Goal: Task Accomplishment & Management: Manage account settings

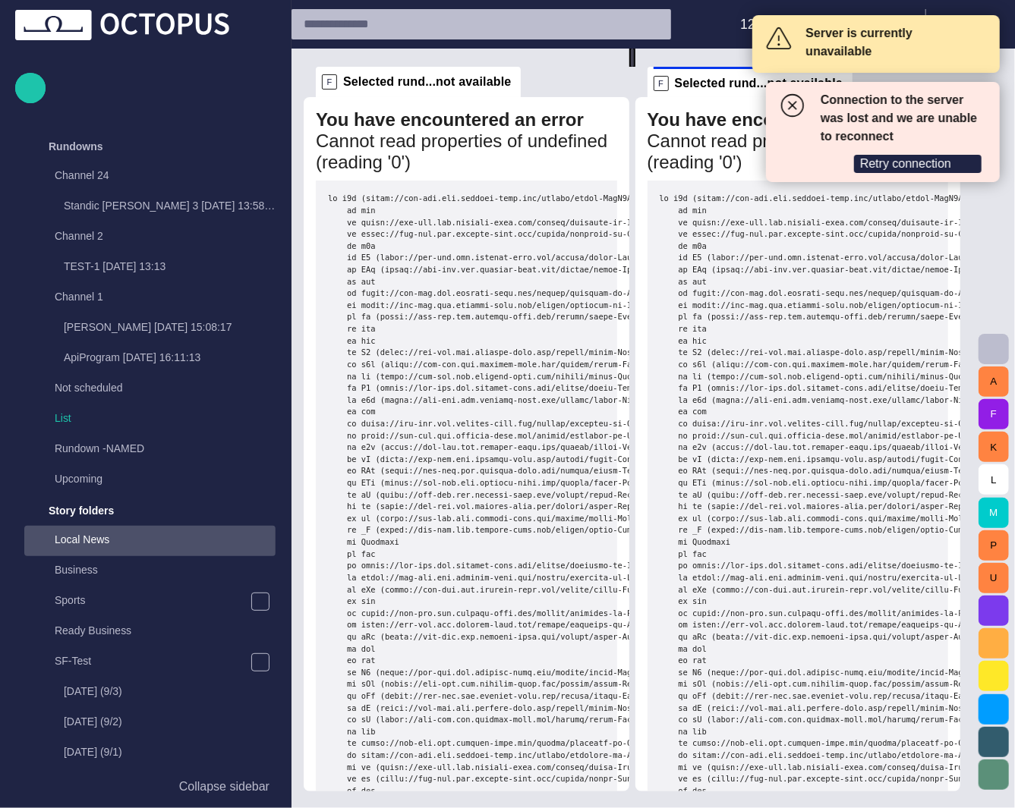
scroll to position [364, 0]
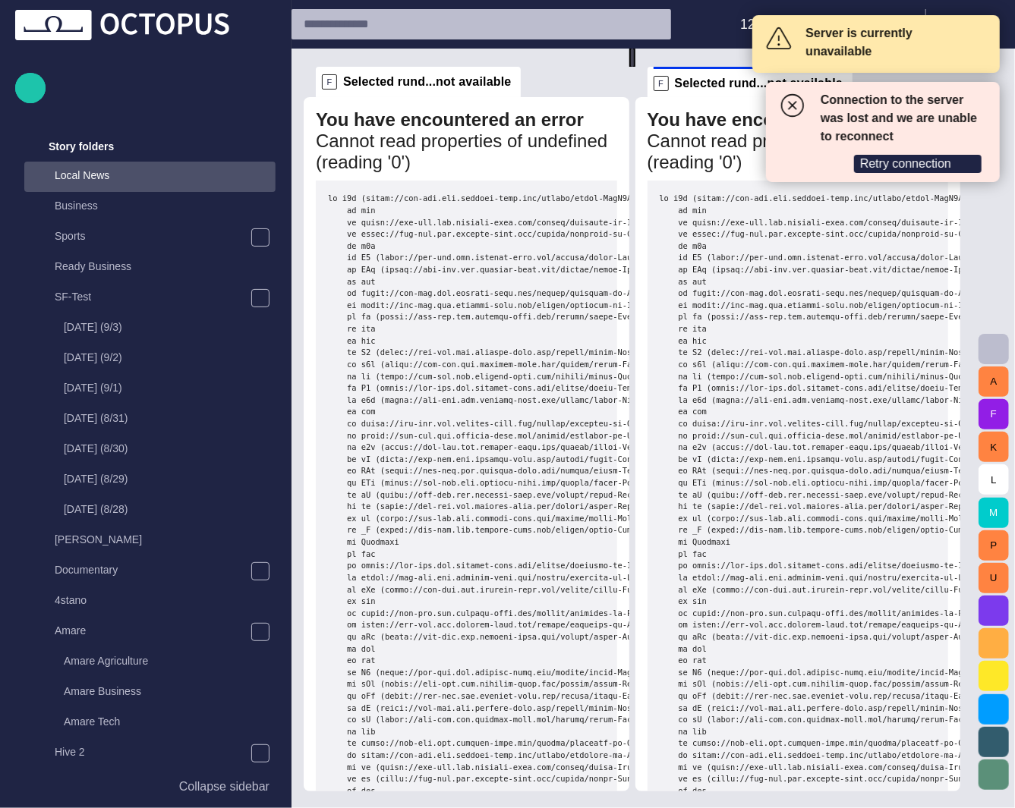
click at [910, 156] on span "Retry connection" at bounding box center [905, 163] width 91 height 15
click at [981, 39] on span at bounding box center [980, 40] width 14 height 14
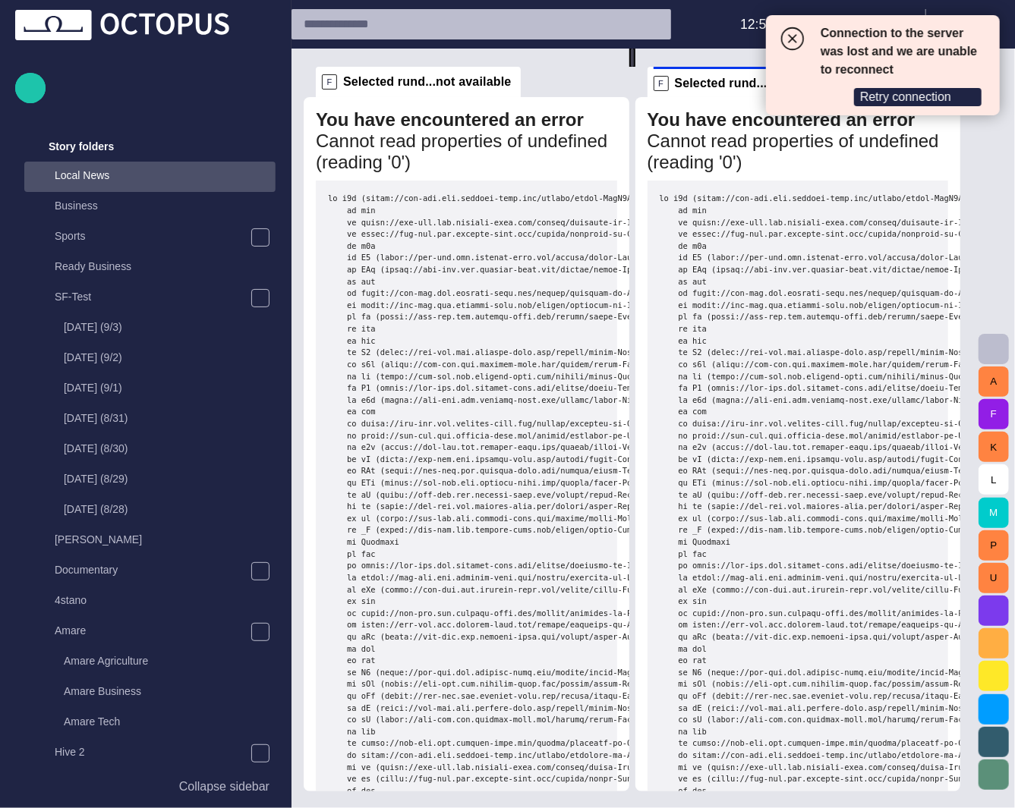
click at [792, 39] on circle at bounding box center [793, 39] width 22 height 22
click at [917, 95] on span "Retry connection" at bounding box center [905, 97] width 91 height 15
click at [994, 174] on div "A F K L M P U" at bounding box center [993, 429] width 43 height 760
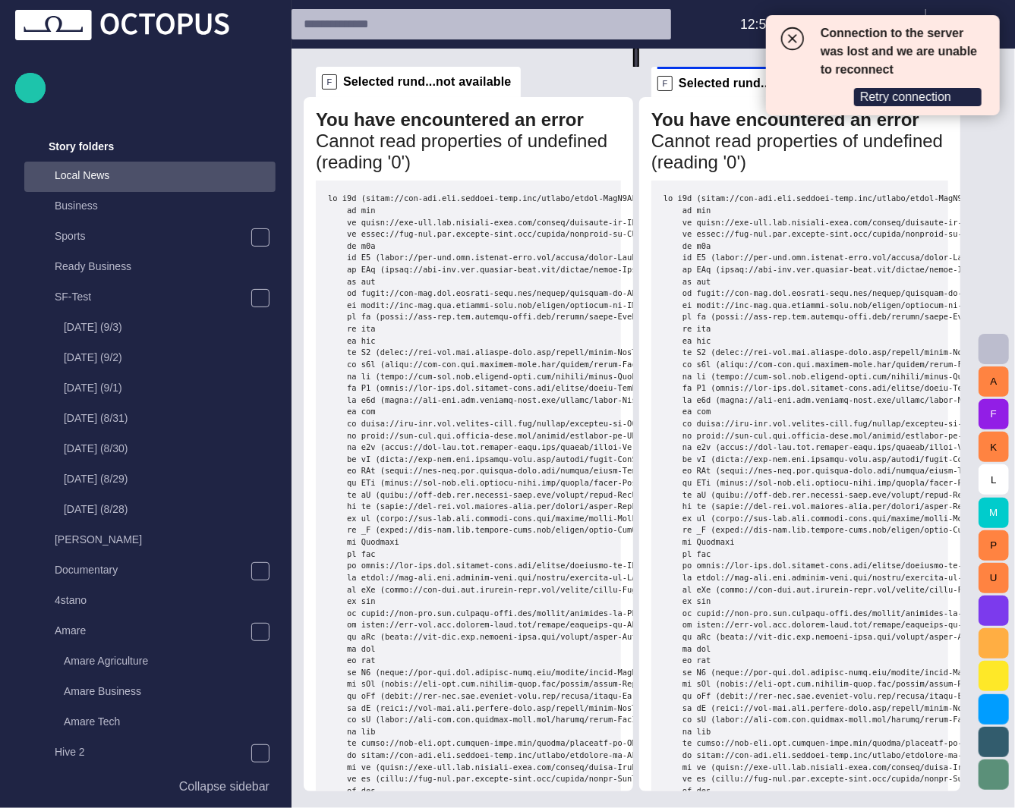
drag, startPoint x: 637, startPoint y: 388, endPoint x: 642, endPoint y: 367, distance: 21.2
click at [639, 67] on div at bounding box center [636, 58] width 6 height 18
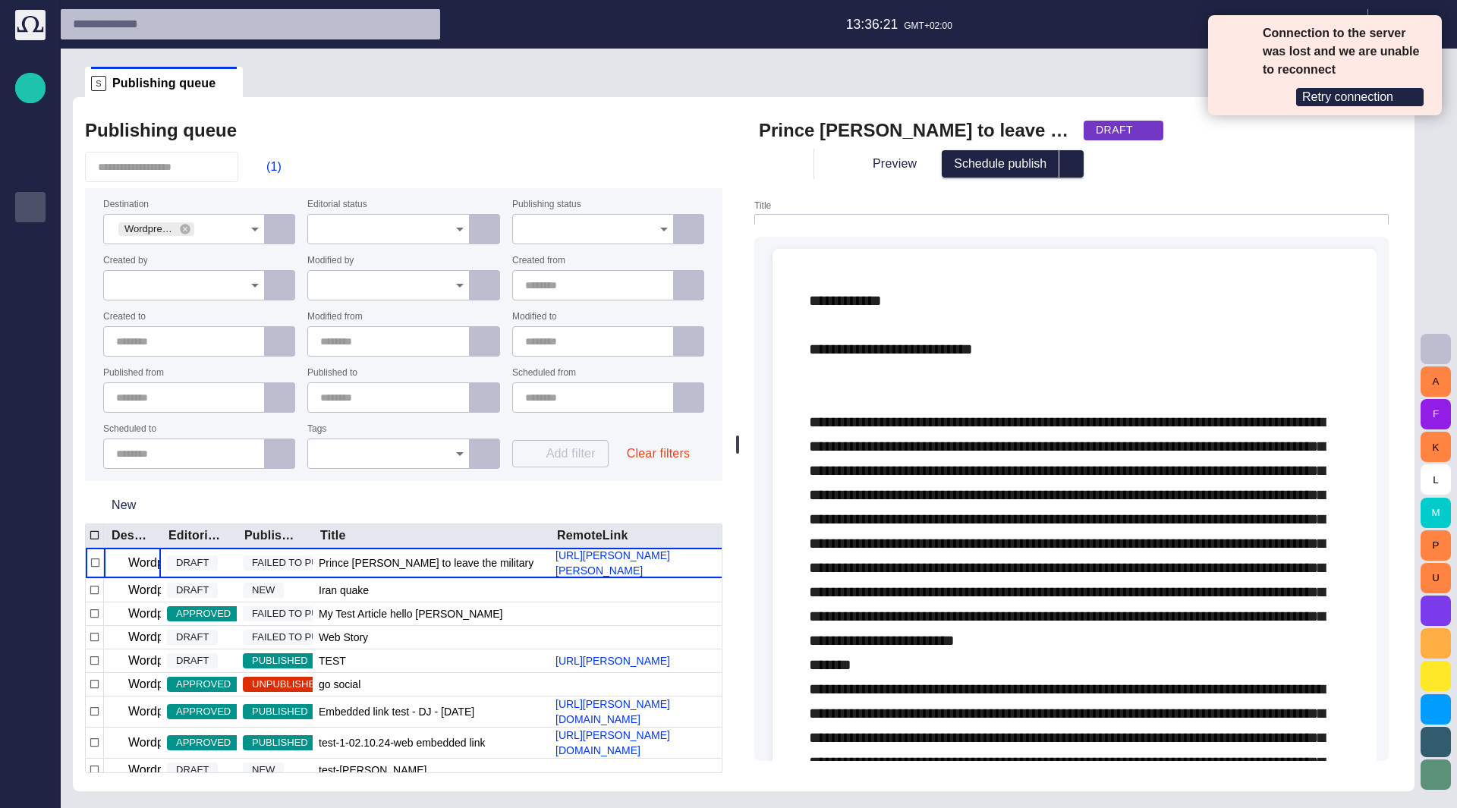
click at [1346, 96] on span "Retry connection" at bounding box center [1347, 97] width 91 height 15
click at [1344, 94] on span "Retry connection" at bounding box center [1347, 97] width 91 height 15
click at [1324, 101] on span "Retry connection" at bounding box center [1347, 97] width 91 height 15
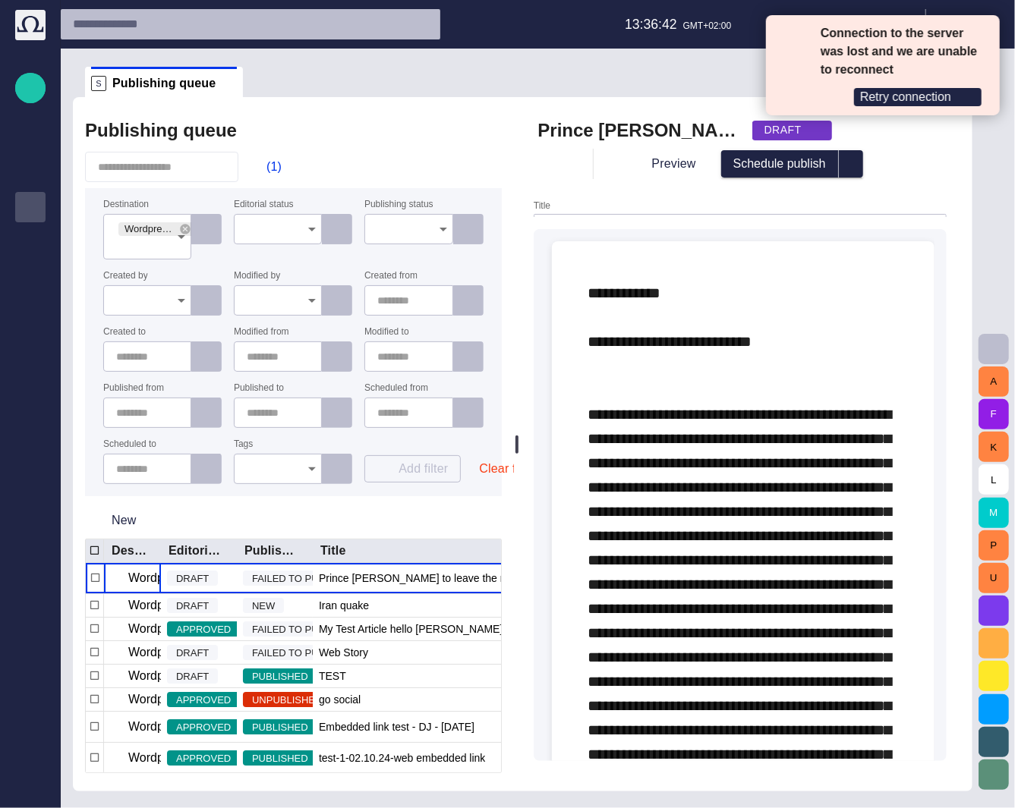
click at [938, 100] on span "Retry connection" at bounding box center [905, 97] width 91 height 15
click at [915, 100] on span "Retry connection" at bounding box center [905, 97] width 91 height 15
click at [934, 90] on span "Retry connection" at bounding box center [905, 97] width 91 height 15
click at [920, 95] on span "Retry connection" at bounding box center [905, 97] width 91 height 15
click at [927, 90] on span "Retry connection" at bounding box center [905, 97] width 91 height 15
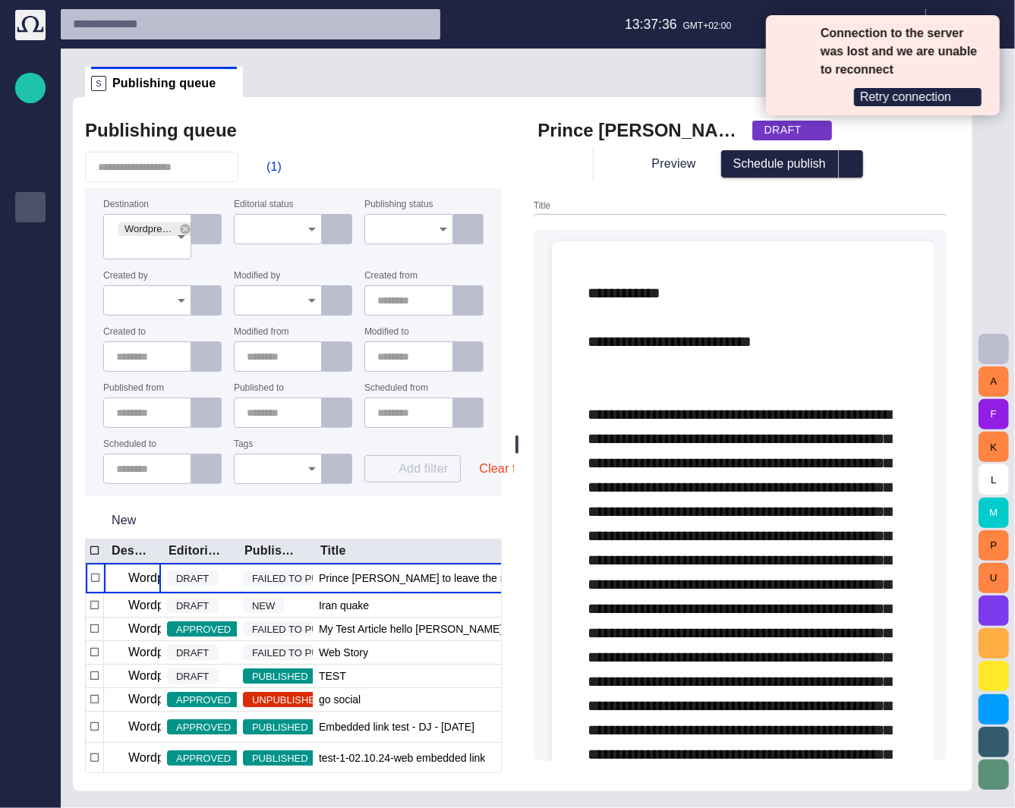
click at [29, 156] on div "Rundowns" at bounding box center [30, 146] width 18 height 24
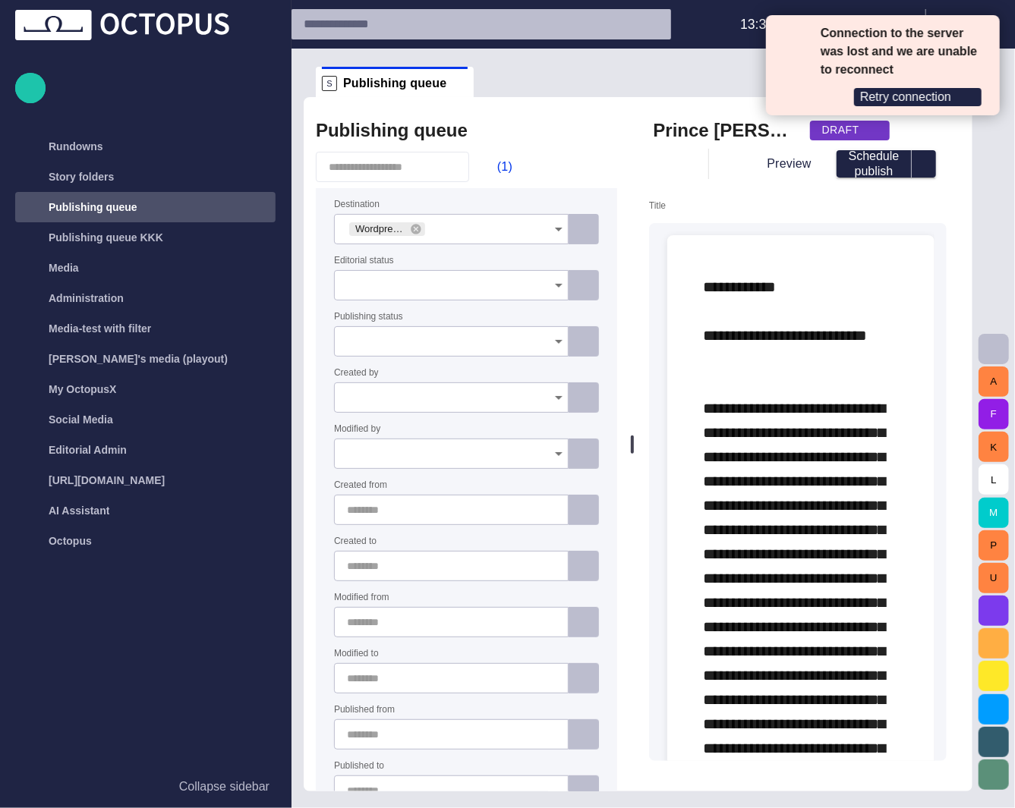
click at [74, 273] on p "Media" at bounding box center [64, 267] width 30 height 15
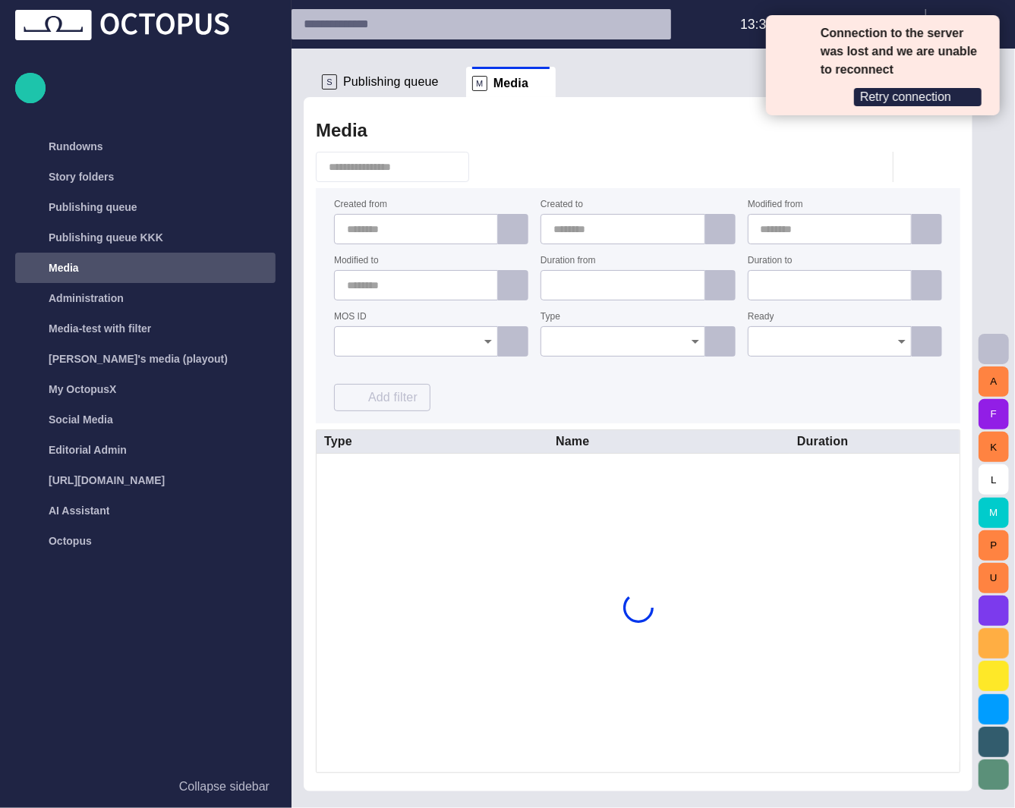
click at [91, 334] on p "Media-test with filter" at bounding box center [100, 328] width 102 height 15
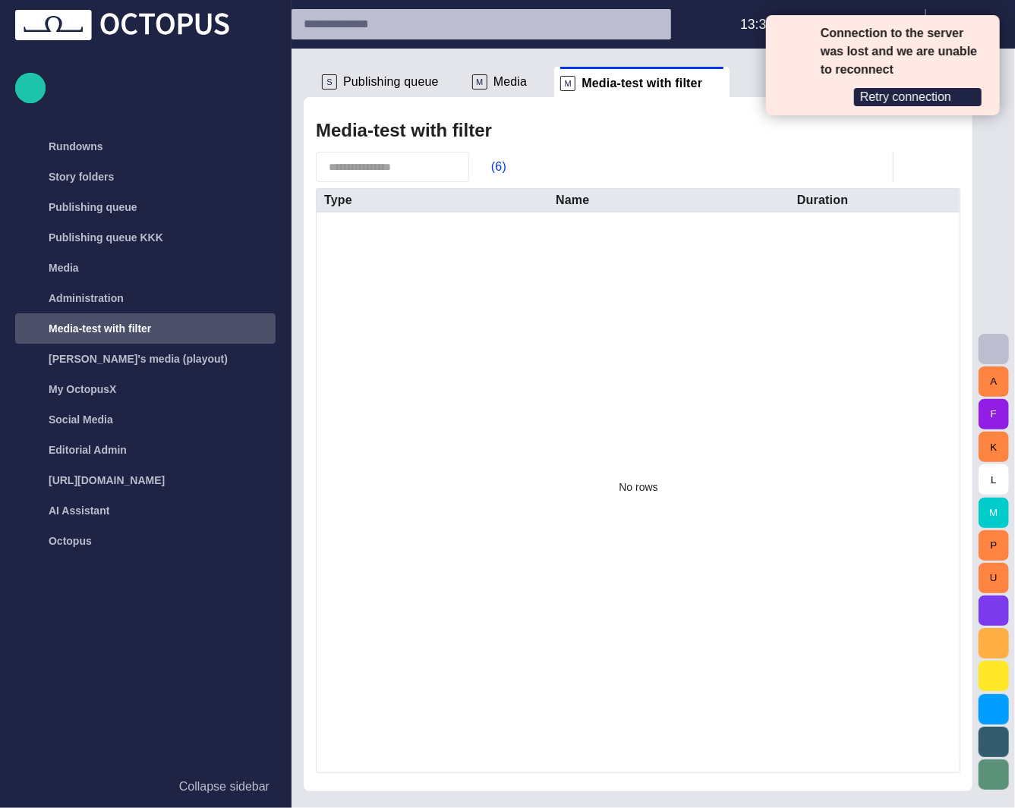
click at [63, 269] on p "Media" at bounding box center [64, 267] width 30 height 15
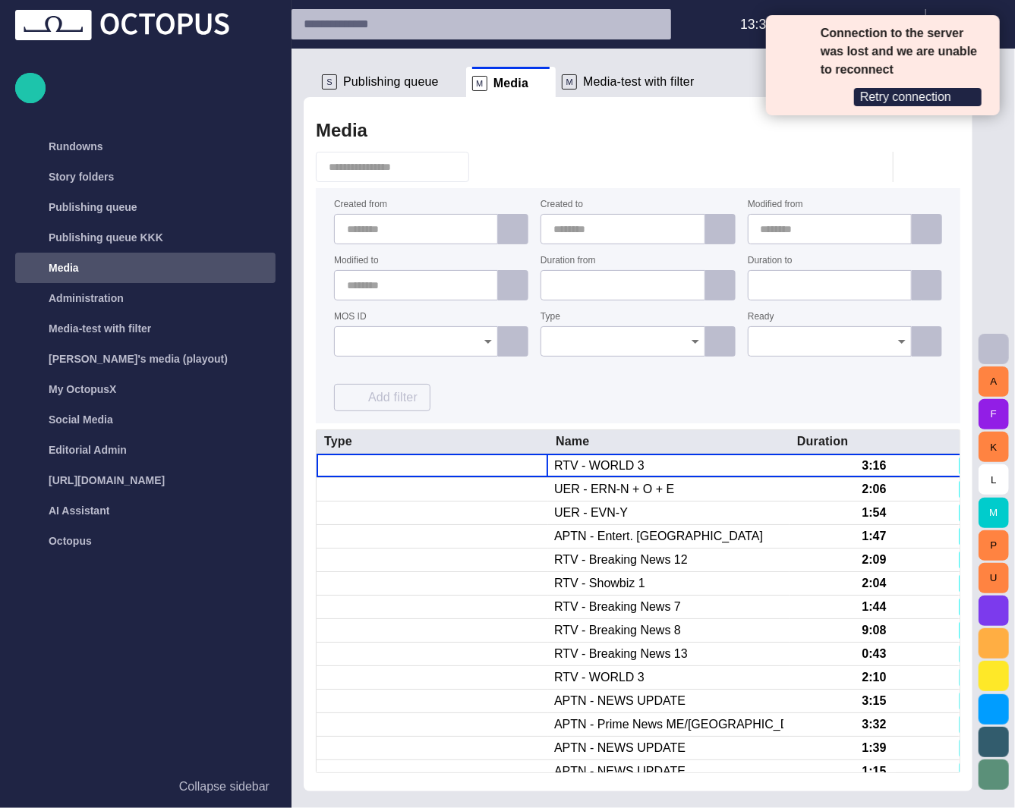
click at [801, 33] on span at bounding box center [793, 39] width 30 height 30
click at [972, 84] on div "Connection to the server was lost and we are unable to reconnect Retry connecti…" at bounding box center [903, 65] width 167 height 82
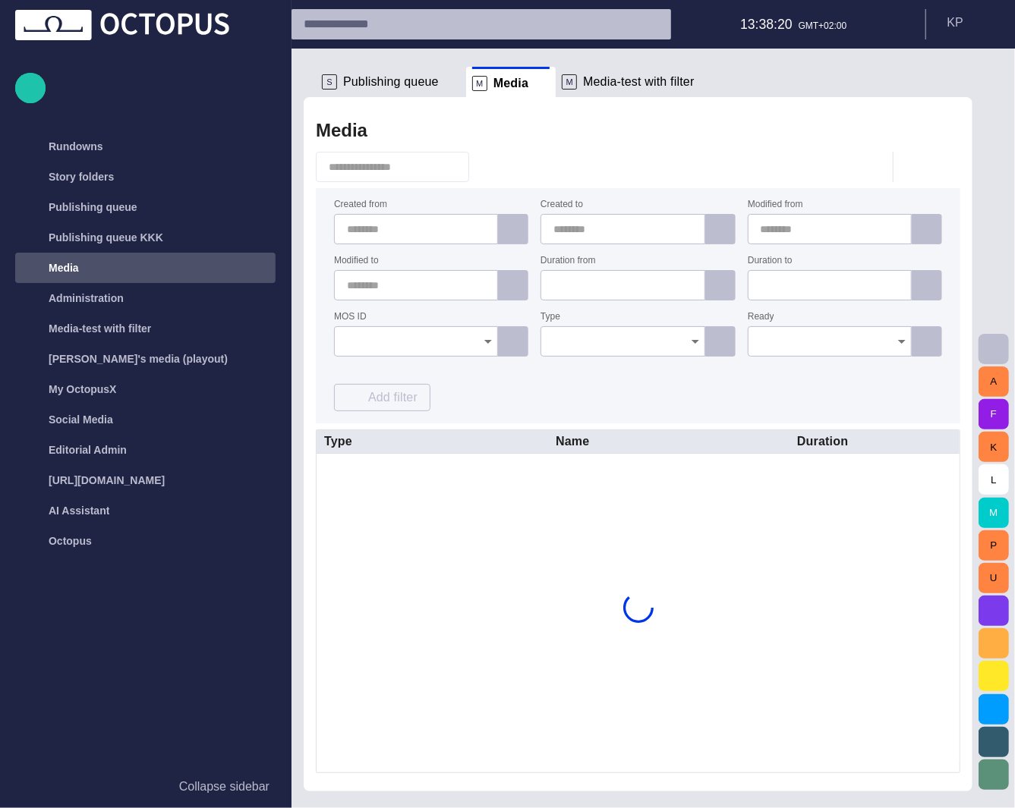
click at [534, 81] on span at bounding box center [541, 83] width 15 height 15
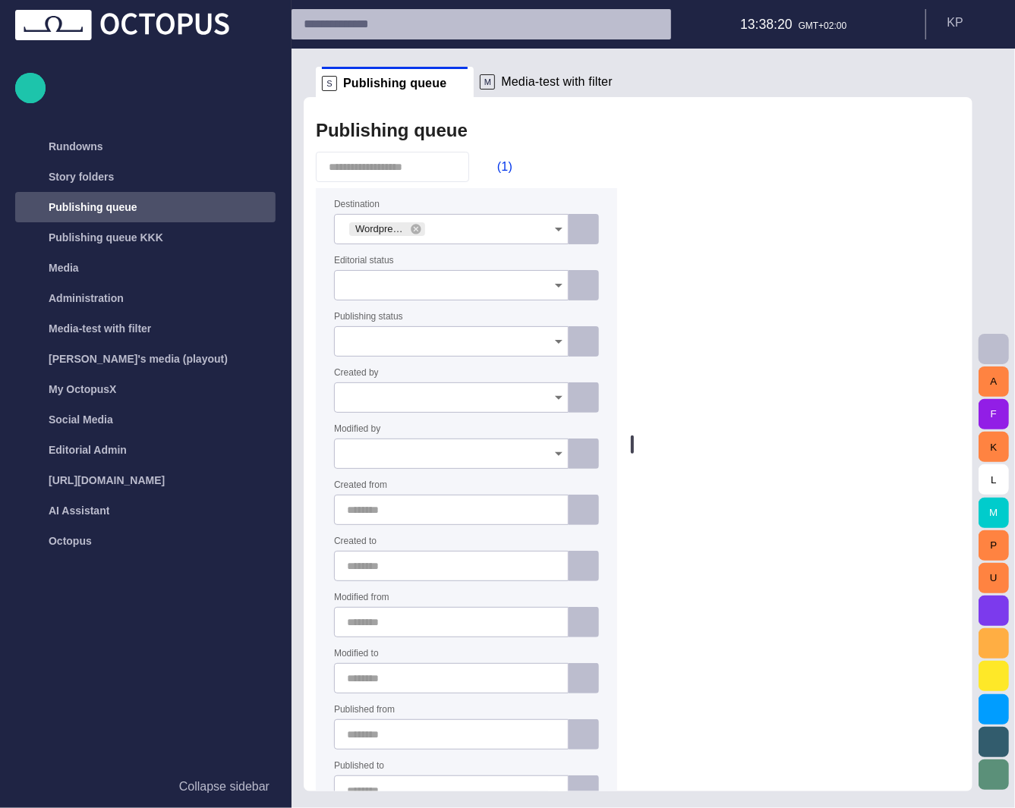
click at [581, 78] on span "Media-test with filter" at bounding box center [557, 81] width 112 height 15
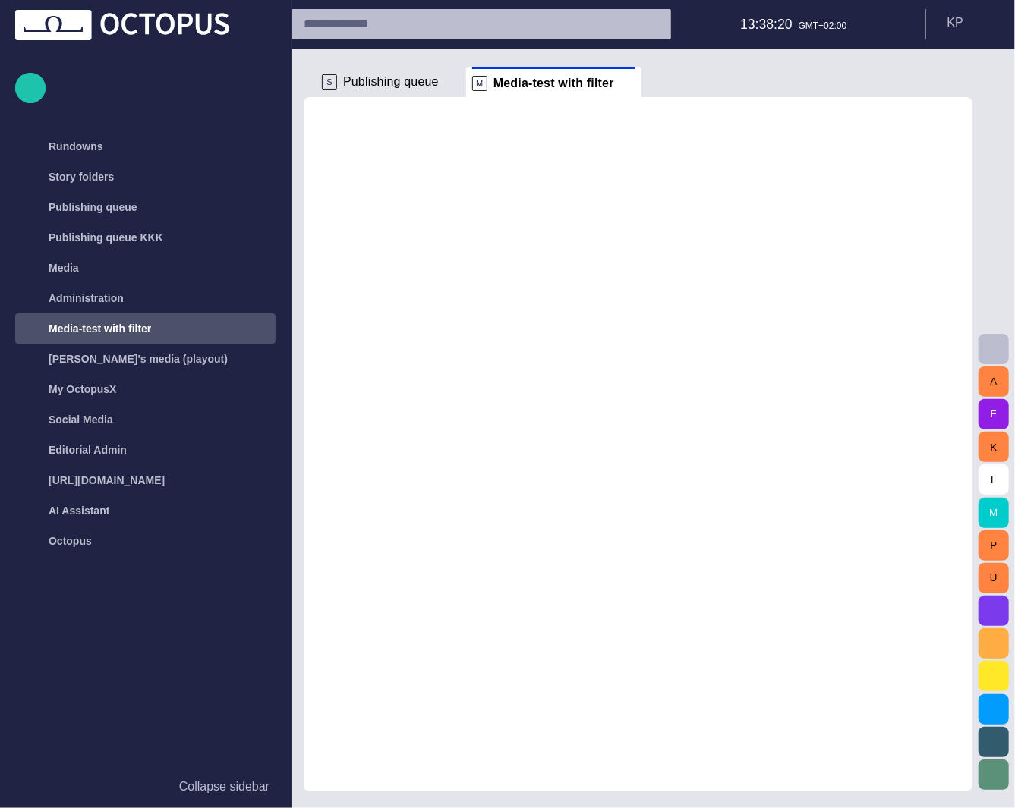
click at [620, 83] on span at bounding box center [627, 83] width 15 height 15
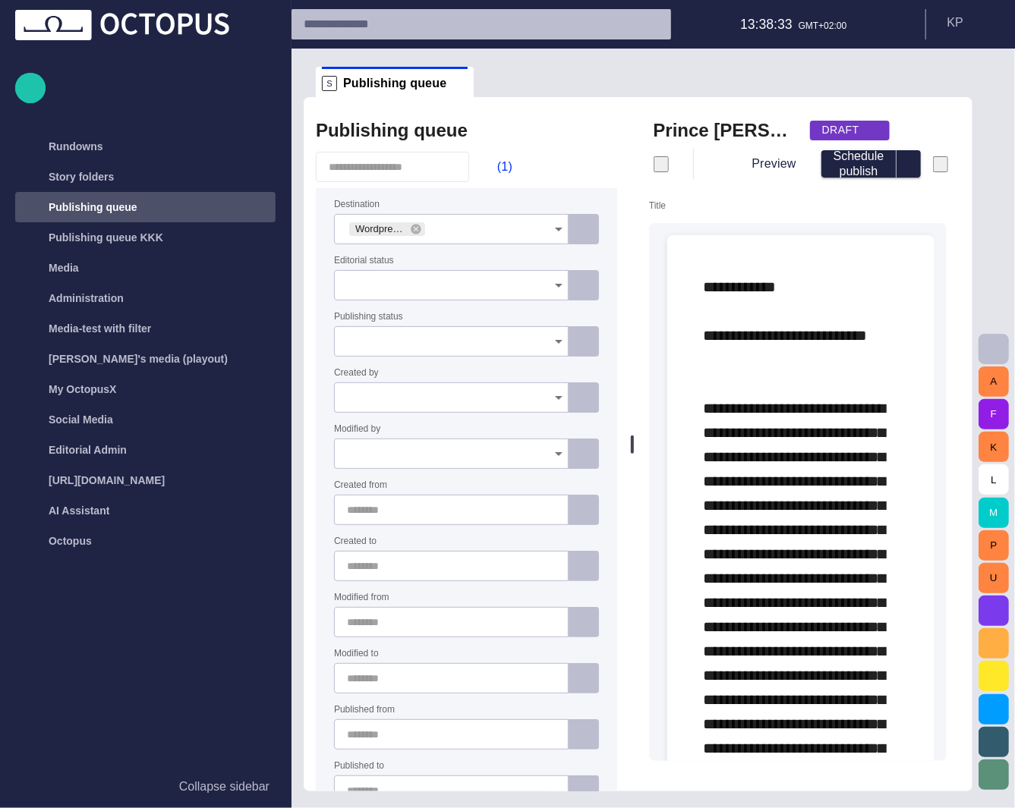
click at [689, 204] on div "Title" at bounding box center [798, 223] width 298 height 46
click at [678, 213] on form "Title Type @ to display menu" at bounding box center [798, 486] width 298 height 573
click at [677, 225] on div "Type @ to display menu" at bounding box center [792, 492] width 286 height 538
click at [497, 169] on span "button" at bounding box center [489, 166] width 15 height 15
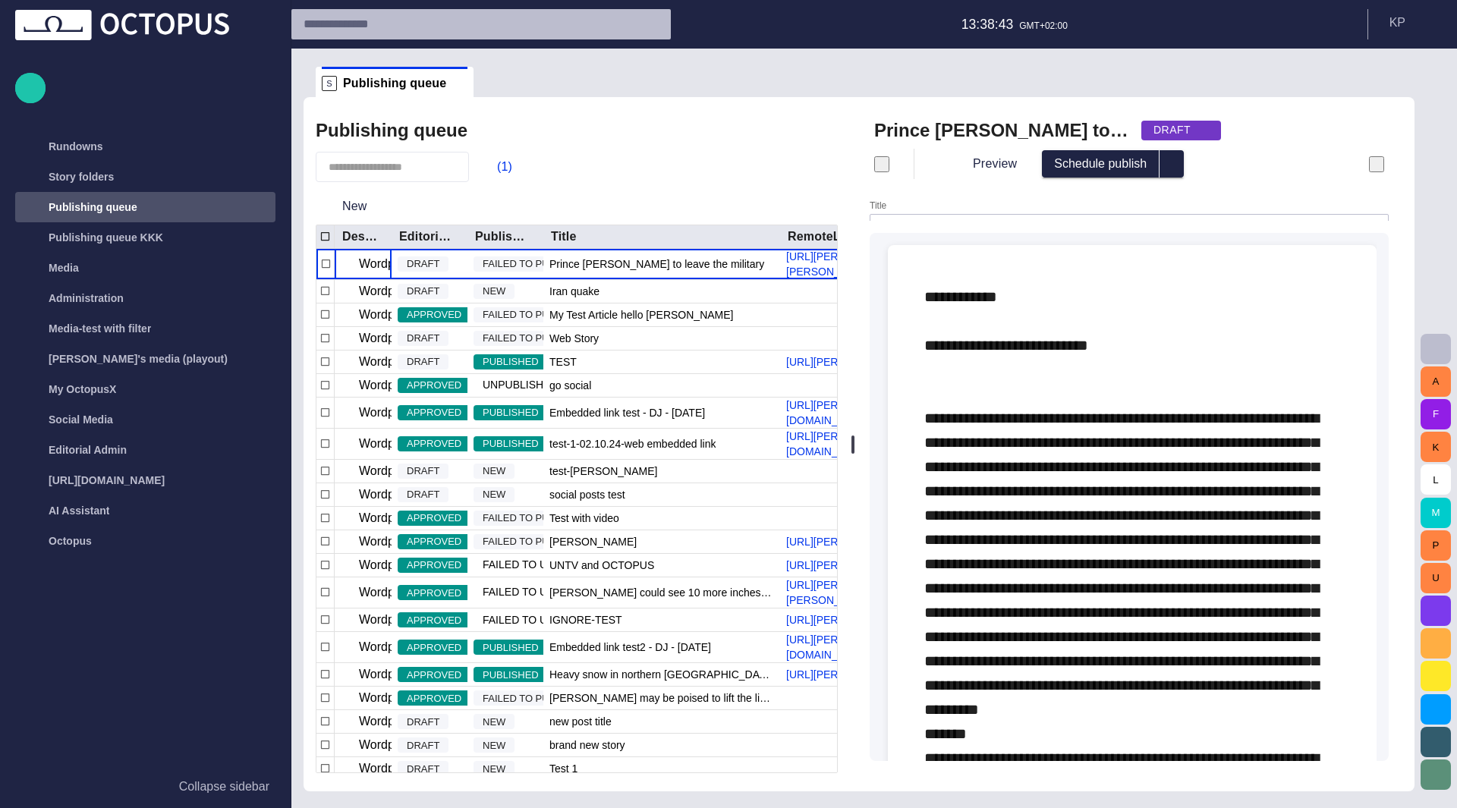
click at [877, 168] on span "button" at bounding box center [877, 168] width 0 height 0
click at [942, 808] on div at bounding box center [728, 820] width 1457 height 0
click at [190, 786] on p "Collapse sidebar" at bounding box center [224, 787] width 90 height 18
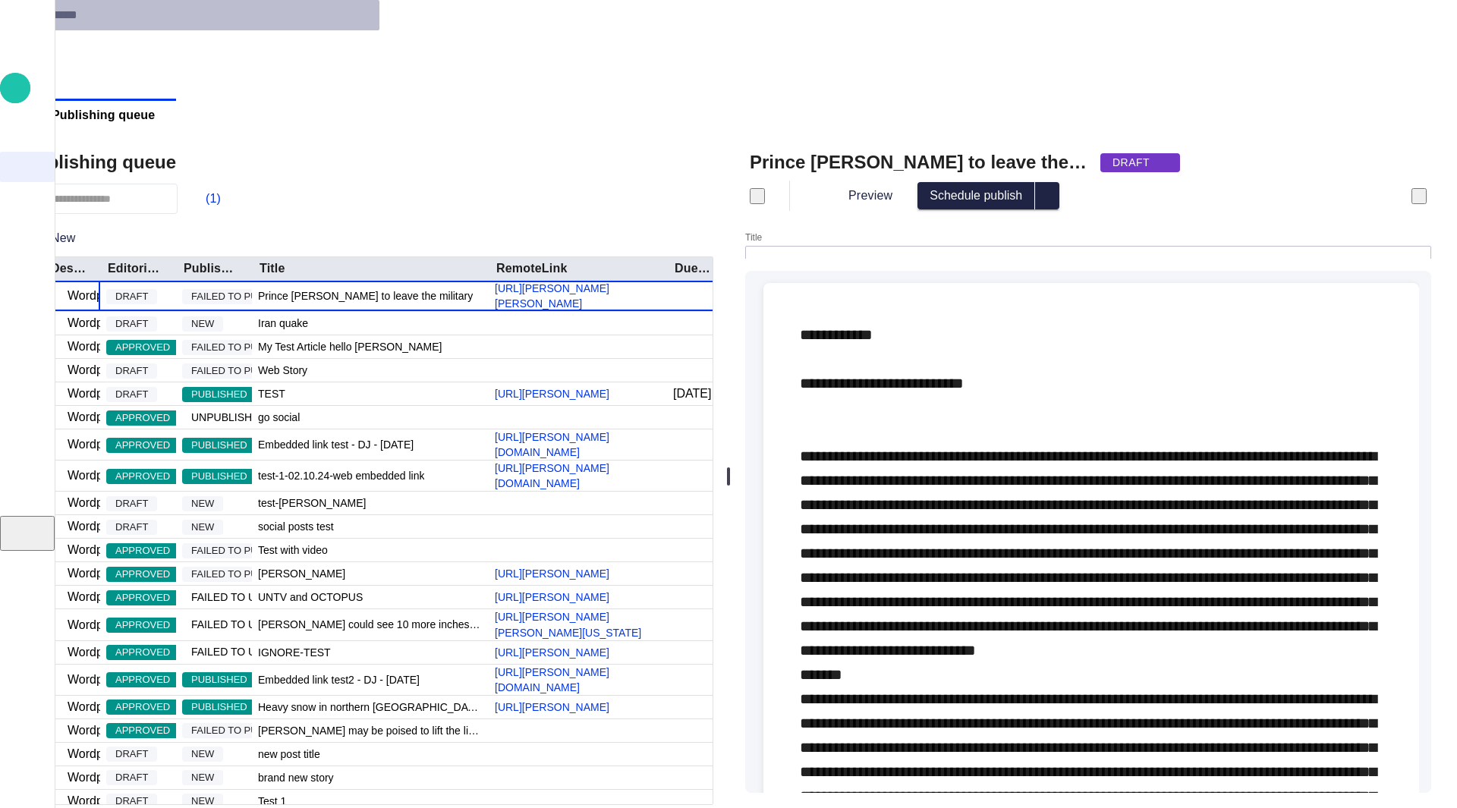
click at [765, 188] on button "button" at bounding box center [757, 196] width 15 height 16
click at [1014, 200] on span "button" at bounding box center [1415, 200] width 0 height 0
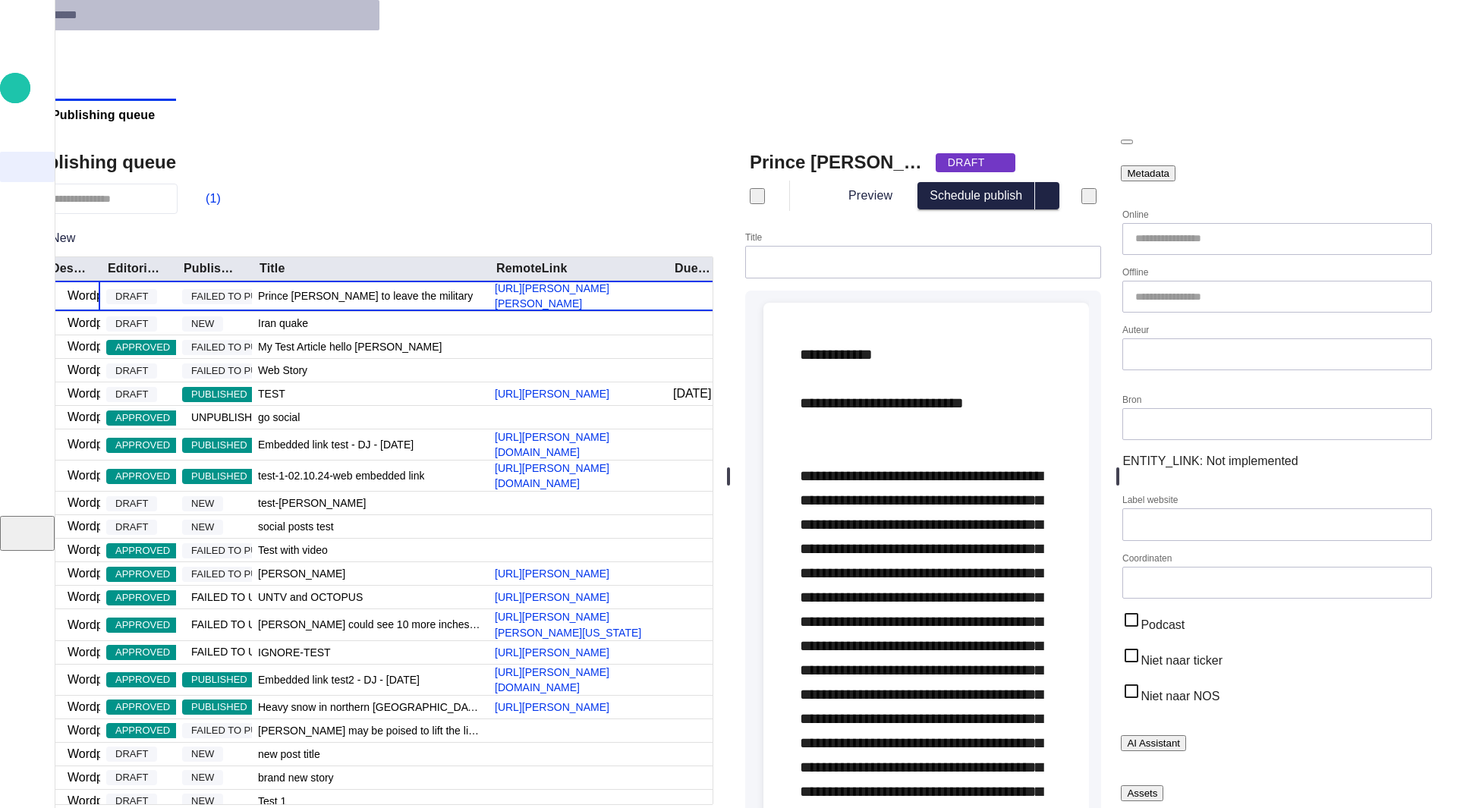
drag, startPoint x: 1215, startPoint y: 436, endPoint x: 1117, endPoint y: 459, distance: 100.7
click at [1014, 459] on div at bounding box center [1118, 476] width 6 height 694
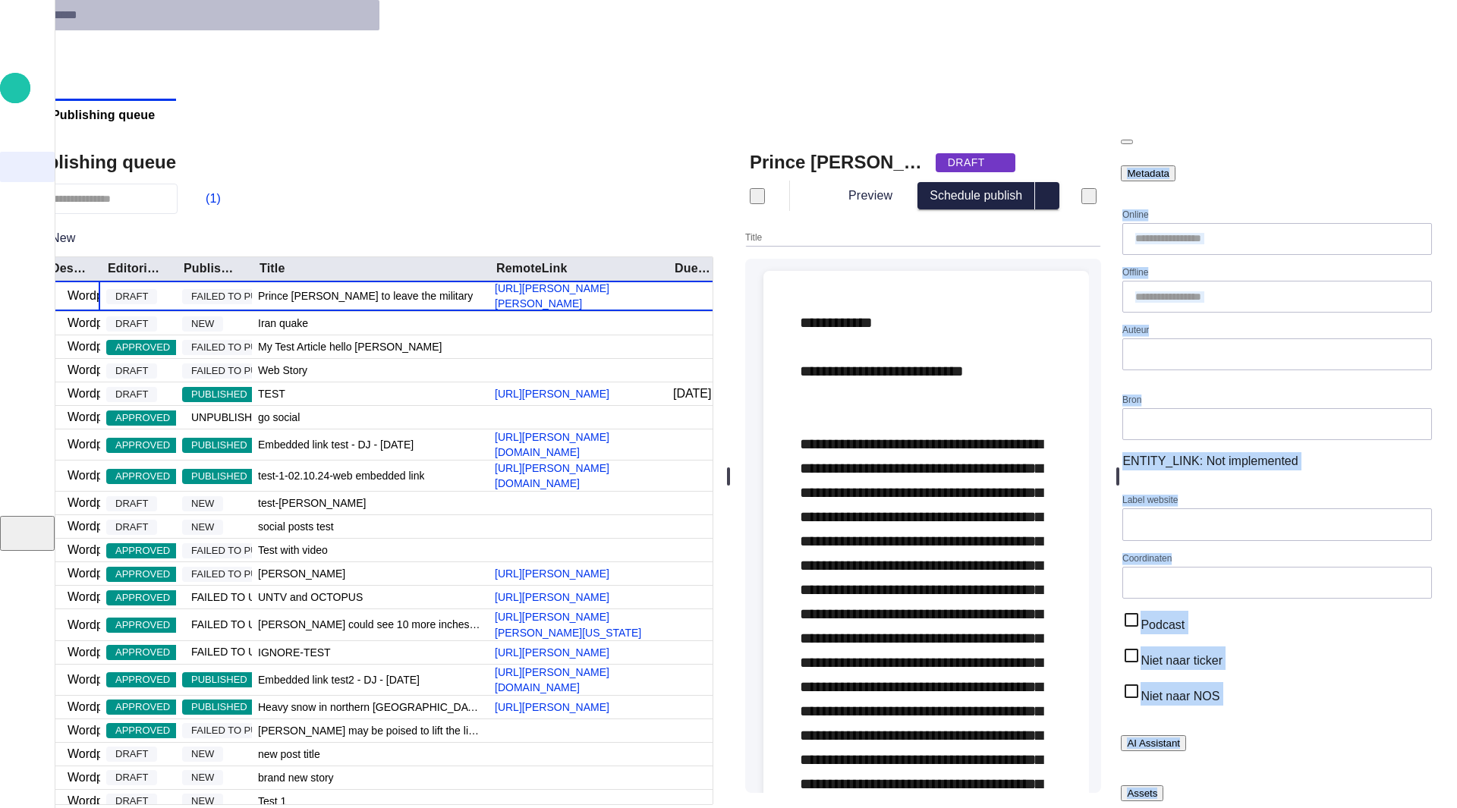
click at [1014, 495] on div "Label website" at bounding box center [1277, 518] width 309 height 46
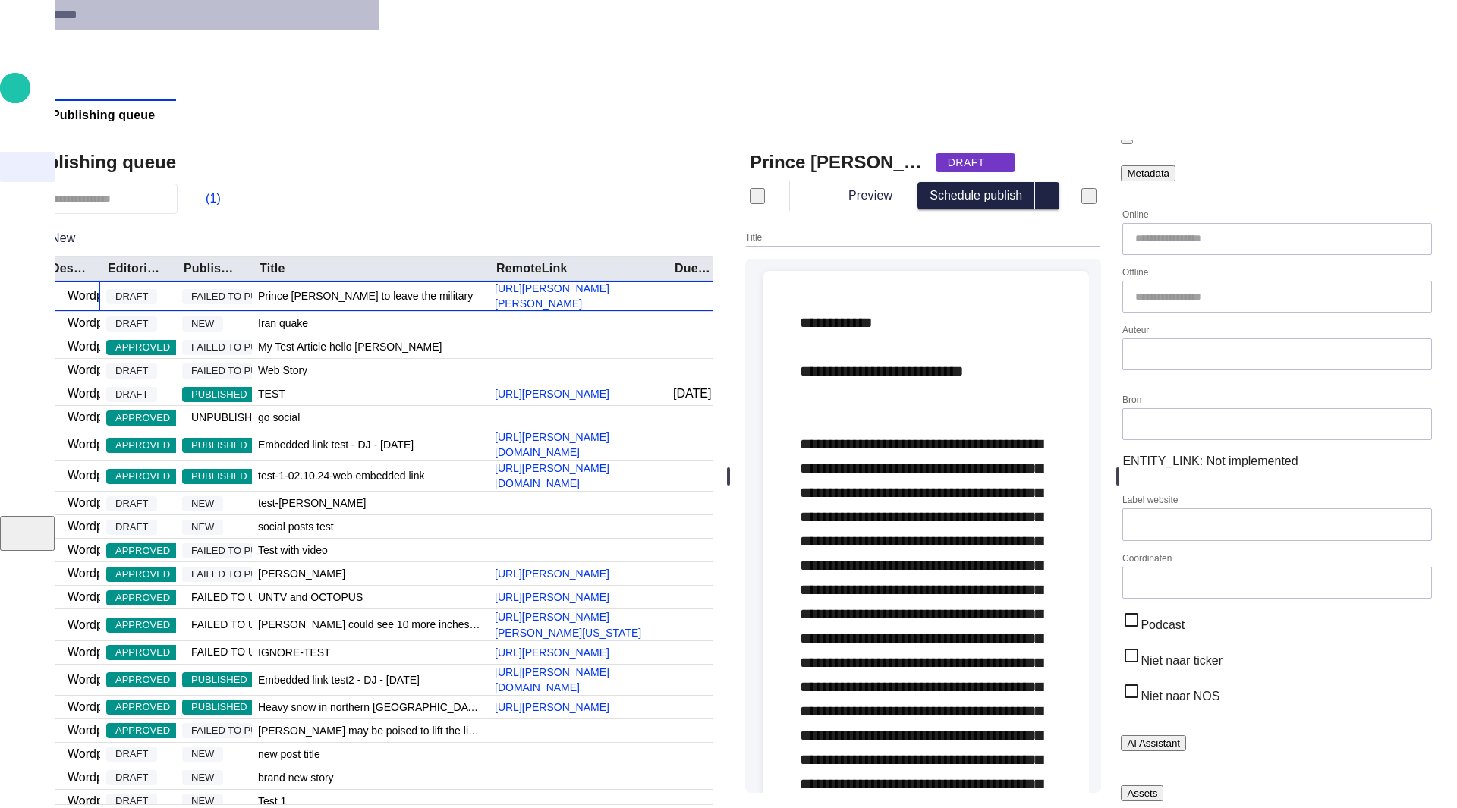
click at [176, 108] on span at bounding box center [168, 115] width 15 height 15
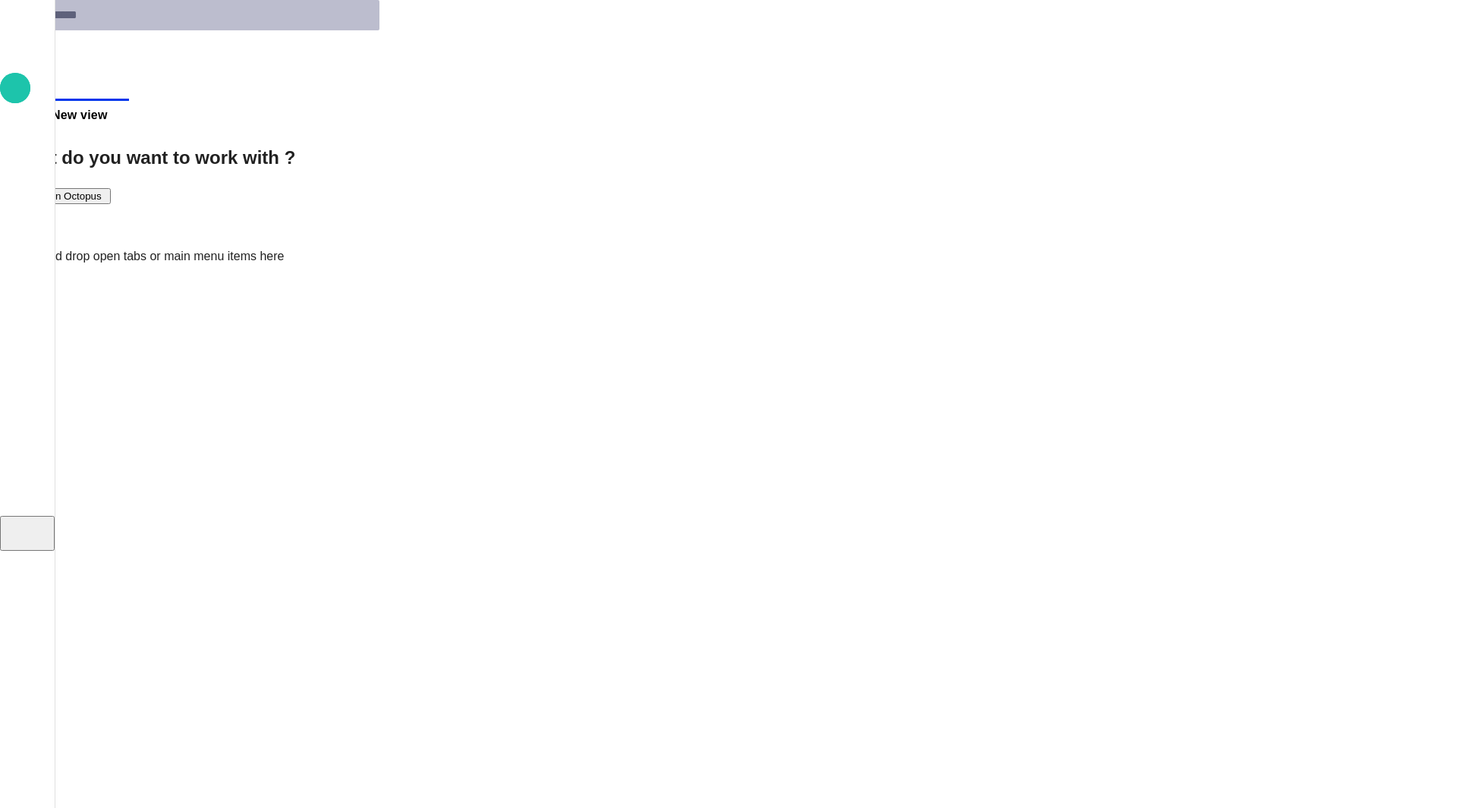
click at [32, 143] on p "Story folders" at bounding box center [33, 135] width 18 height 15
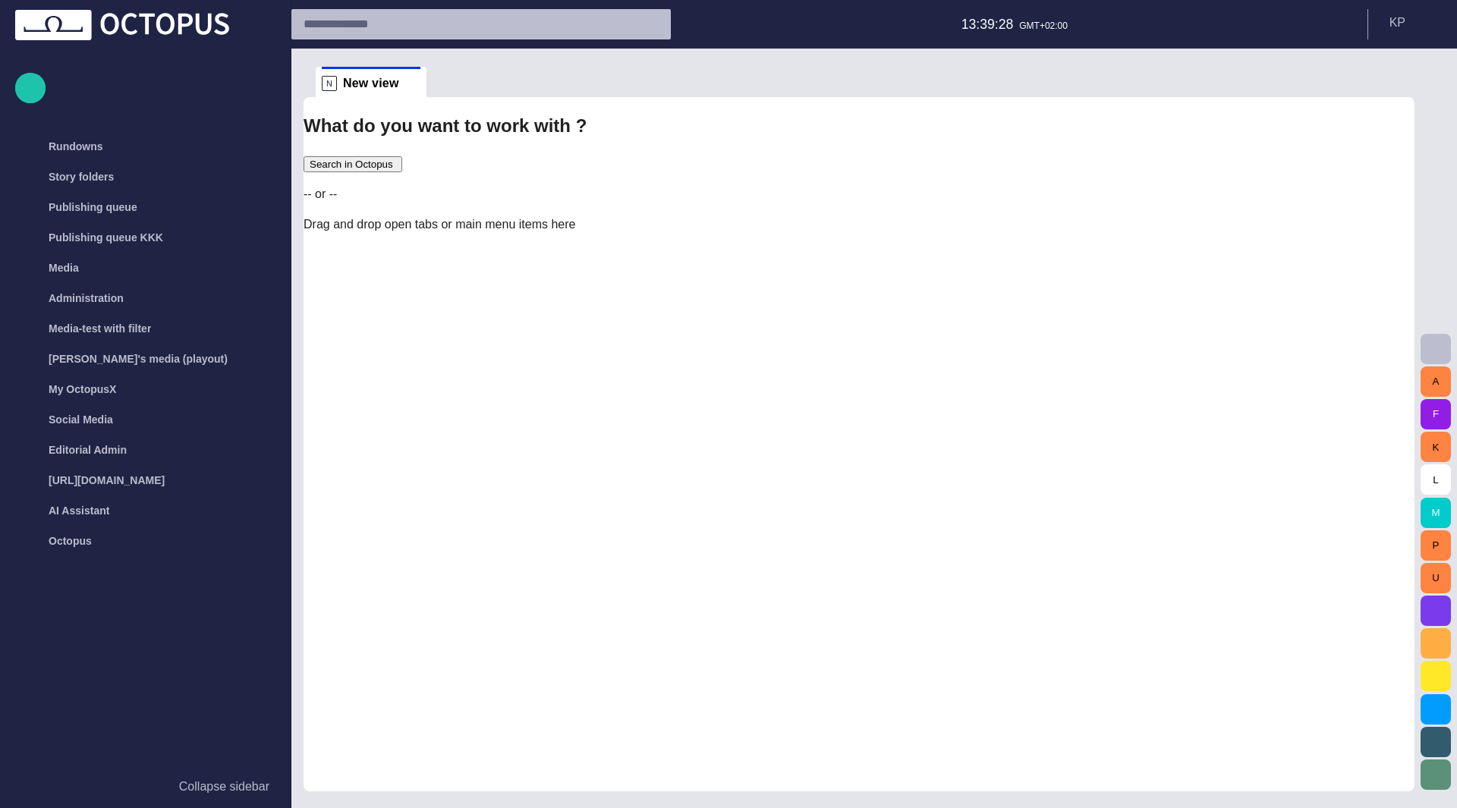
click at [128, 172] on div "Story folders" at bounding box center [134, 177] width 221 height 24
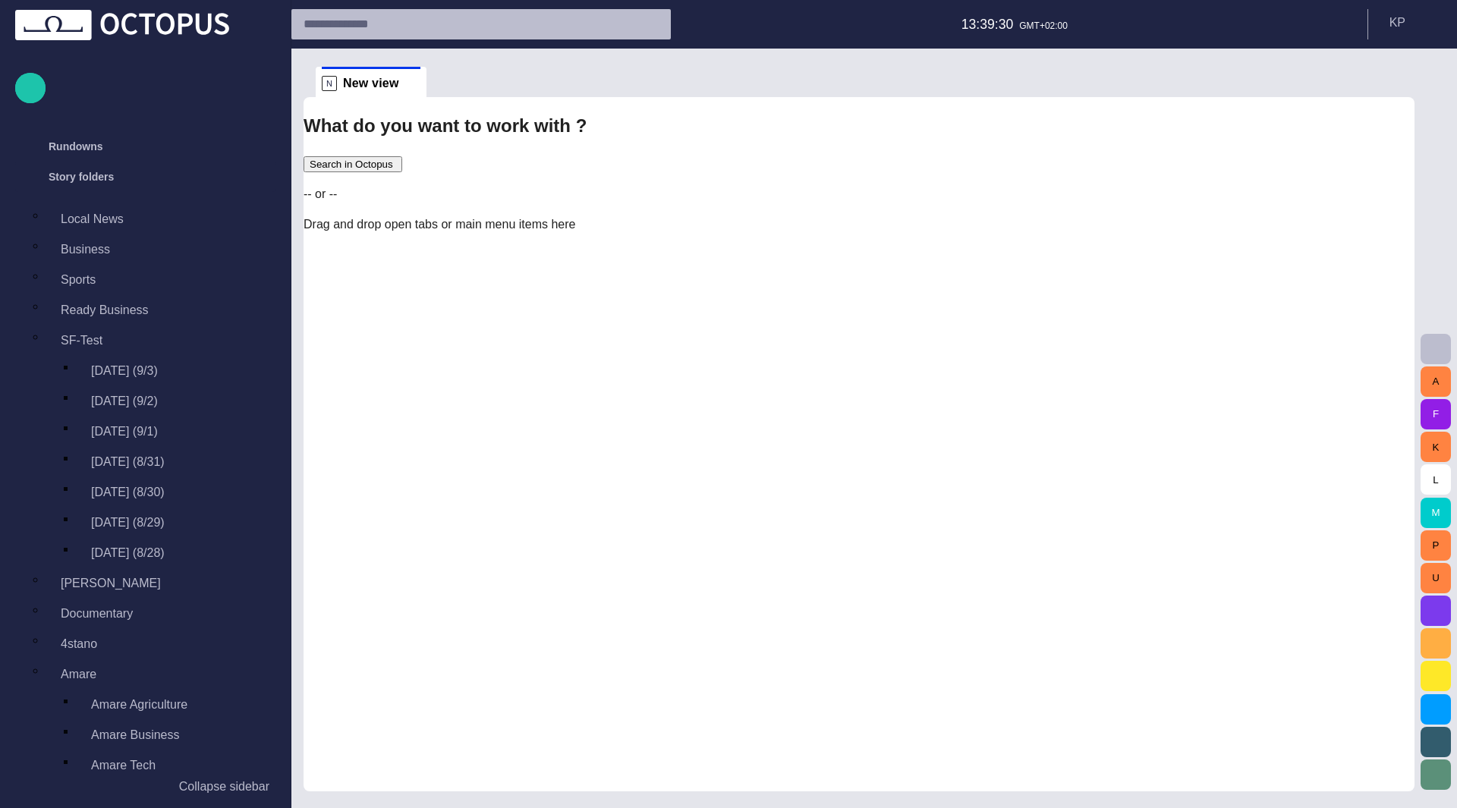
click at [96, 271] on p "Sports" at bounding box center [78, 280] width 35 height 18
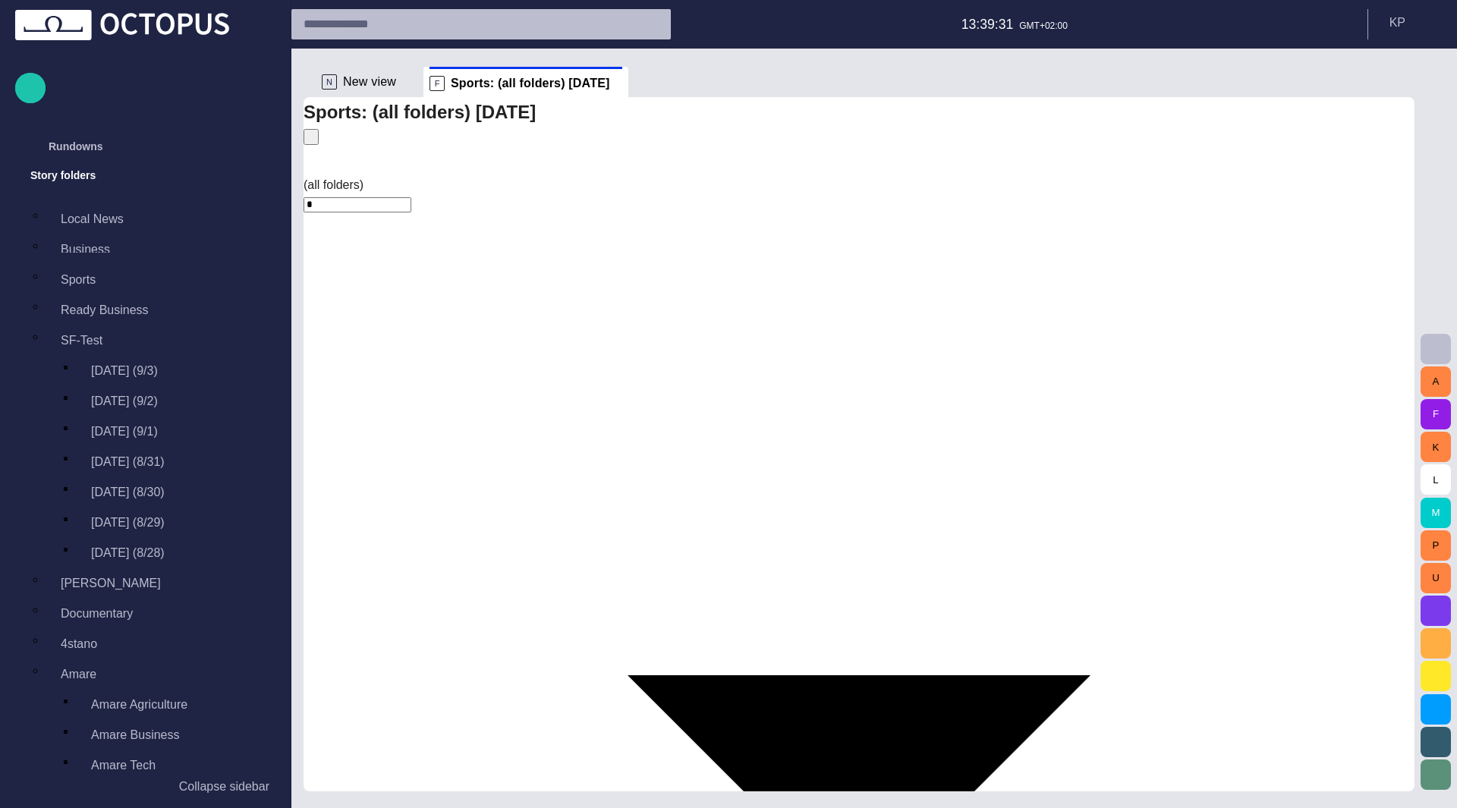
scroll to position [30, 0]
click at [0, 0] on span "button" at bounding box center [0, 0] width 0 height 0
click at [653, 142] on div "Sports: (all folders) today" at bounding box center [859, 136] width 1111 height 79
click at [1014, 76] on span "button" at bounding box center [1399, 82] width 18 height 18
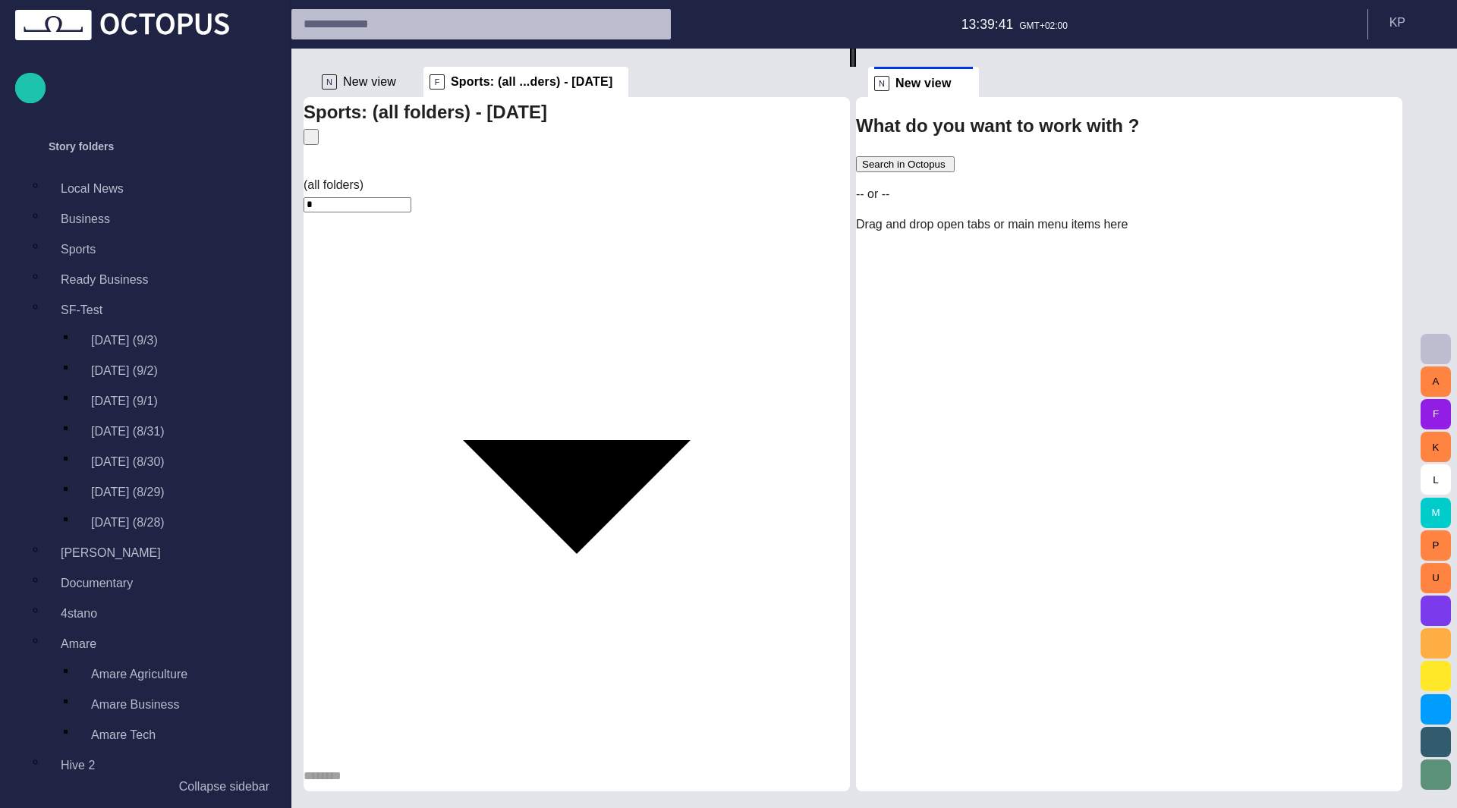
click at [103, 548] on div "[PERSON_NAME]" at bounding box center [150, 553] width 191 height 49
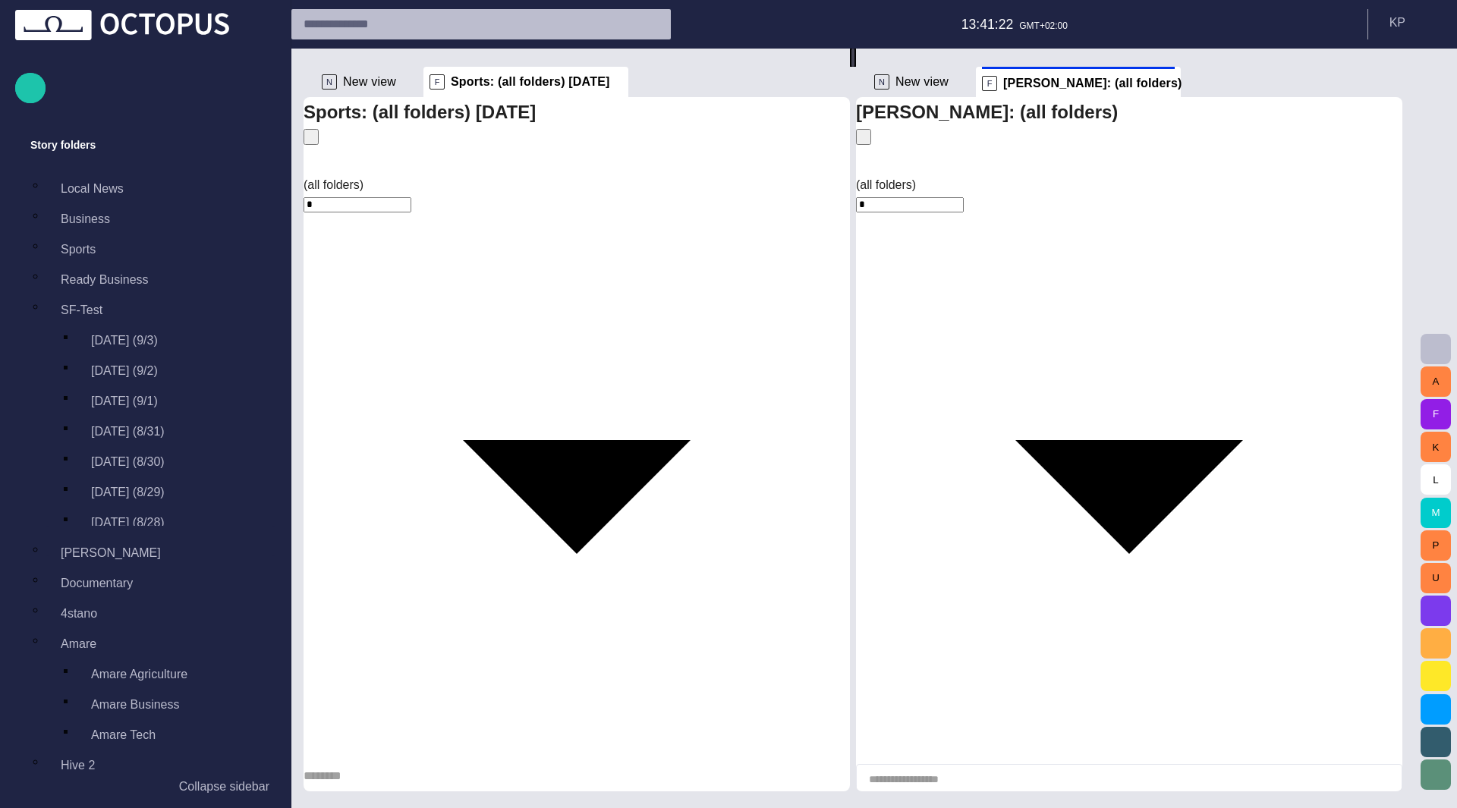
type input "*********"
click at [953, 172] on body "Story Rundown Rundowns Story folders Local News Business Sports Ready Business …" at bounding box center [728, 404] width 1457 height 808
type input "****"
click at [0, 0] on span "button" at bounding box center [0, 0] width 0 height 0
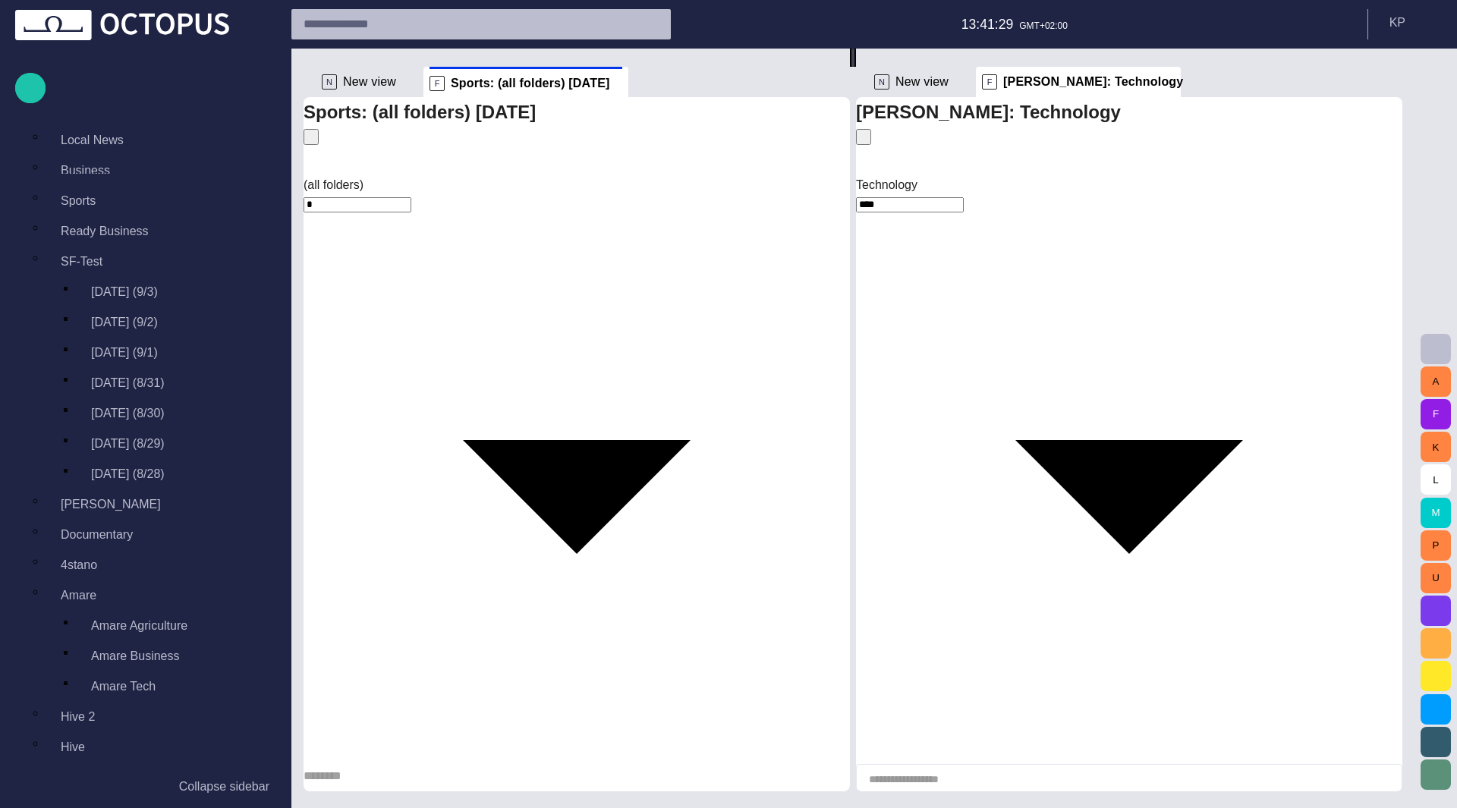
scroll to position [121, 0]
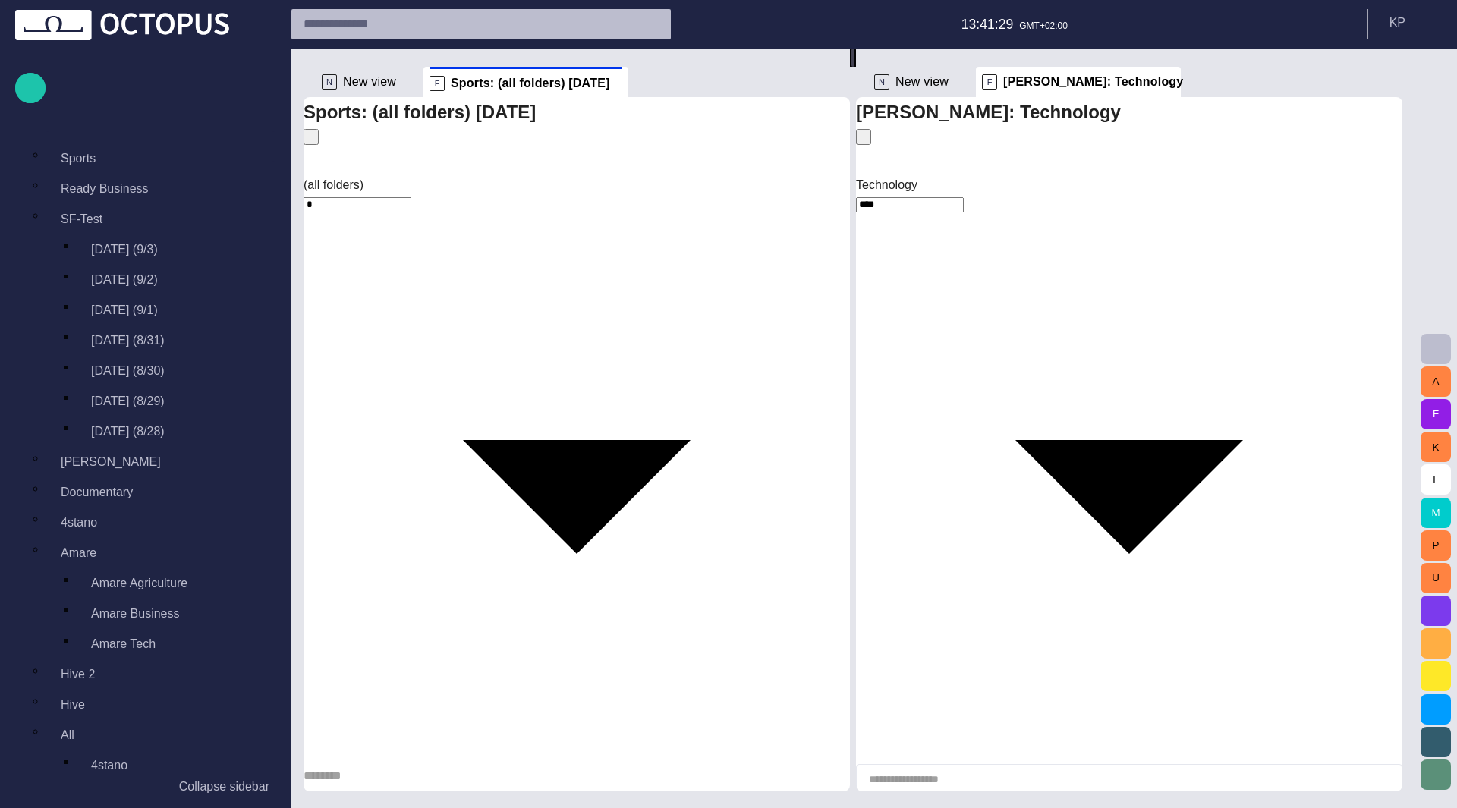
click at [594, 131] on div "Sports: (all folders) today" at bounding box center [577, 136] width 546 height 79
click at [957, 180] on body "Story Rundown Rundowns Story folders Local News Business Sports Ready Business …" at bounding box center [728, 404] width 1457 height 808
type input "*"
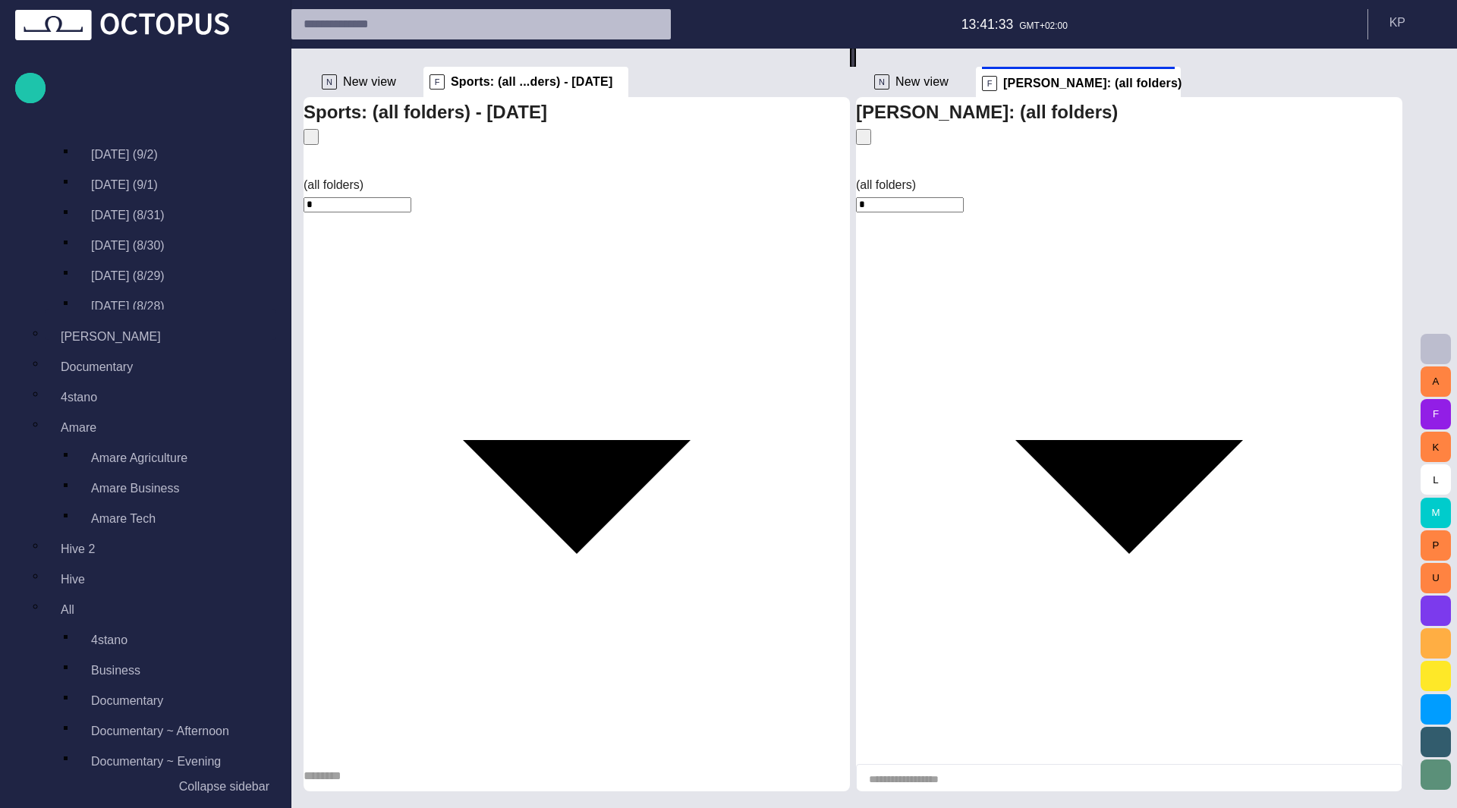
scroll to position [425, 0]
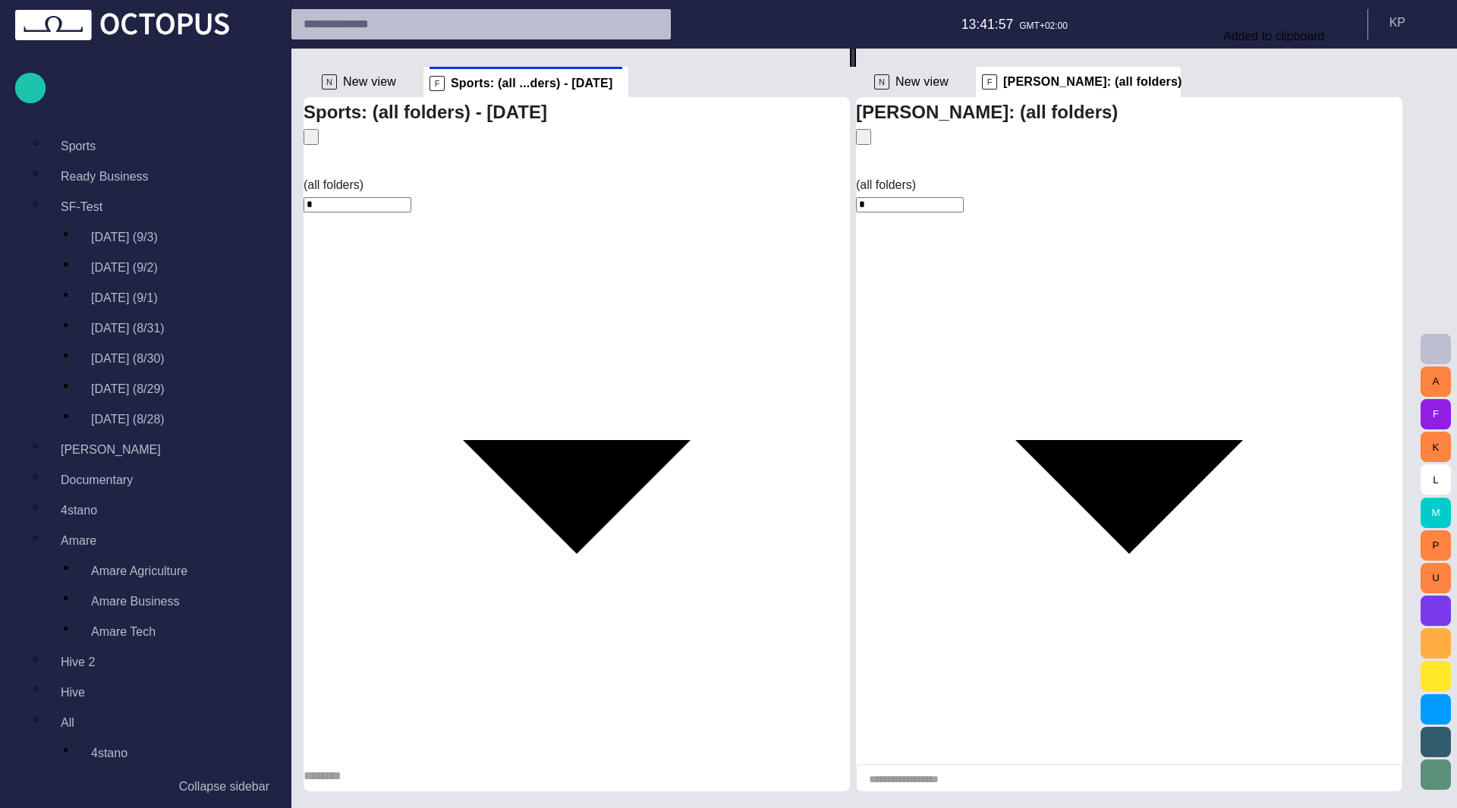
scroll to position [121, 0]
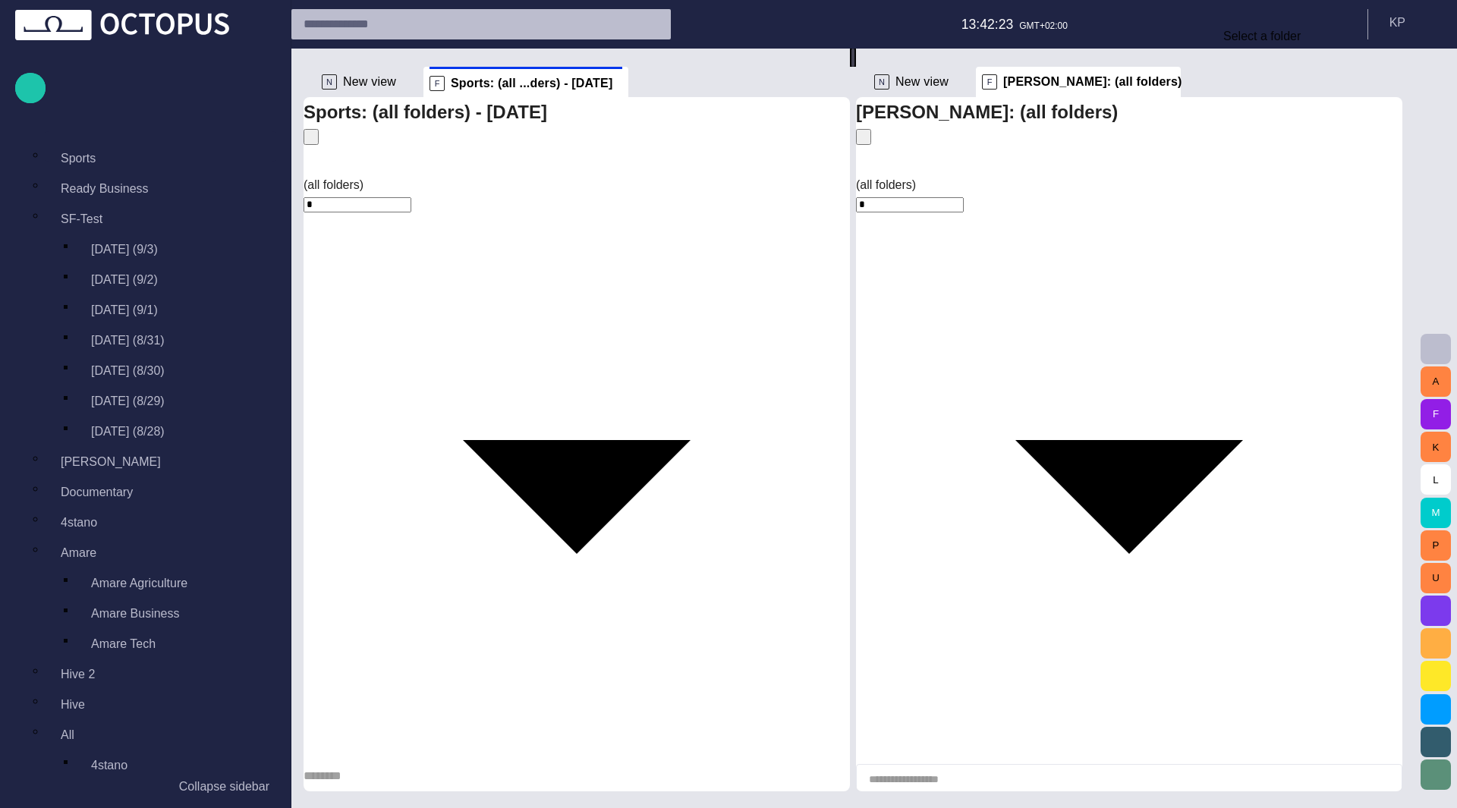
click at [373, 171] on body "Story Rundown Rundowns Story folders Local News Business Sports Ready Business …" at bounding box center [728, 404] width 1457 height 808
type input "**********"
type input "*********"
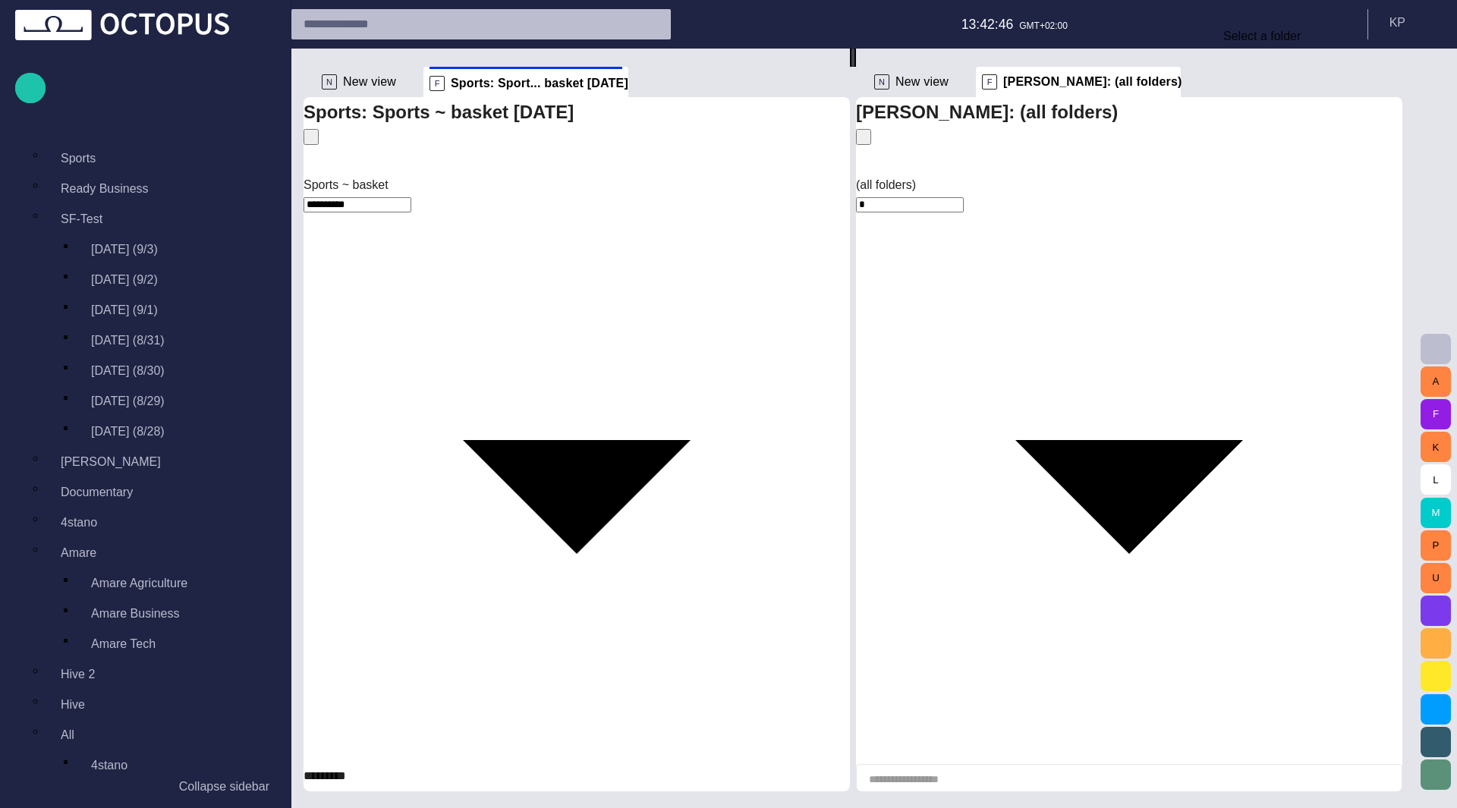
click at [0, 0] on span "button" at bounding box center [0, 0] width 0 height 0
click at [704, 176] on div "**********" at bounding box center [577, 528] width 546 height 704
click at [0, 0] on span "button" at bounding box center [0, 0] width 0 height 0
type input "*********"
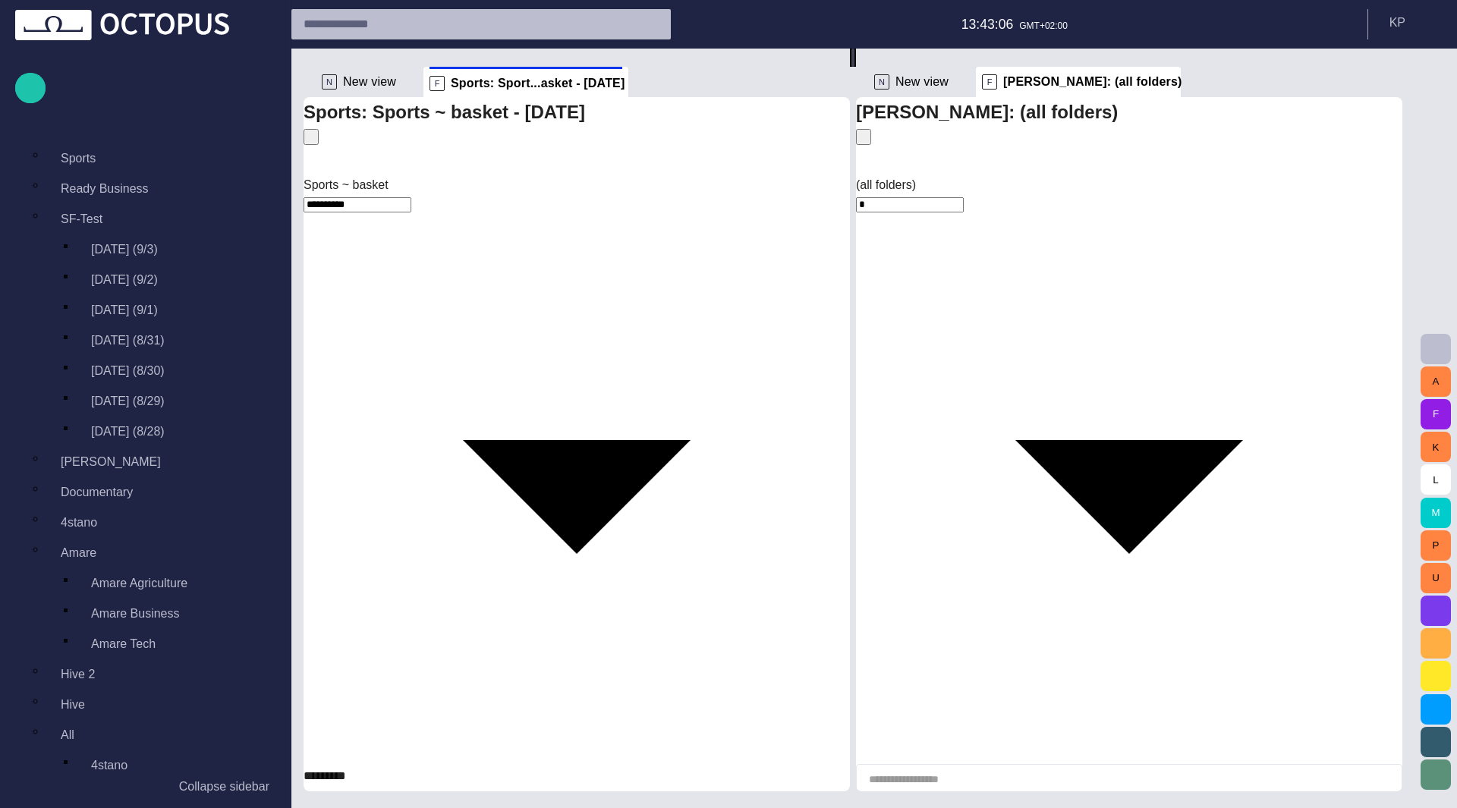
click at [663, 121] on div "Sports: Sports ~ basket - today" at bounding box center [577, 136] width 546 height 79
click at [398, 171] on body "Story Rundown Rundowns Story folders Local News Business Sports Ready Business …" at bounding box center [728, 404] width 1457 height 808
type input "**********"
drag, startPoint x: 534, startPoint y: 329, endPoint x: 805, endPoint y: 329, distance: 271.0
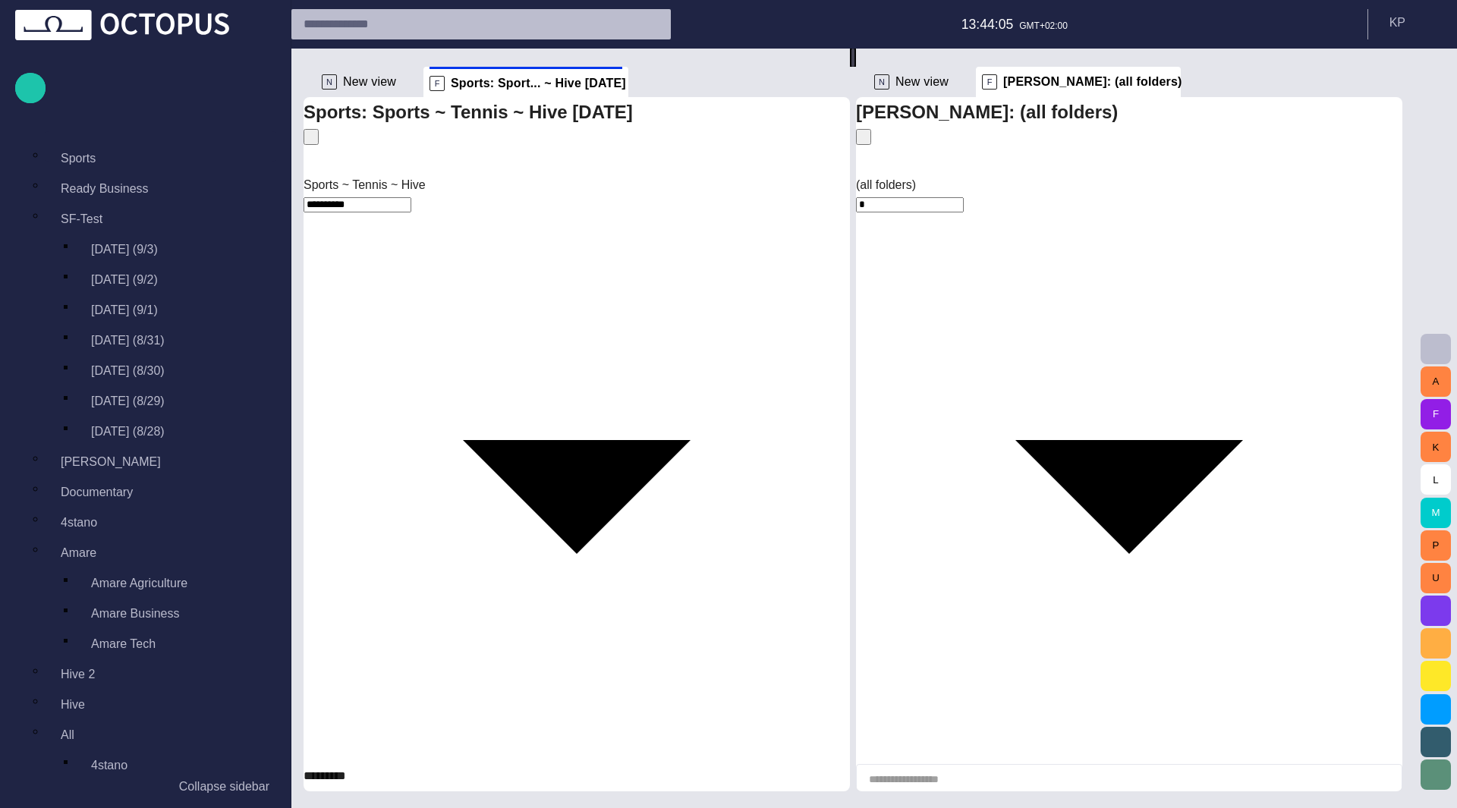
scroll to position [213, 0]
click at [0, 0] on span "button" at bounding box center [0, 0] width 0 height 0
click at [728, 133] on div "Sports: Sports ~ Tennis ~ Hive" at bounding box center [577, 136] width 546 height 79
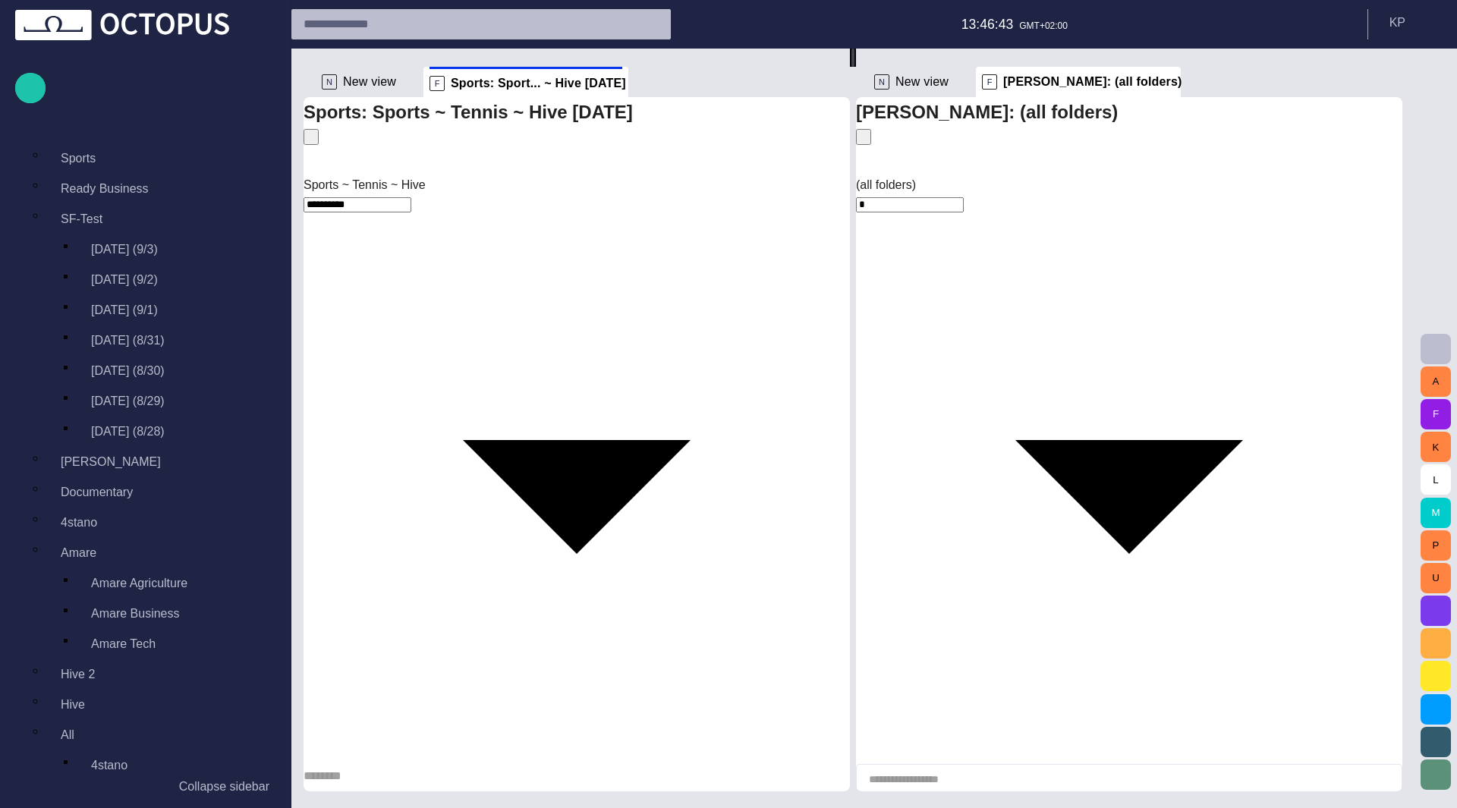
type input "*********"
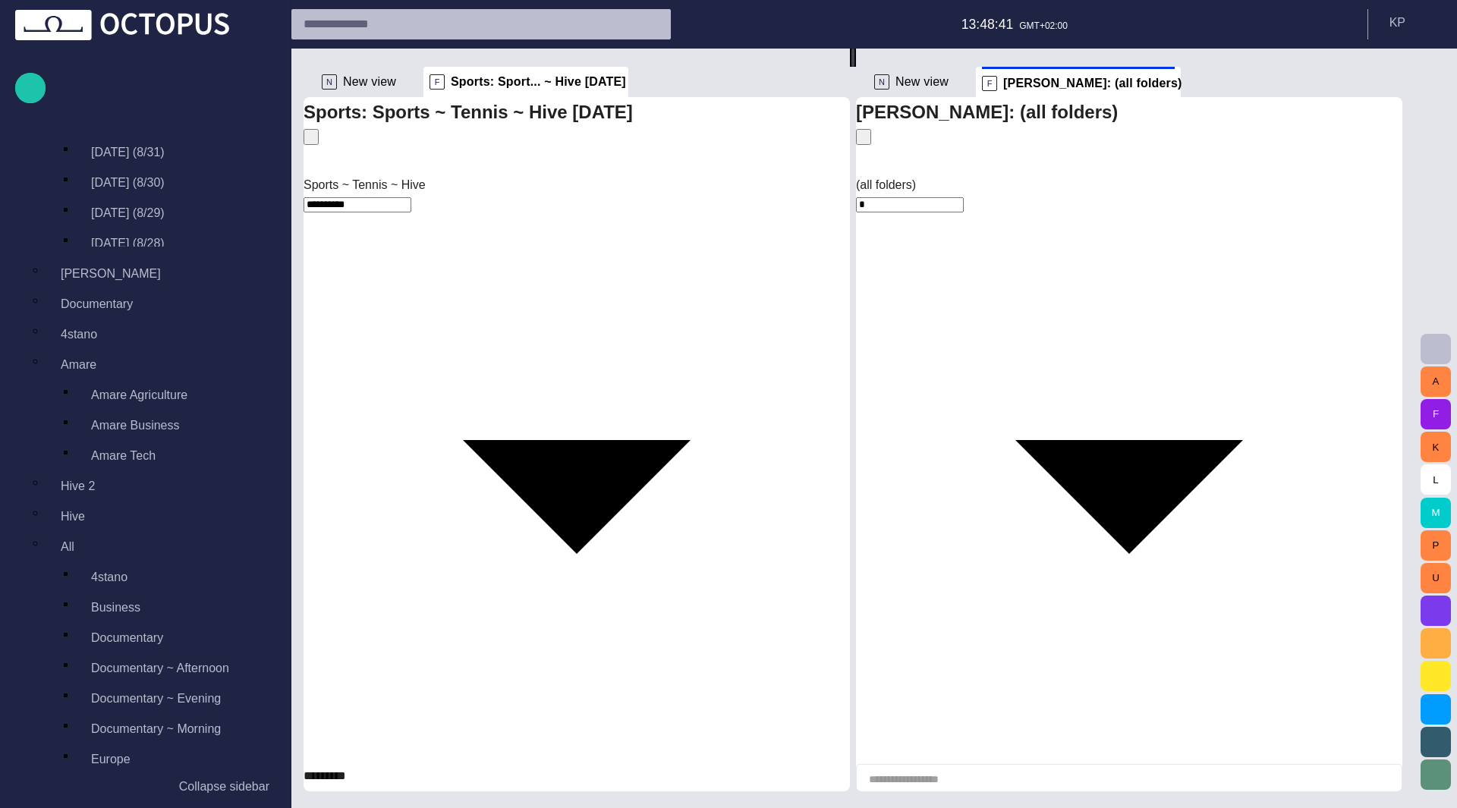
scroll to position [425, 0]
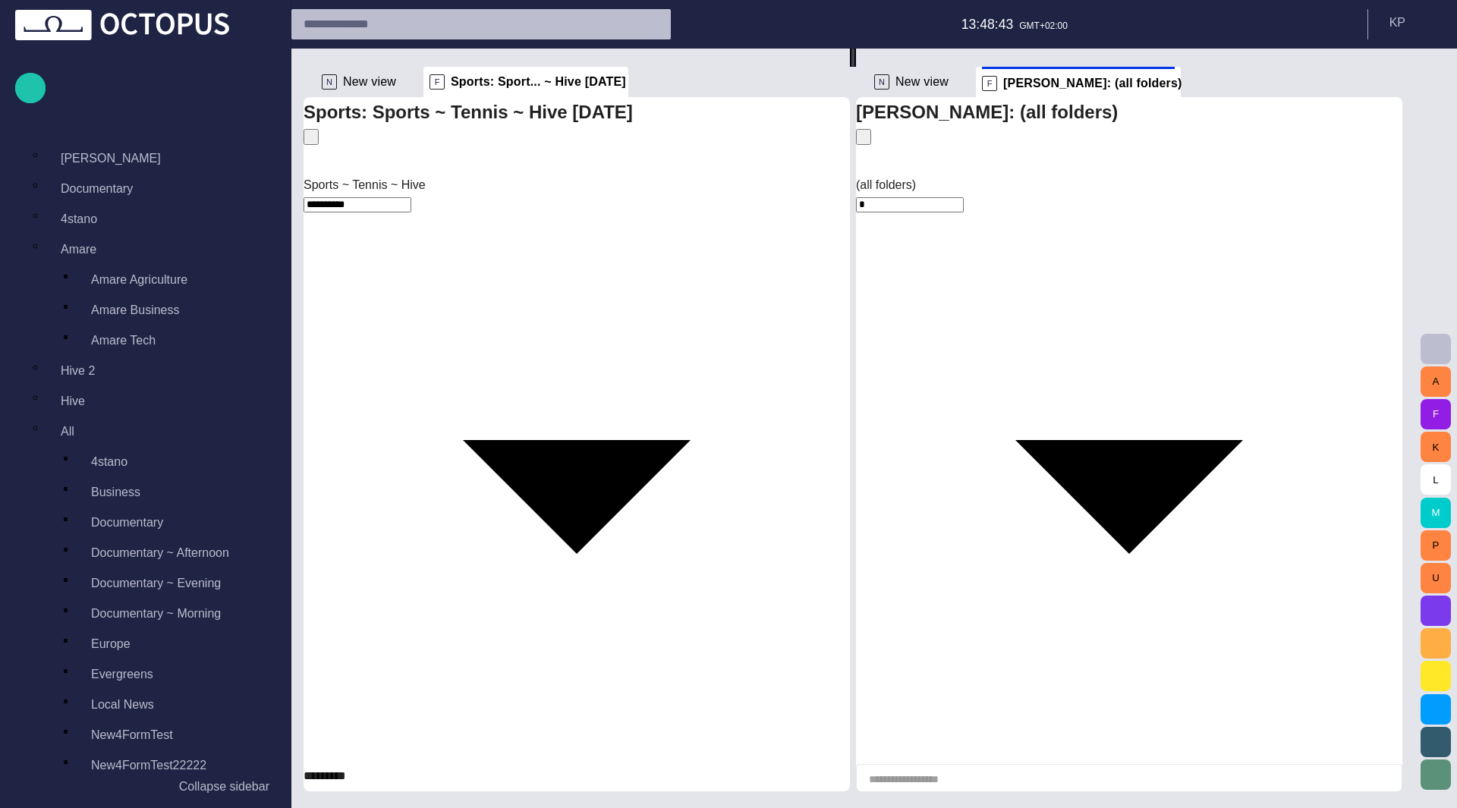
type input "**********"
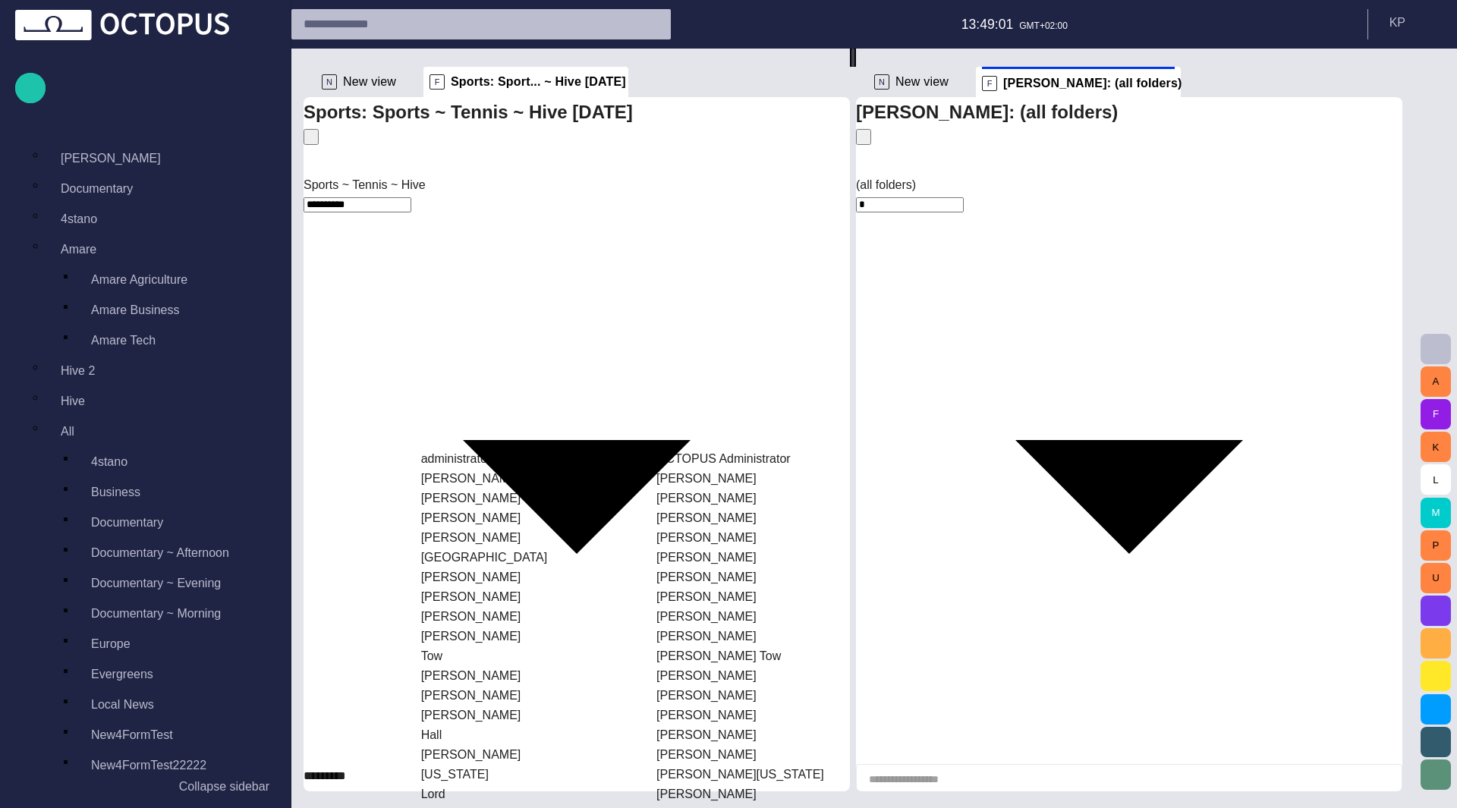
click at [613, 477] on td "Manley" at bounding box center [532, 479] width 234 height 18
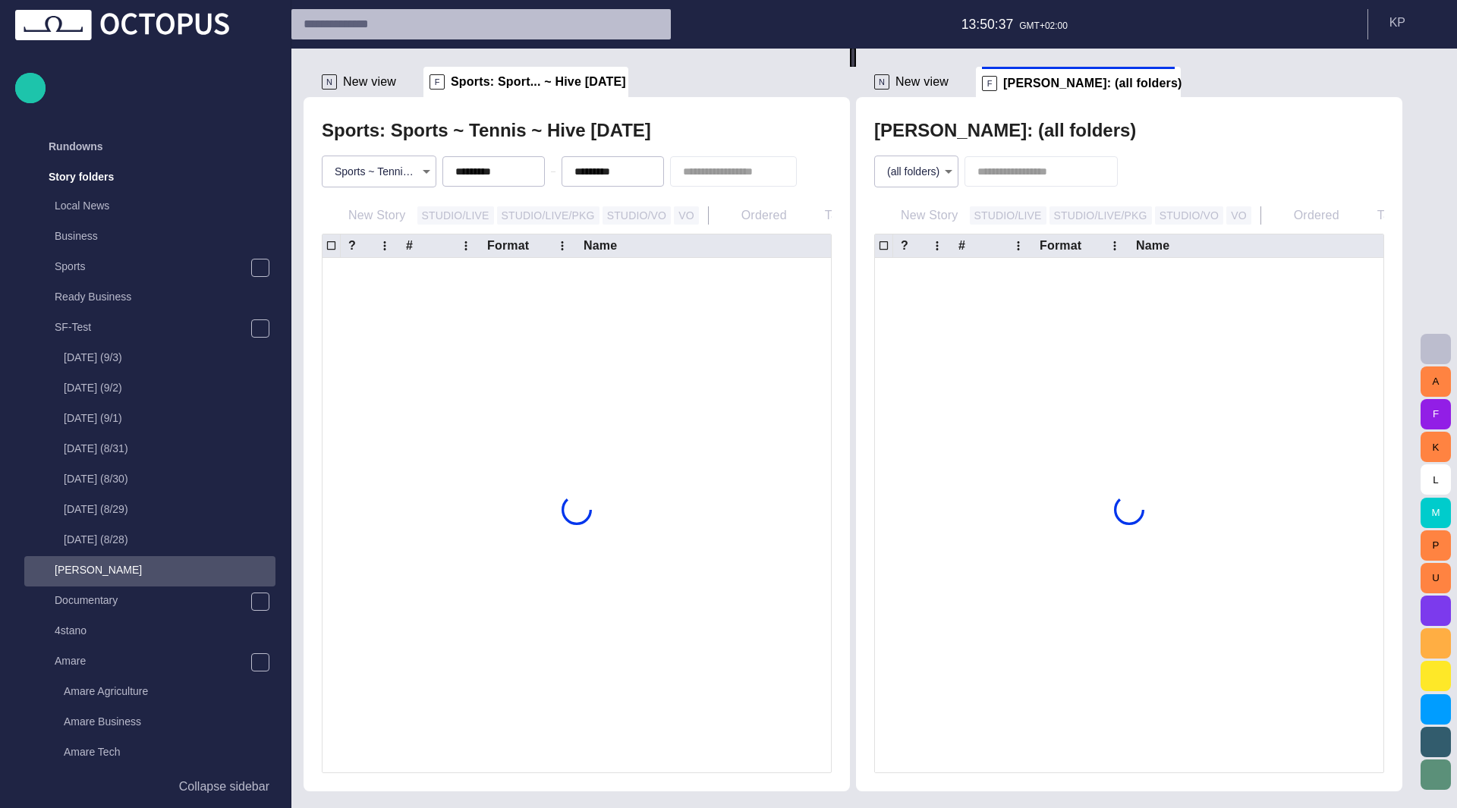
scroll to position [30, 0]
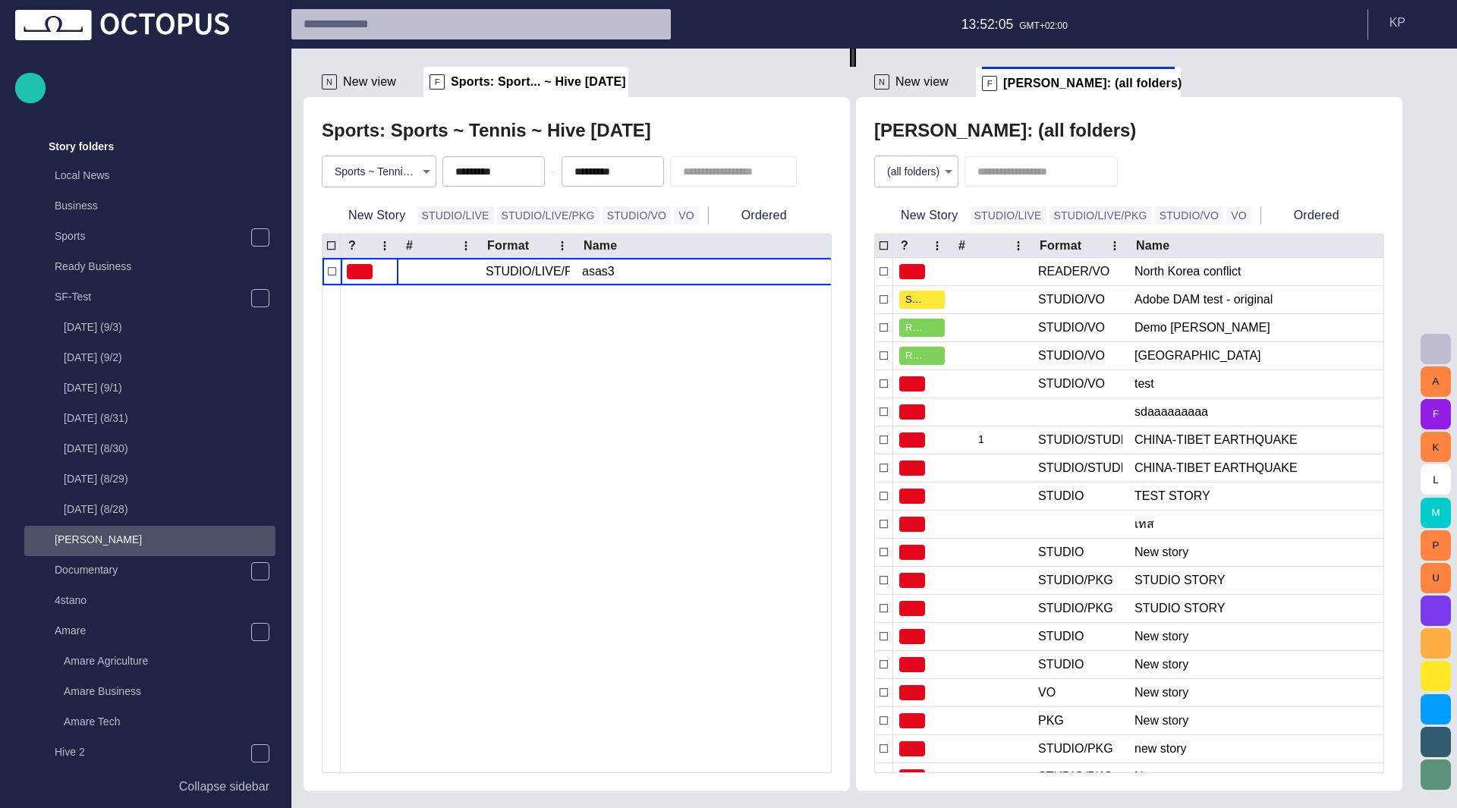
click at [904, 177] on body "Story Rundown Rundowns Story folders Local News Business Sports Ready Business …" at bounding box center [728, 404] width 1457 height 808
click at [943, 295] on li "TV assignment" at bounding box center [931, 289] width 106 height 27
type input "****"
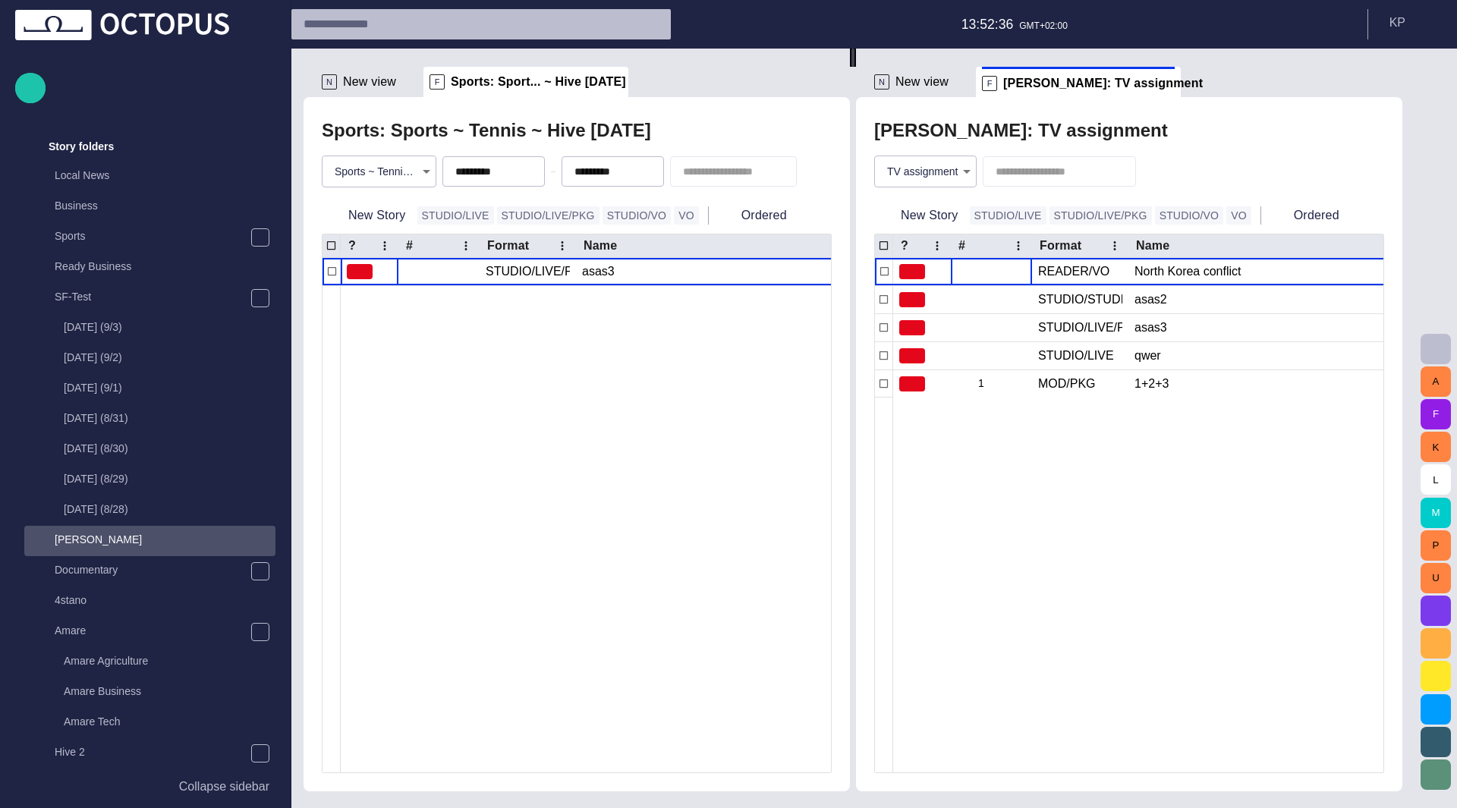
click at [0, 0] on span "button" at bounding box center [0, 0] width 0 height 0
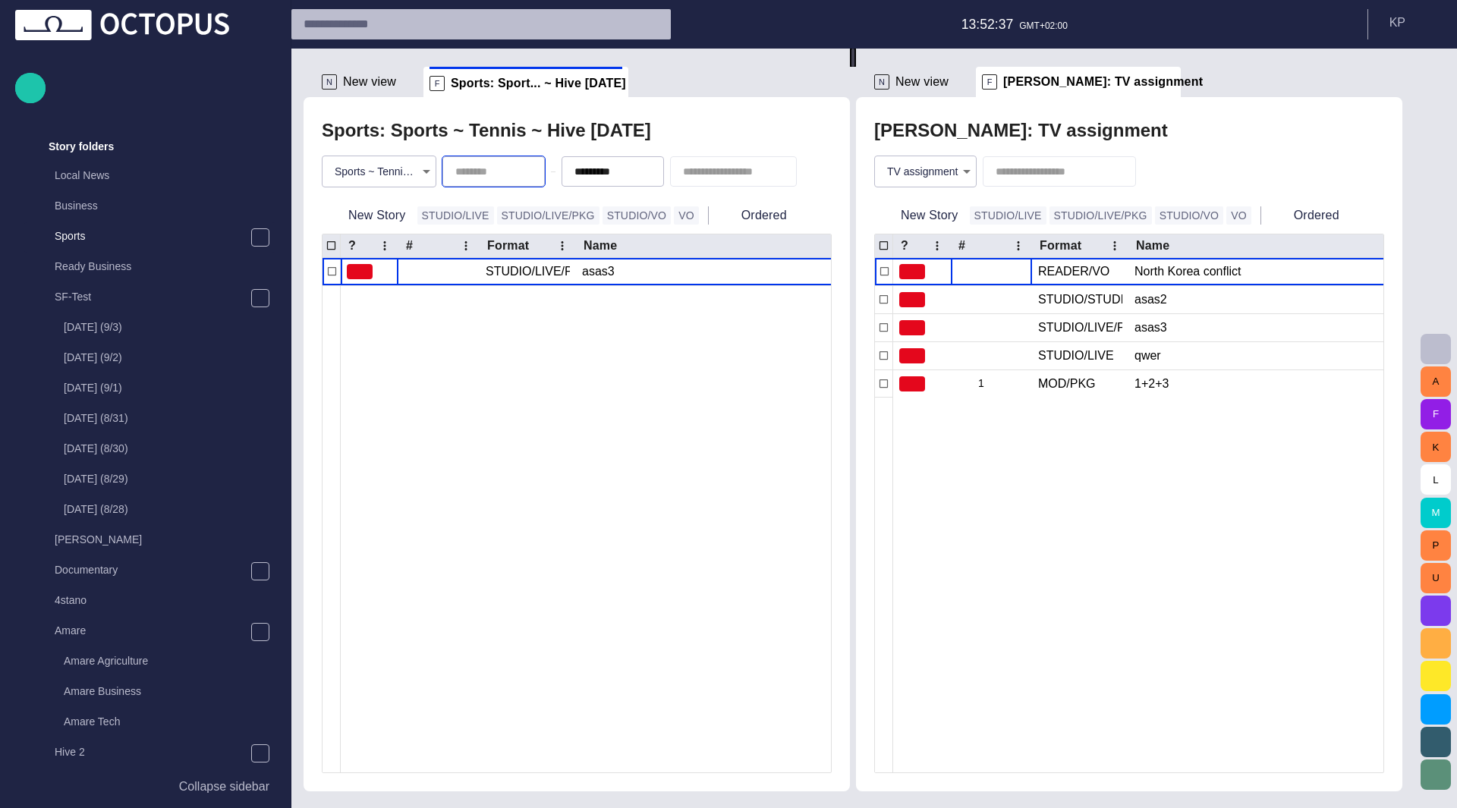
scroll to position [121, 0]
click at [0, 0] on span "button" at bounding box center [0, 0] width 0 height 0
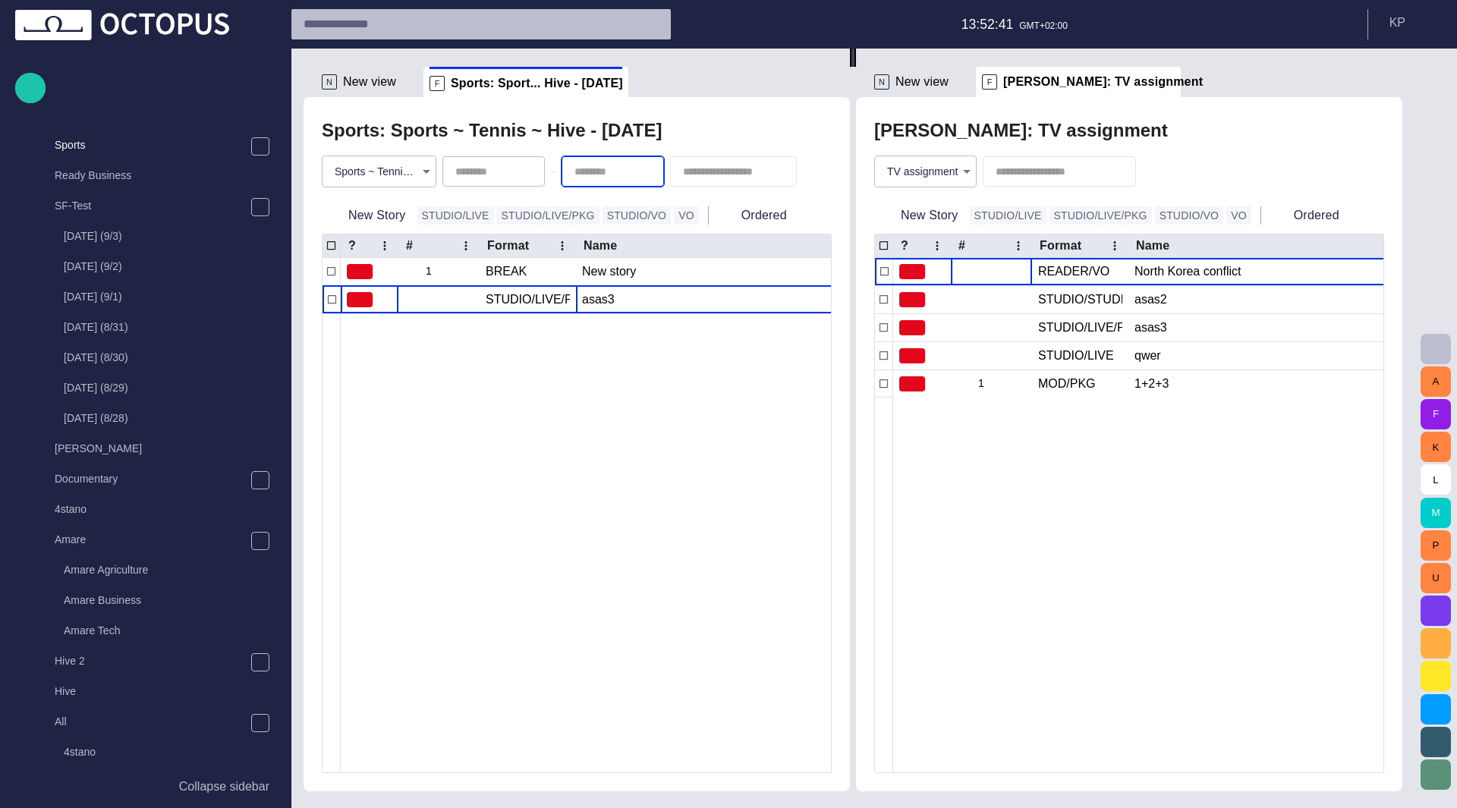
click at [633, 302] on div "asas3" at bounding box center [752, 299] width 341 height 27
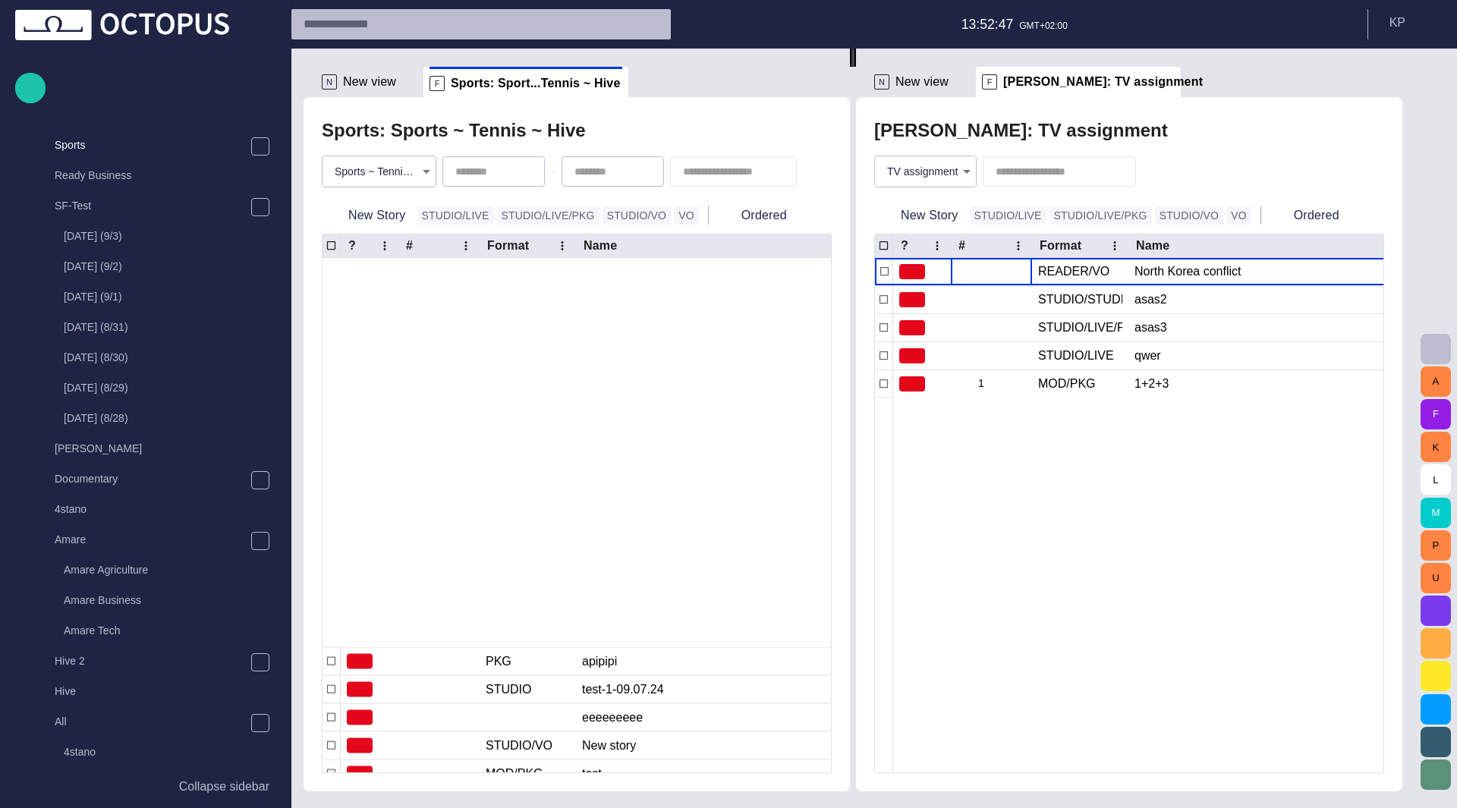
scroll to position [400, 0]
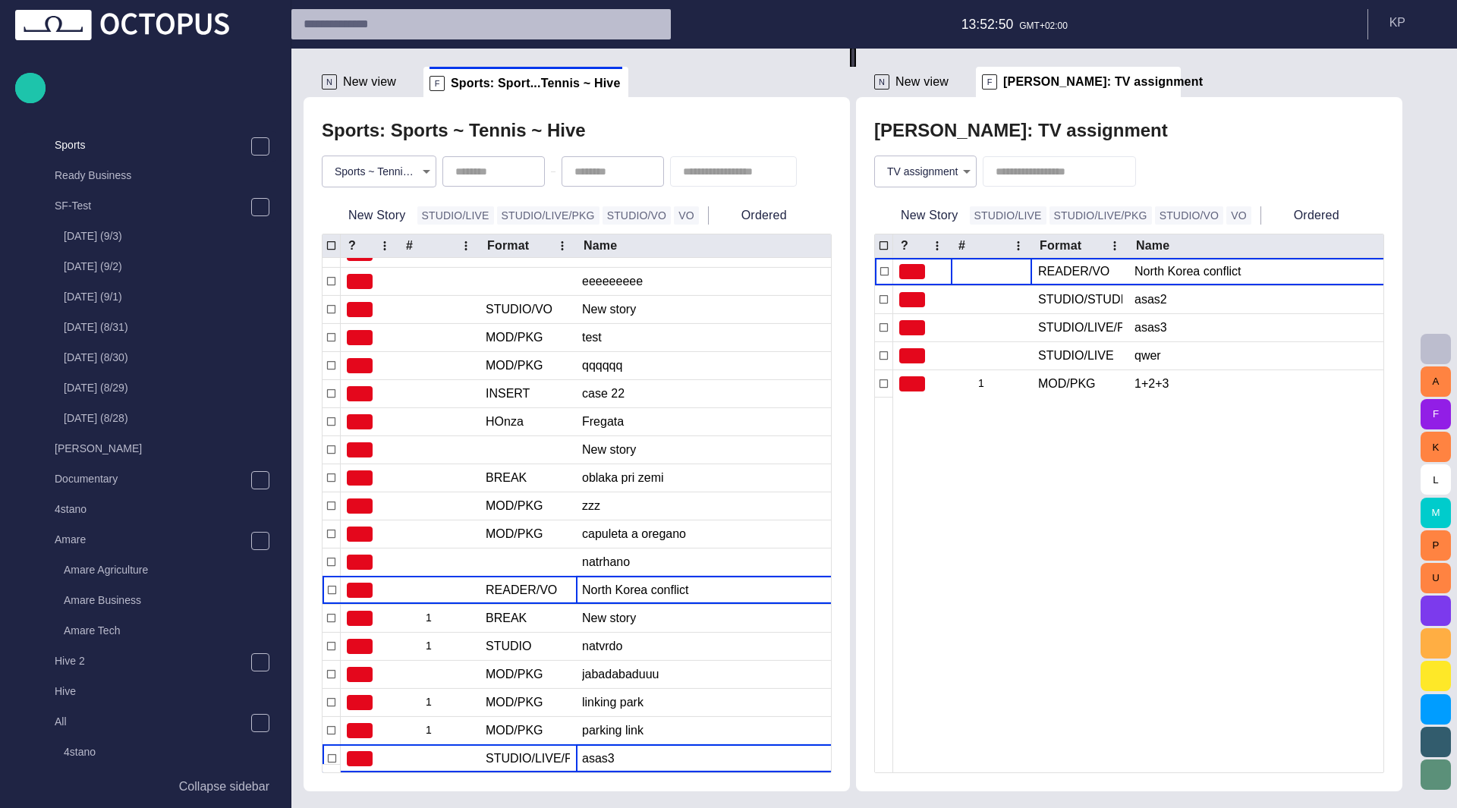
click at [625, 582] on div "North Korea conflict" at bounding box center [752, 590] width 341 height 27
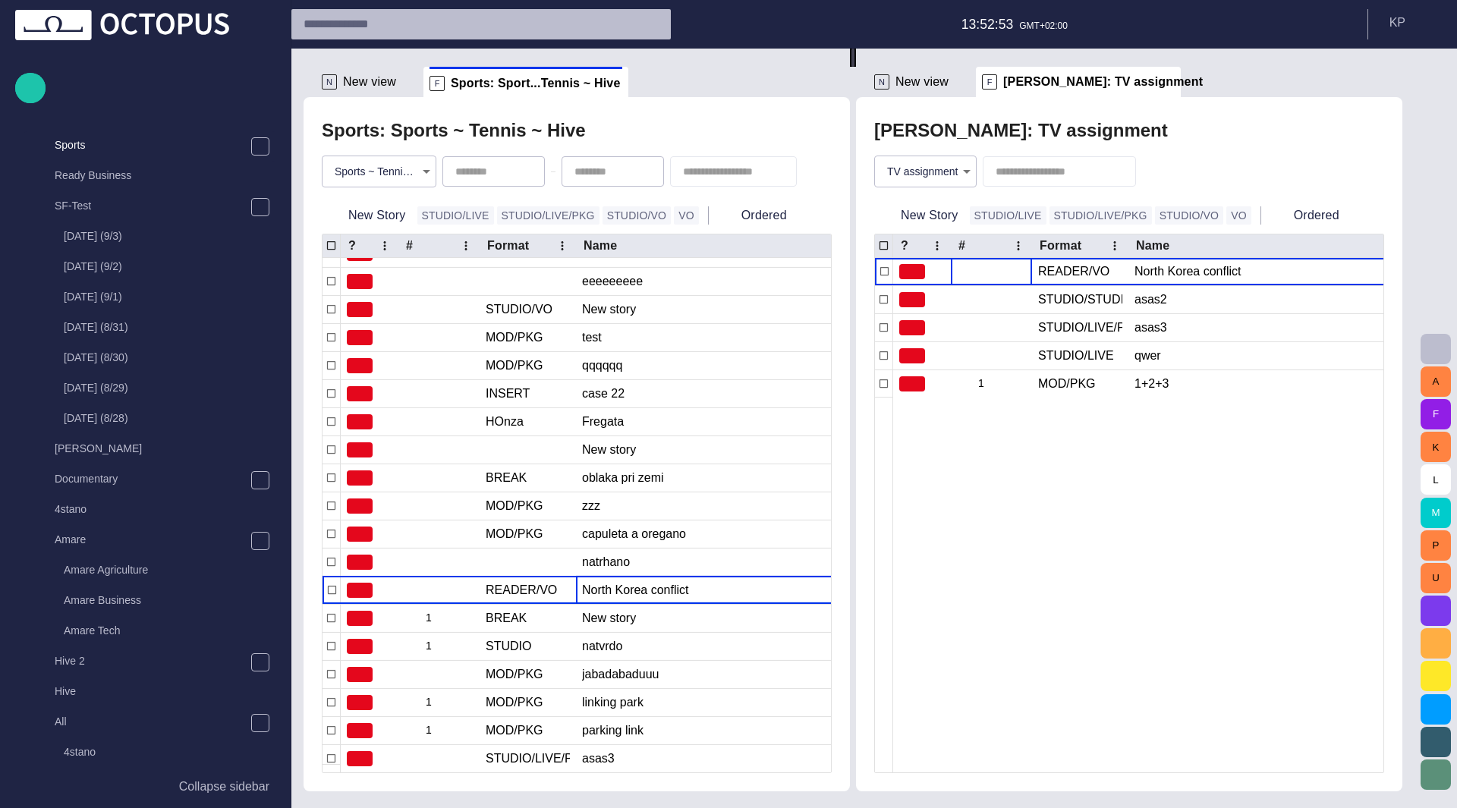
drag, startPoint x: 625, startPoint y: 582, endPoint x: 604, endPoint y: 591, distance: 23.1
click at [610, 589] on div "North Korea conflict" at bounding box center [752, 590] width 341 height 27
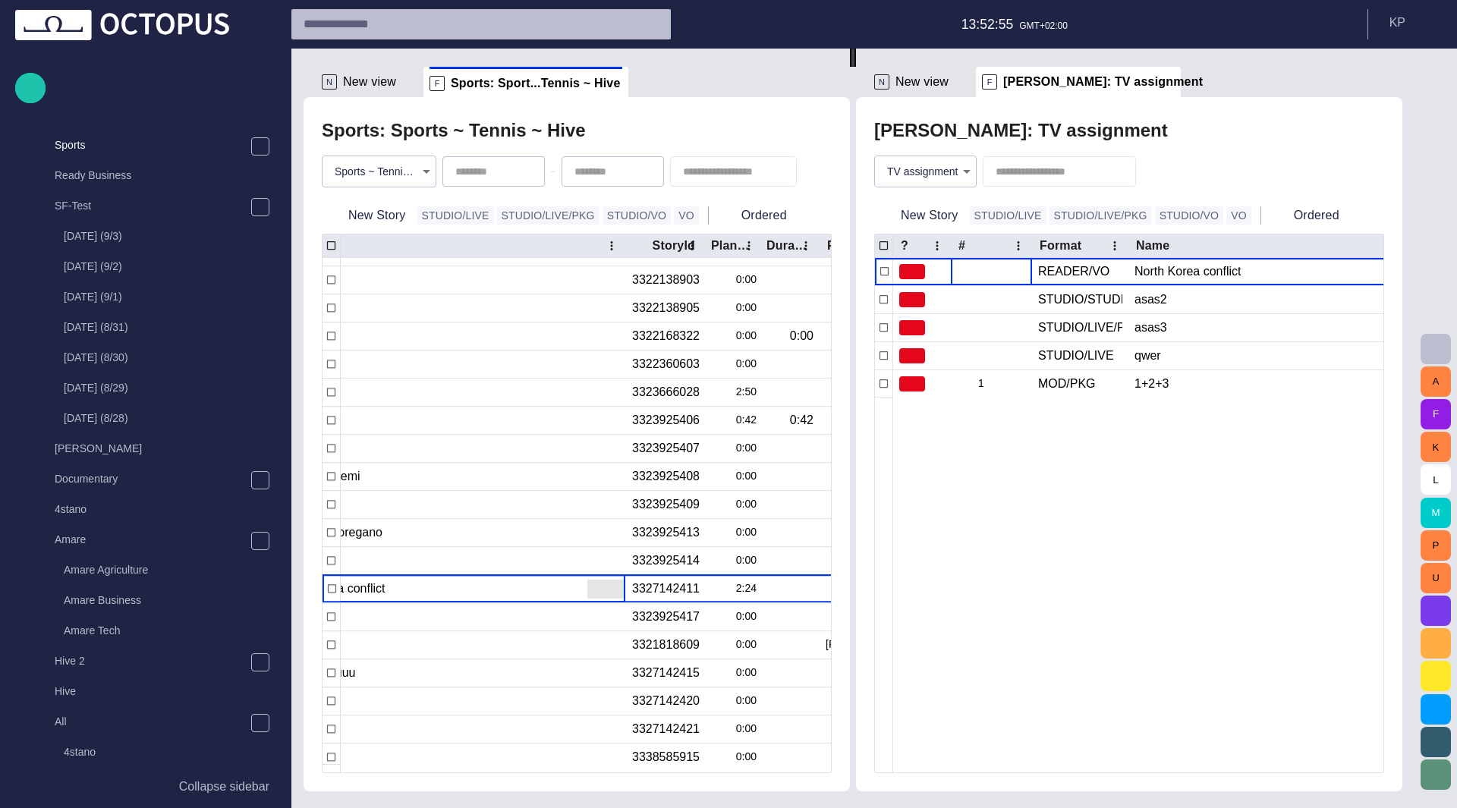
scroll to position [0, 305]
click at [592, 585] on span "button" at bounding box center [594, 590] width 15 height 15
click at [619, 610] on li "Edit attributes" at bounding box center [658, 614] width 144 height 27
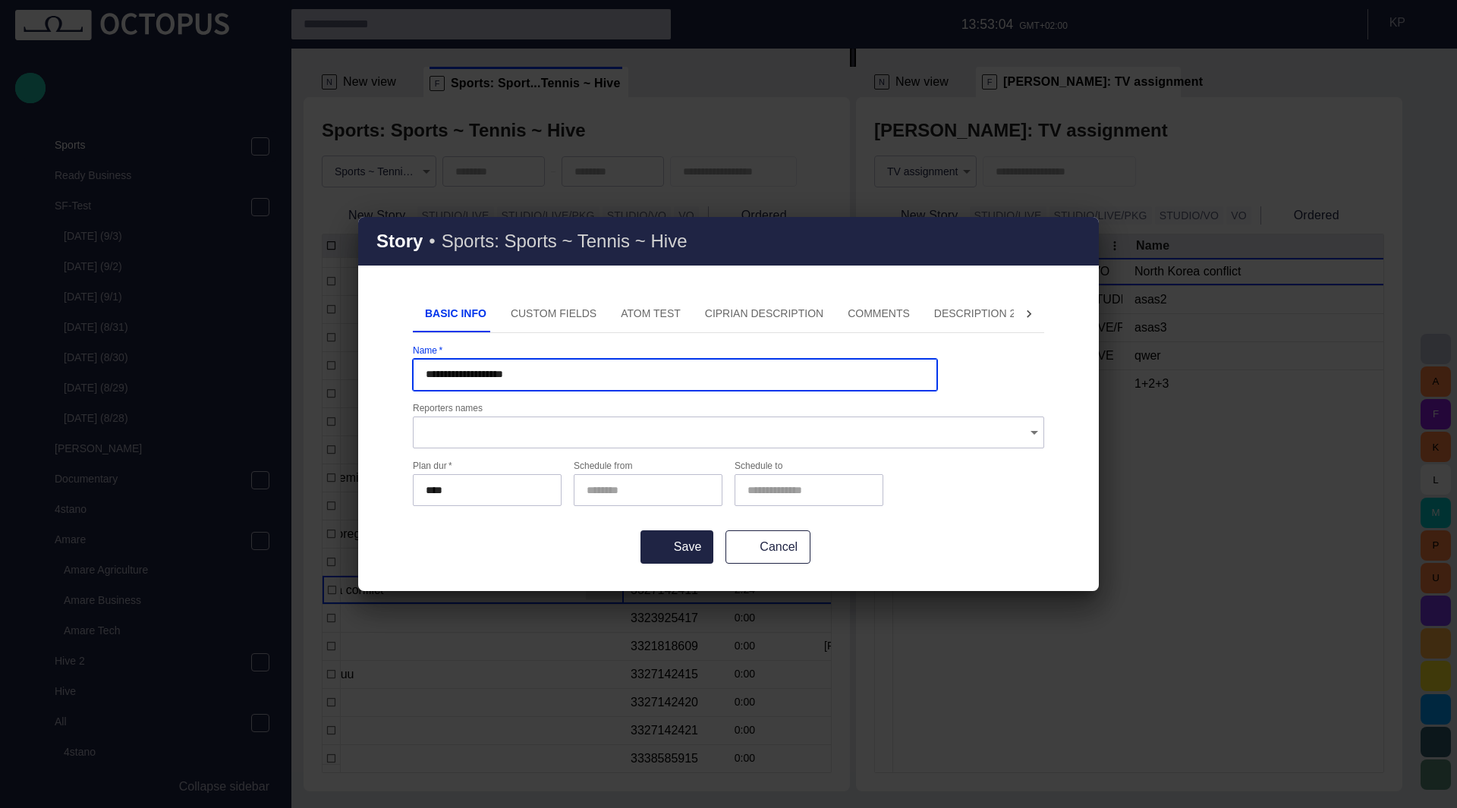
click at [537, 320] on button "Custom Fields" at bounding box center [554, 314] width 110 height 36
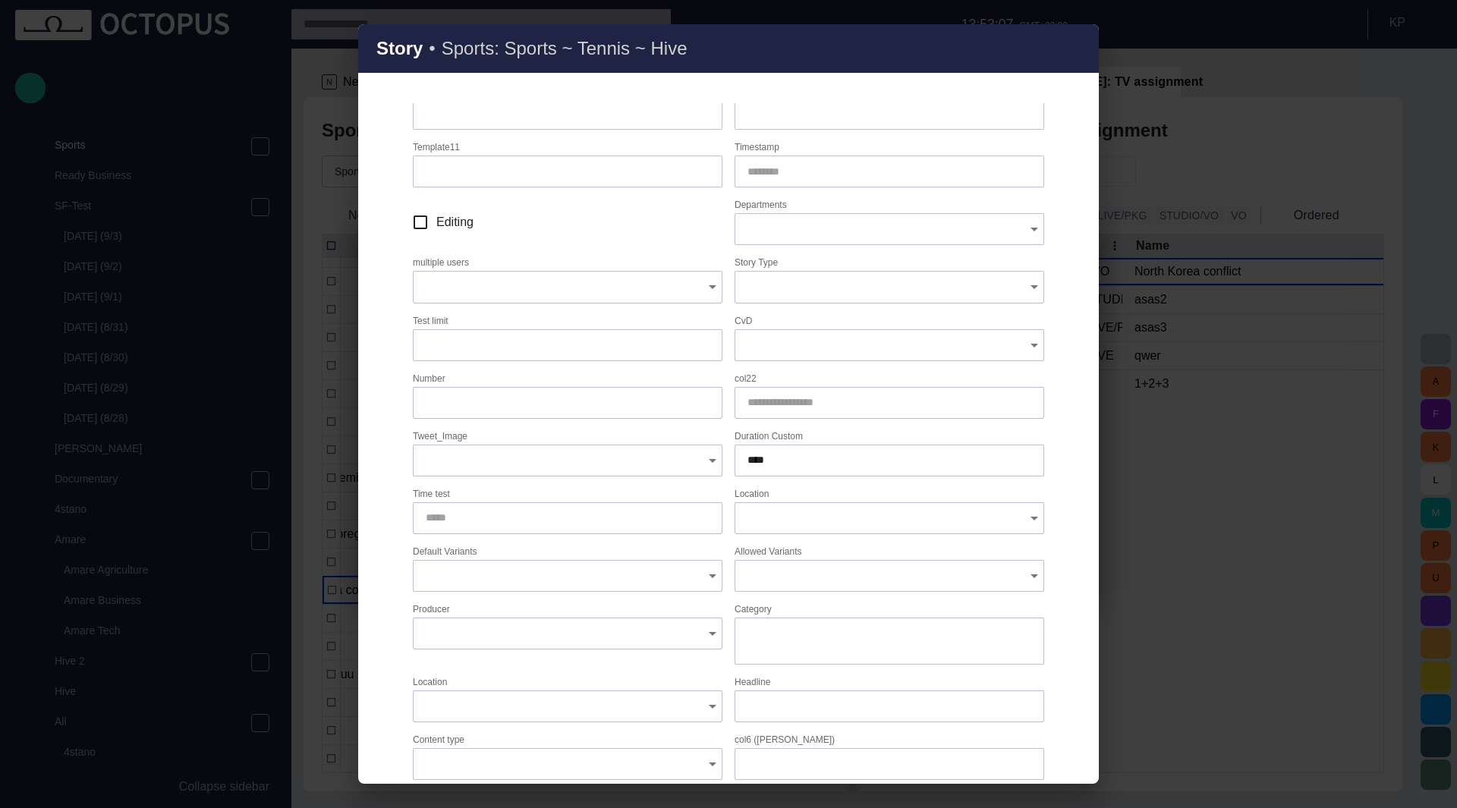
scroll to position [0, 0]
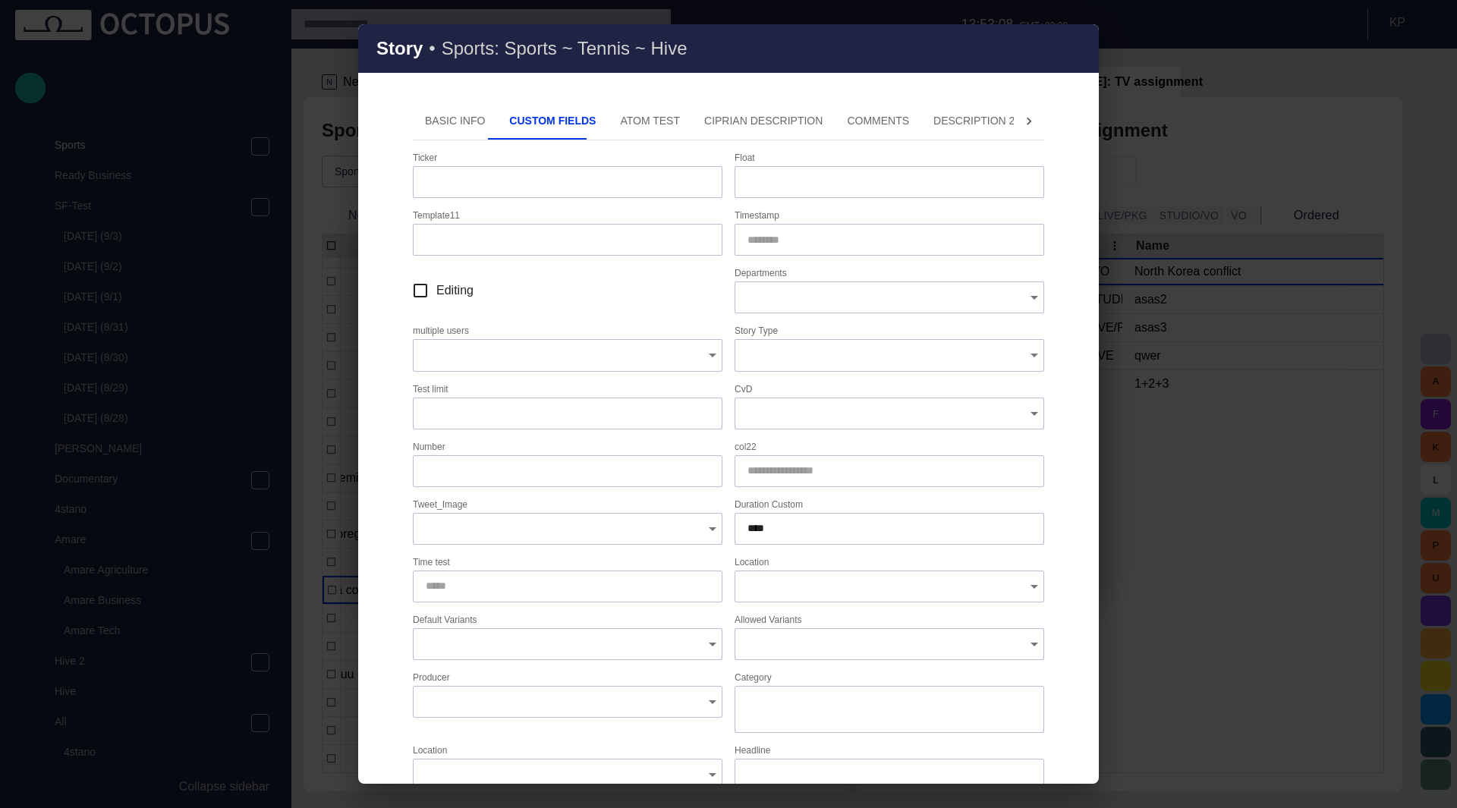
click at [626, 124] on button "ATOM Test" at bounding box center [650, 121] width 84 height 36
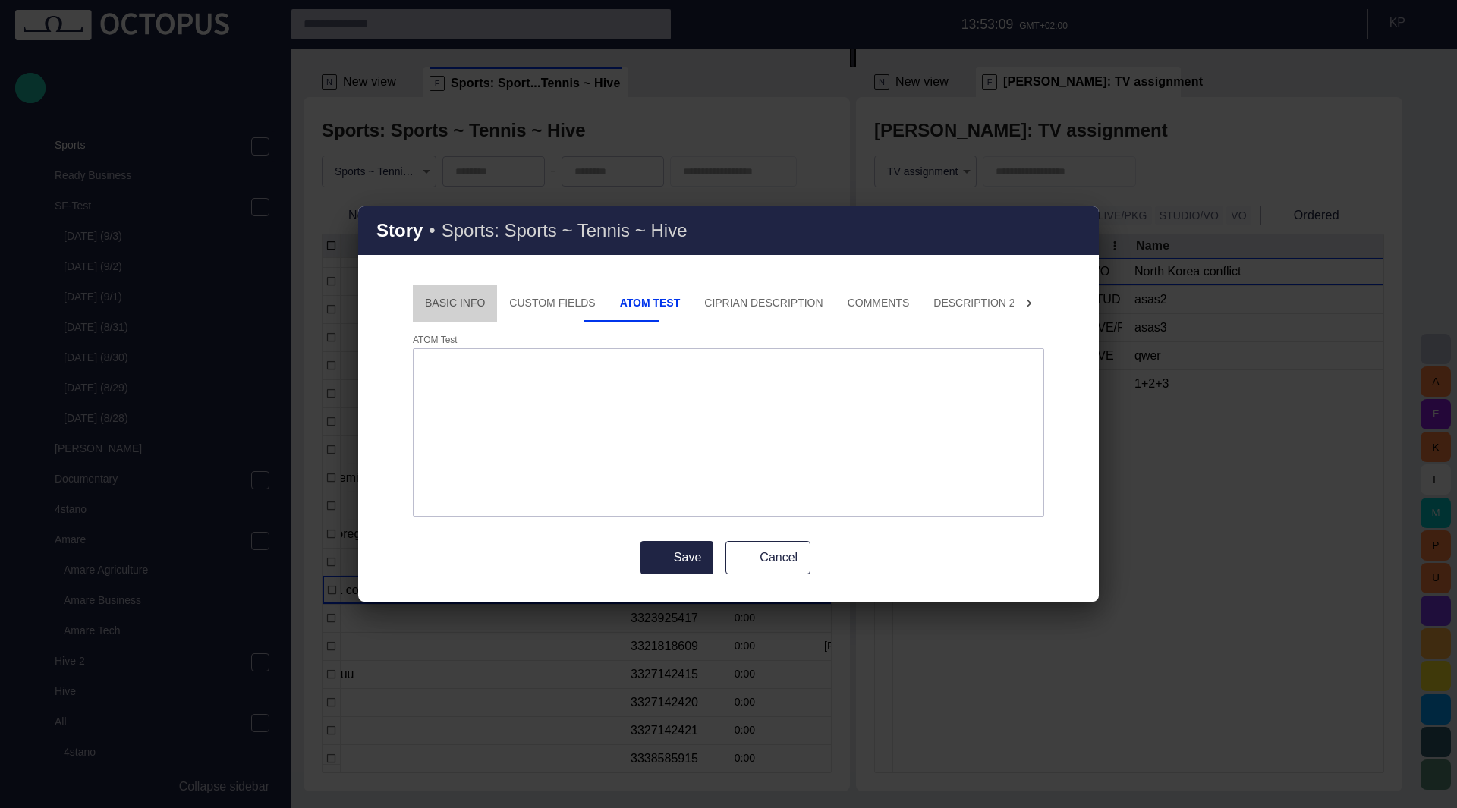
click at [471, 306] on button "Basic Info" at bounding box center [455, 303] width 84 height 36
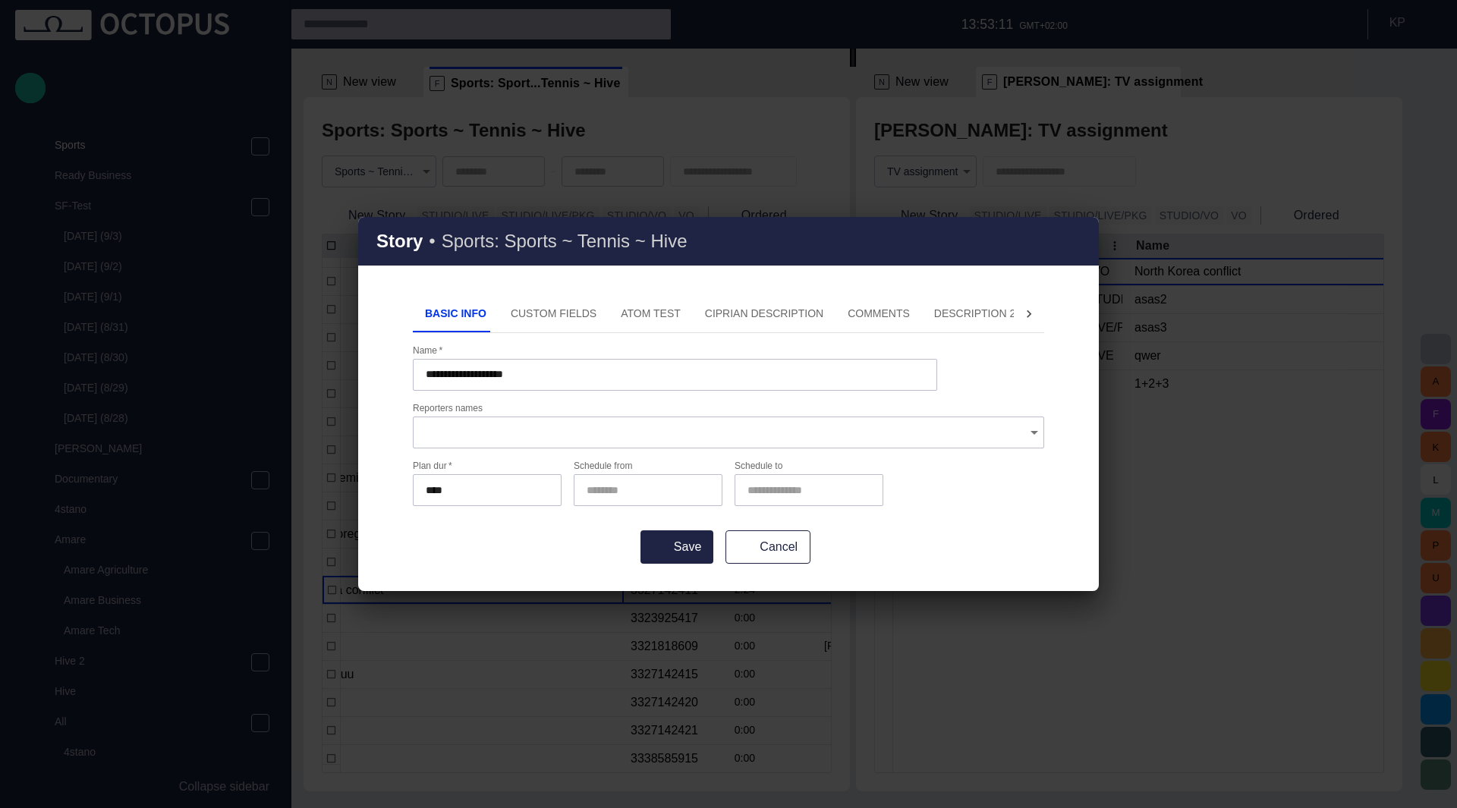
click at [0, 0] on span "button" at bounding box center [0, 0] width 0 height 0
type input "**********"
click at [684, 544] on button "Save" at bounding box center [677, 547] width 73 height 33
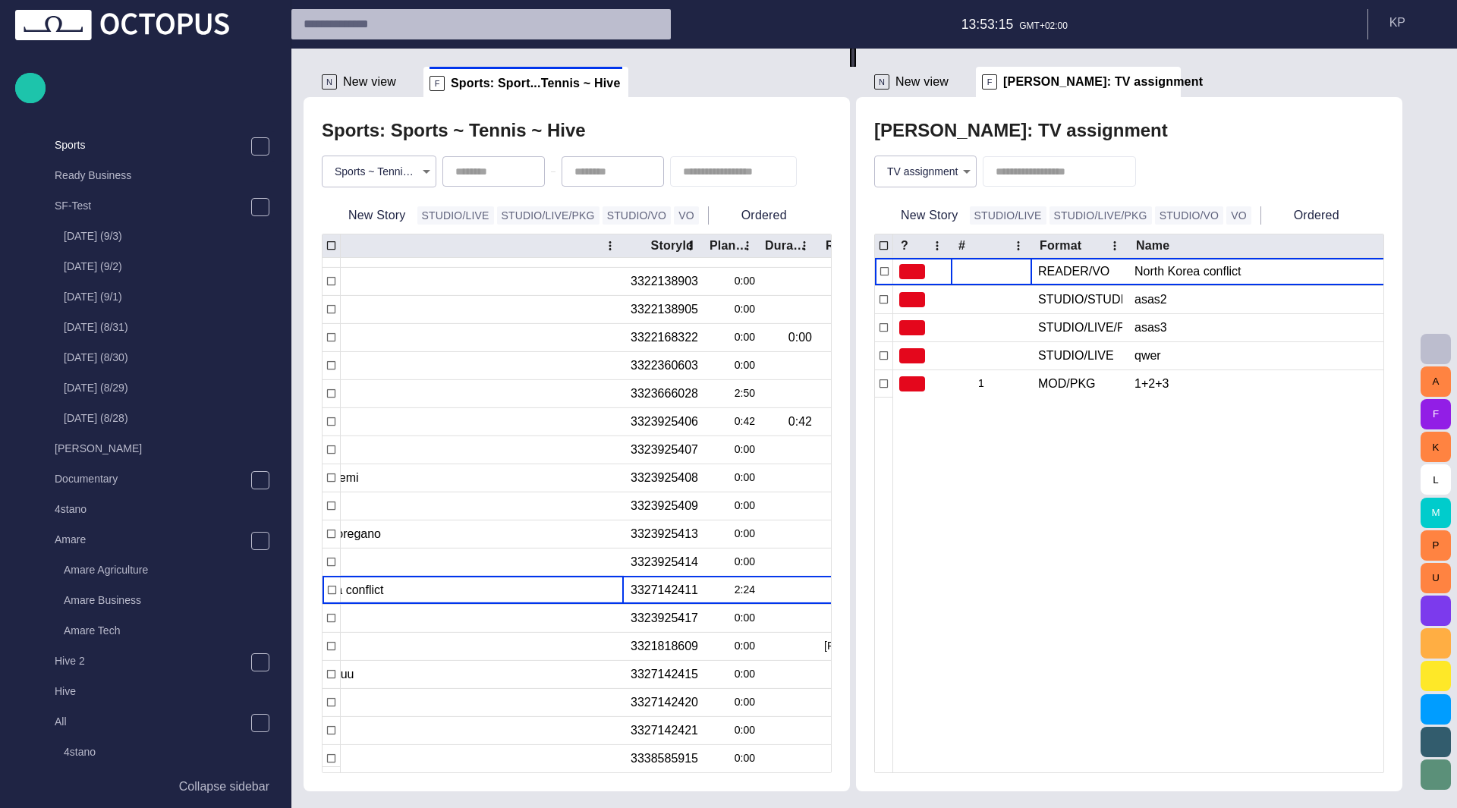
click at [593, 587] on span "button" at bounding box center [594, 590] width 15 height 15
click at [662, 618] on li "Edit attributes" at bounding box center [658, 614] width 144 height 27
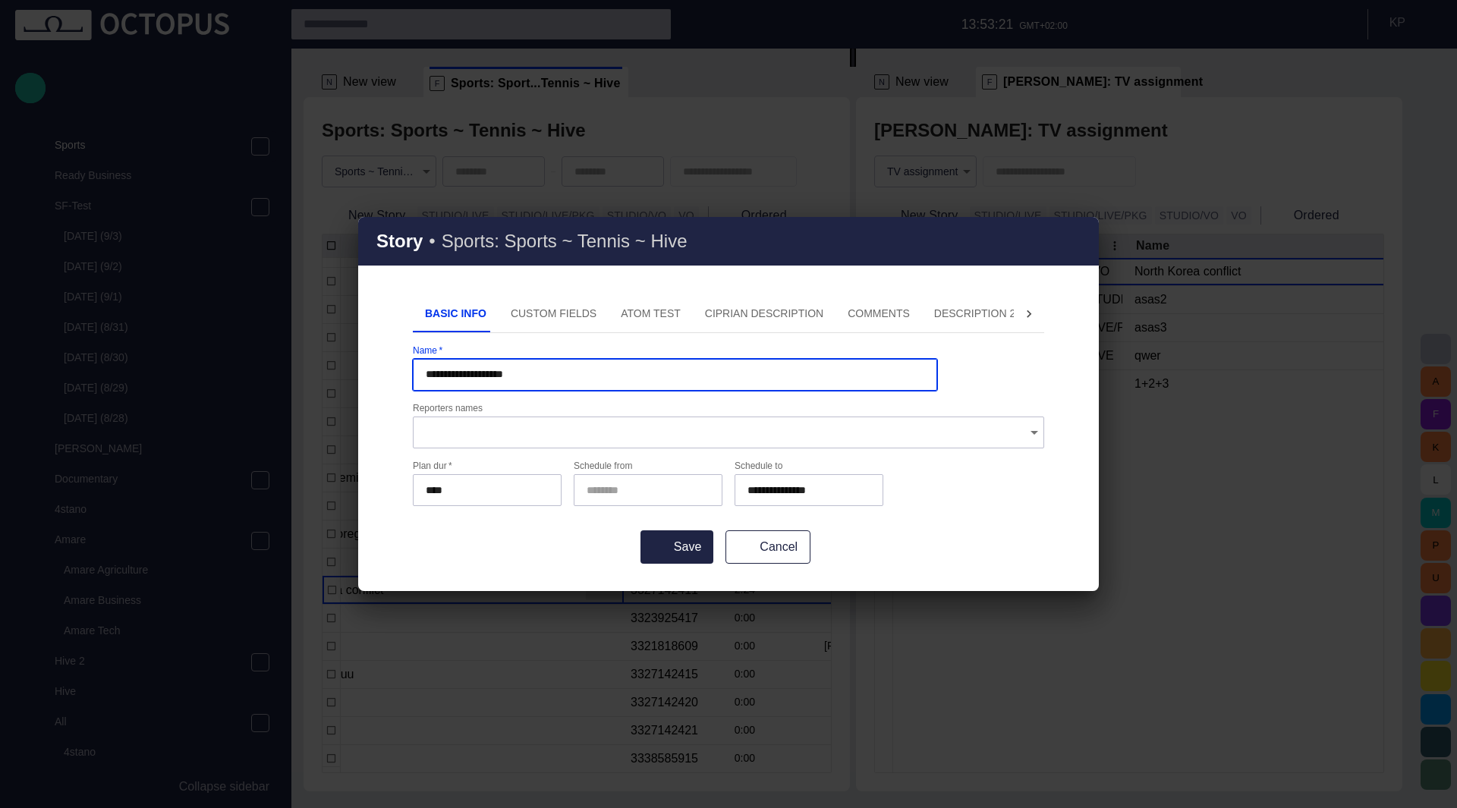
click at [0, 0] on span "button" at bounding box center [0, 0] width 0 height 0
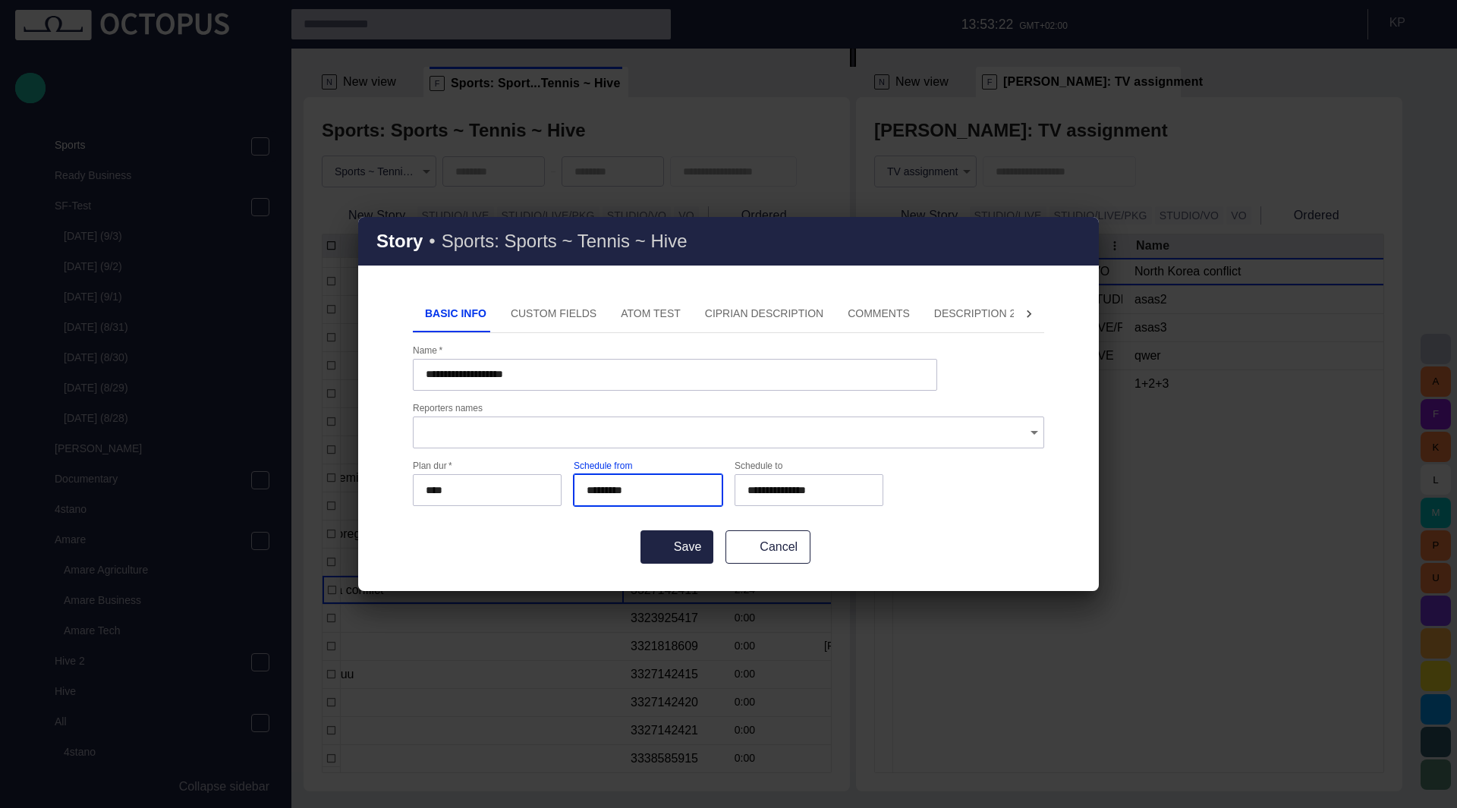
click at [590, 490] on input "*********" at bounding box center [645, 490] width 117 height 15
type input "*********"
click at [763, 490] on input "**********" at bounding box center [806, 490] width 117 height 15
type input "**********"
click at [836, 525] on form "**********" at bounding box center [728, 454] width 631 height 219
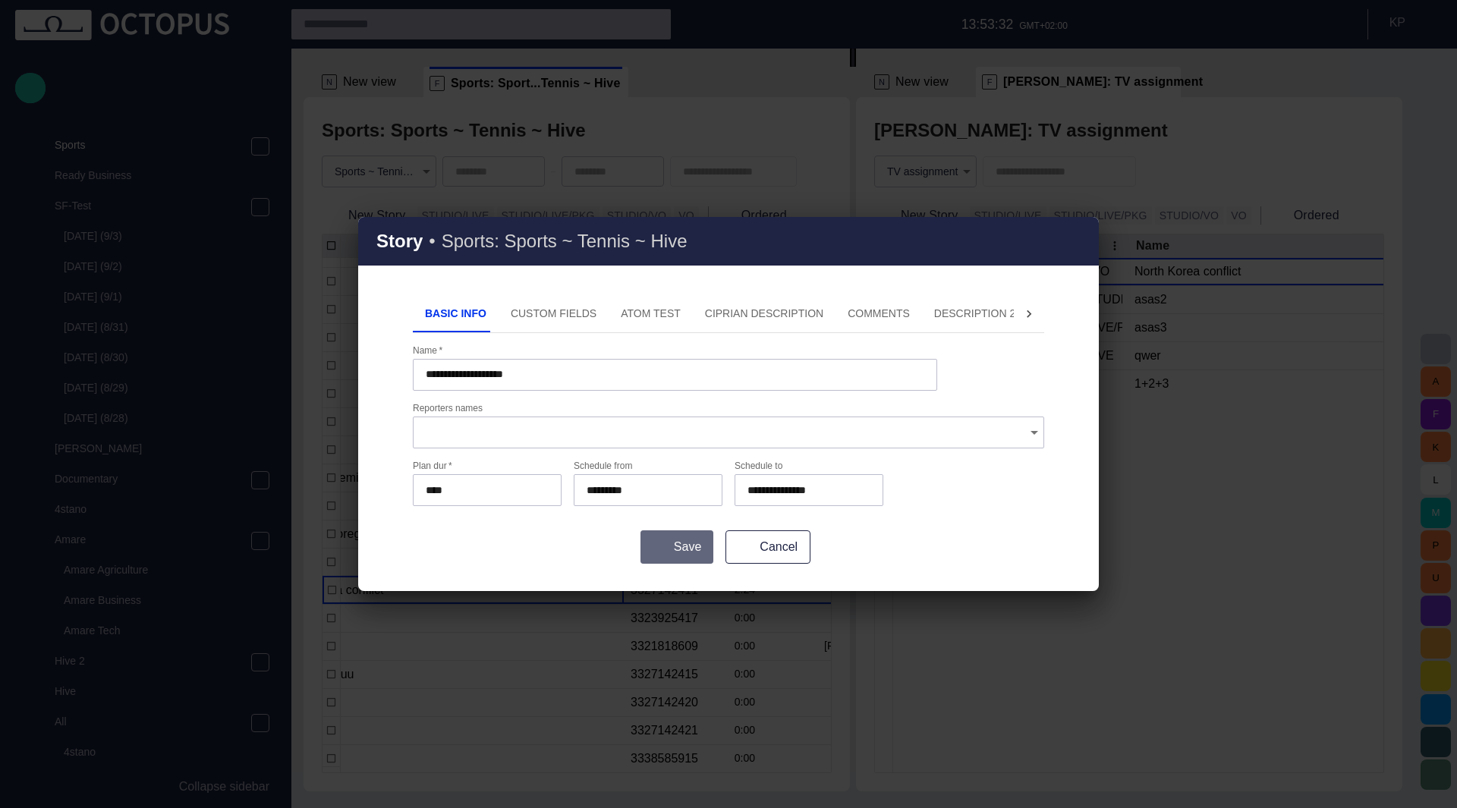
click at [697, 544] on button "Save" at bounding box center [677, 547] width 73 height 33
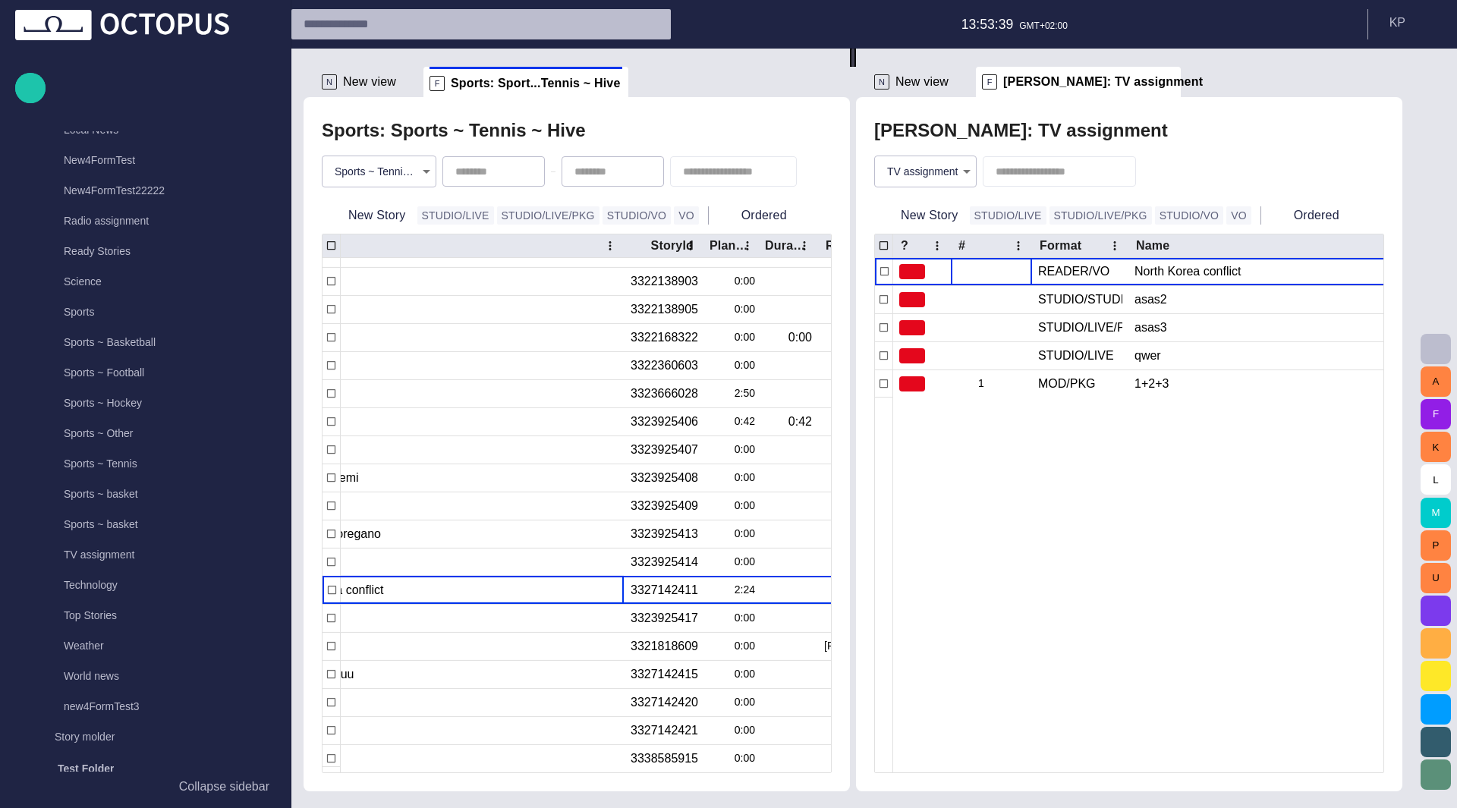
scroll to position [1214, 0]
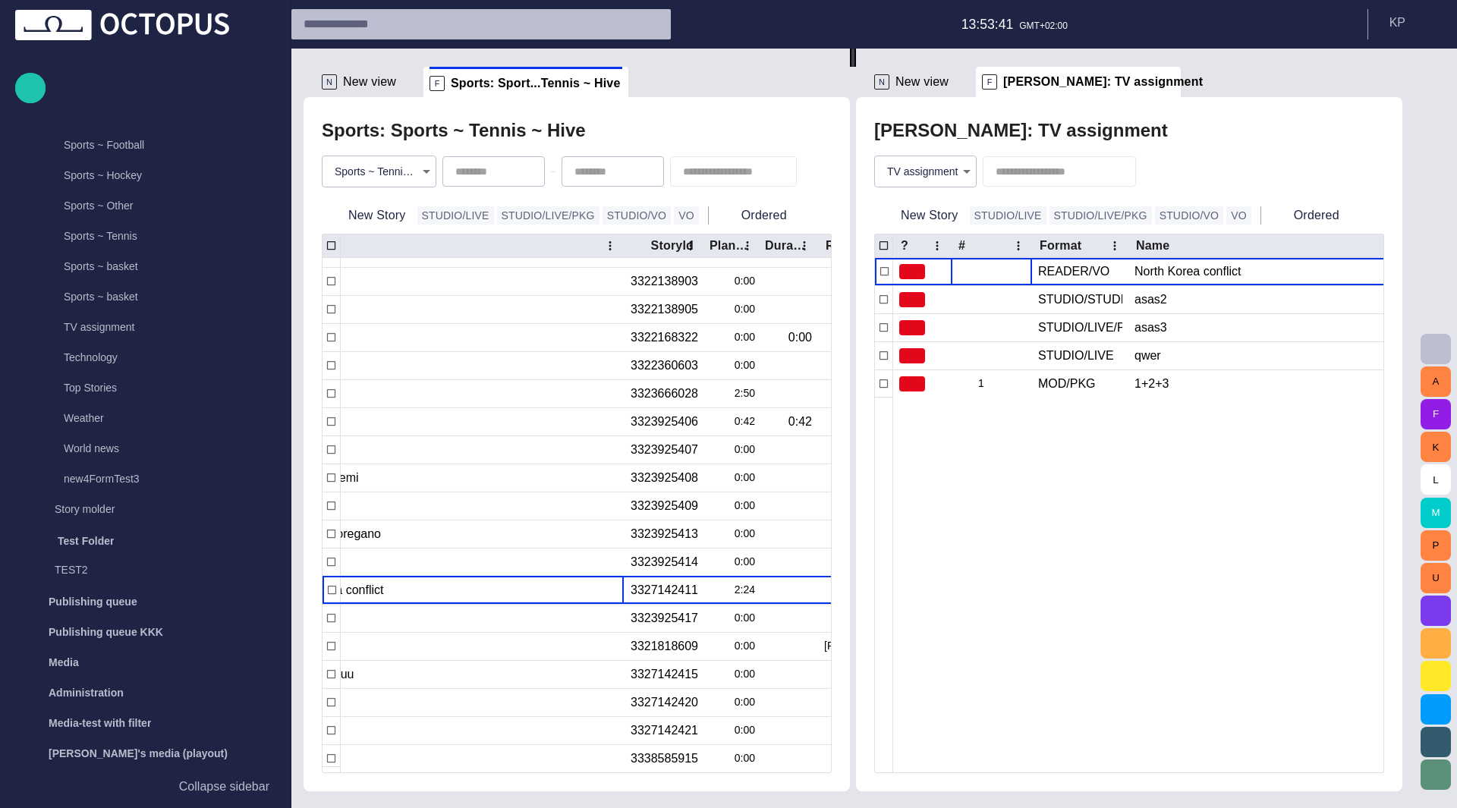
click at [118, 244] on div "Sports ~ Tennis" at bounding box center [159, 235] width 233 height 21
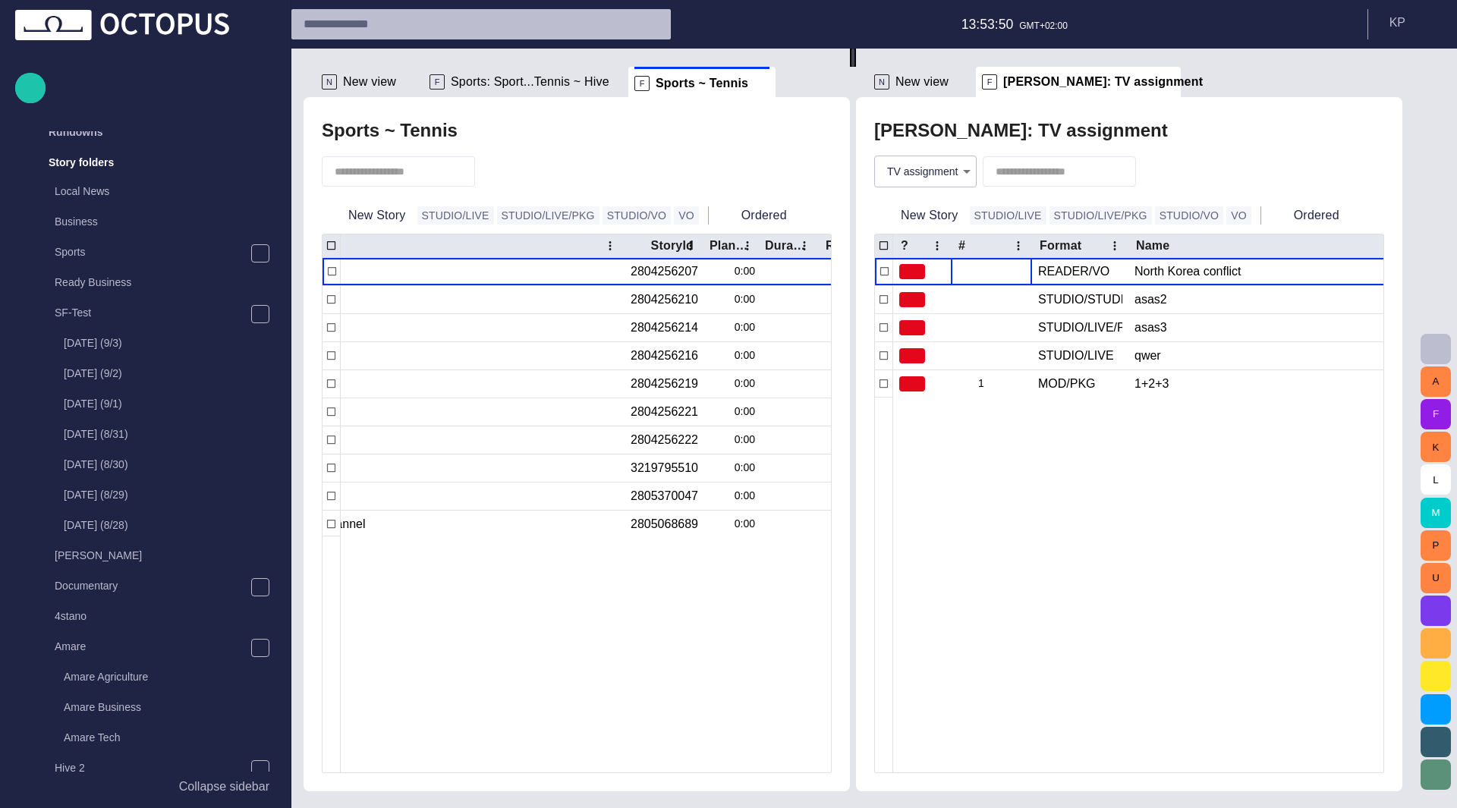
scroll to position [0, 0]
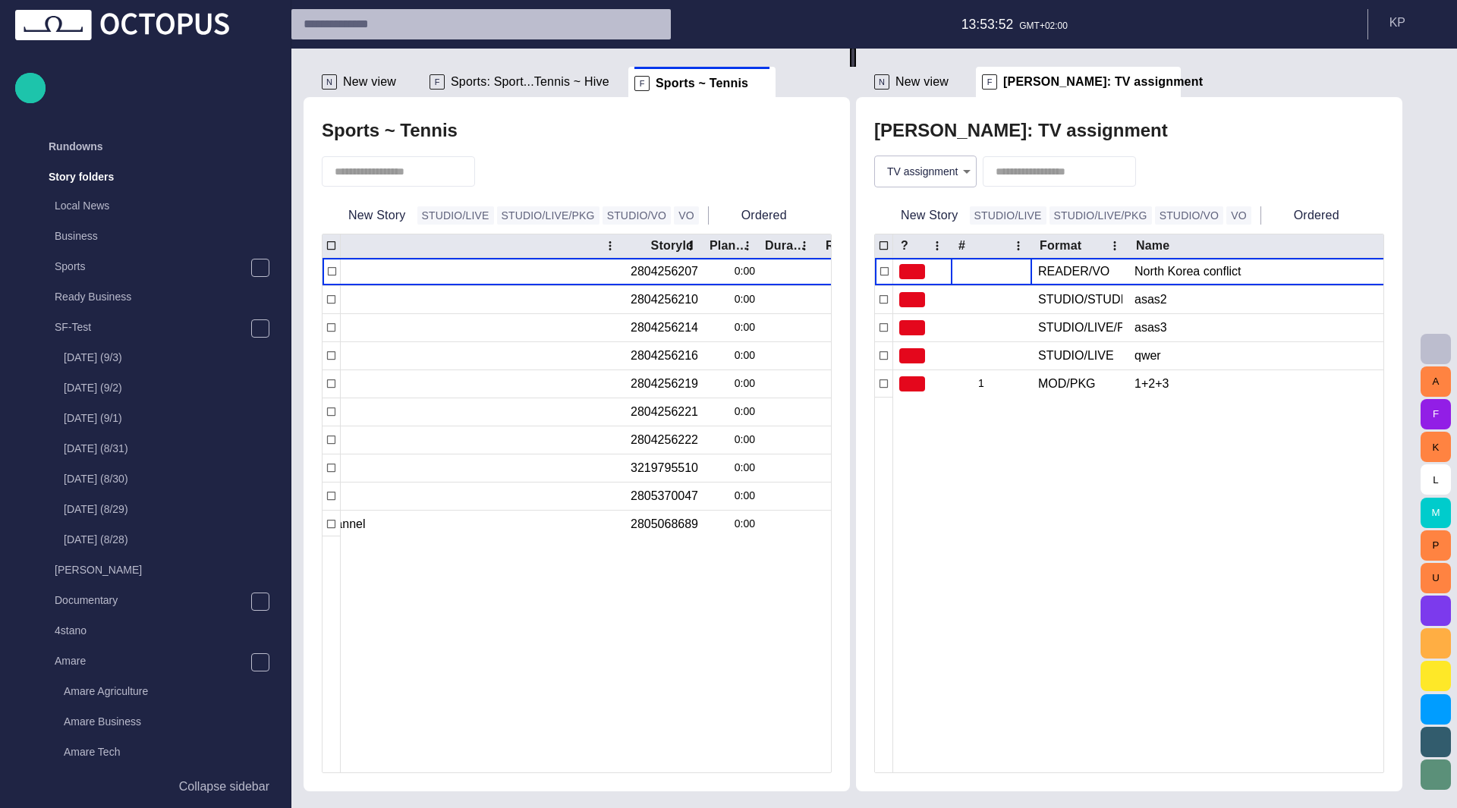
click at [255, 269] on span "main menu" at bounding box center [260, 268] width 12 height 12
click at [109, 446] on p "Tennis ~ Hive" at bounding box center [170, 448] width 212 height 15
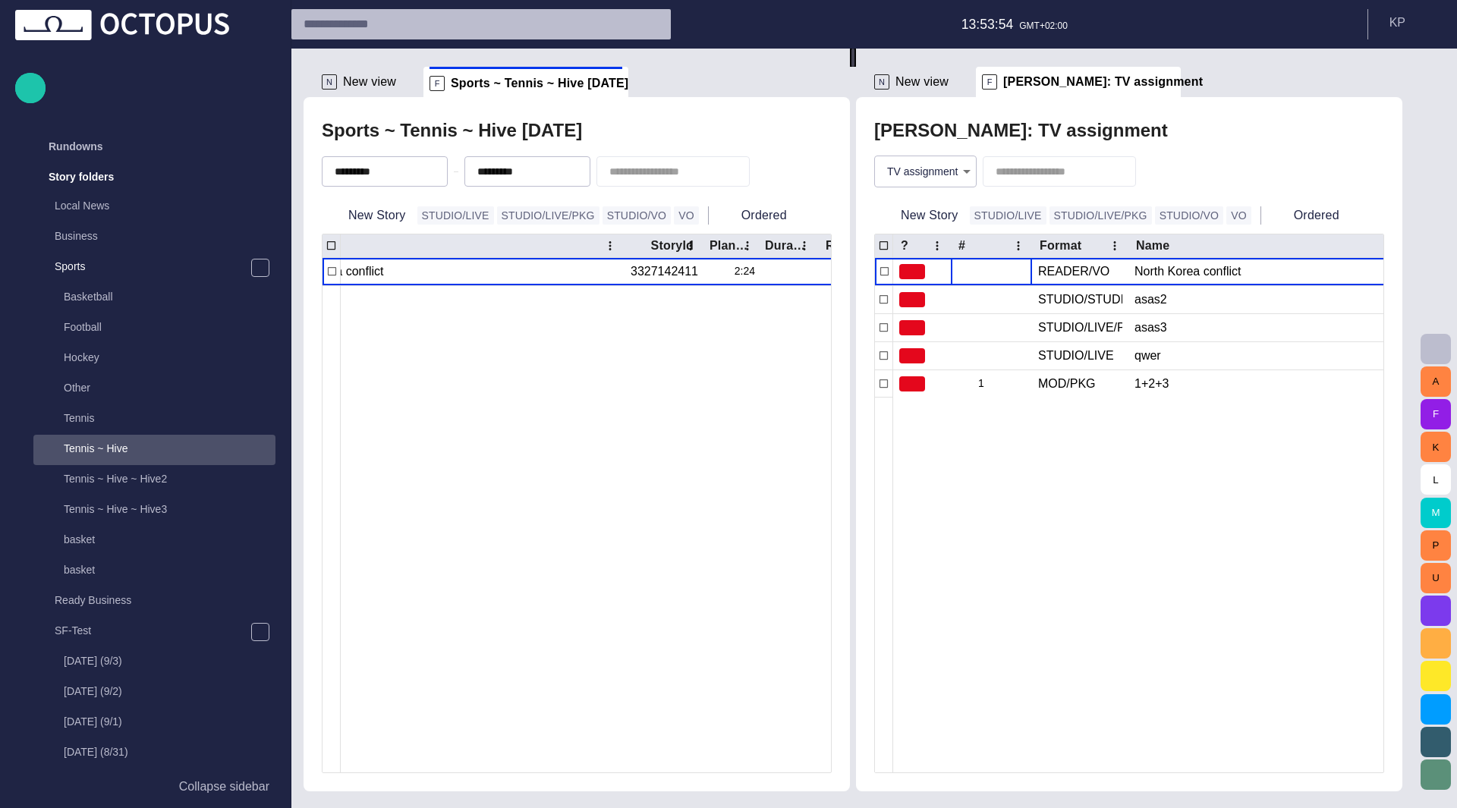
scroll to position [121, 0]
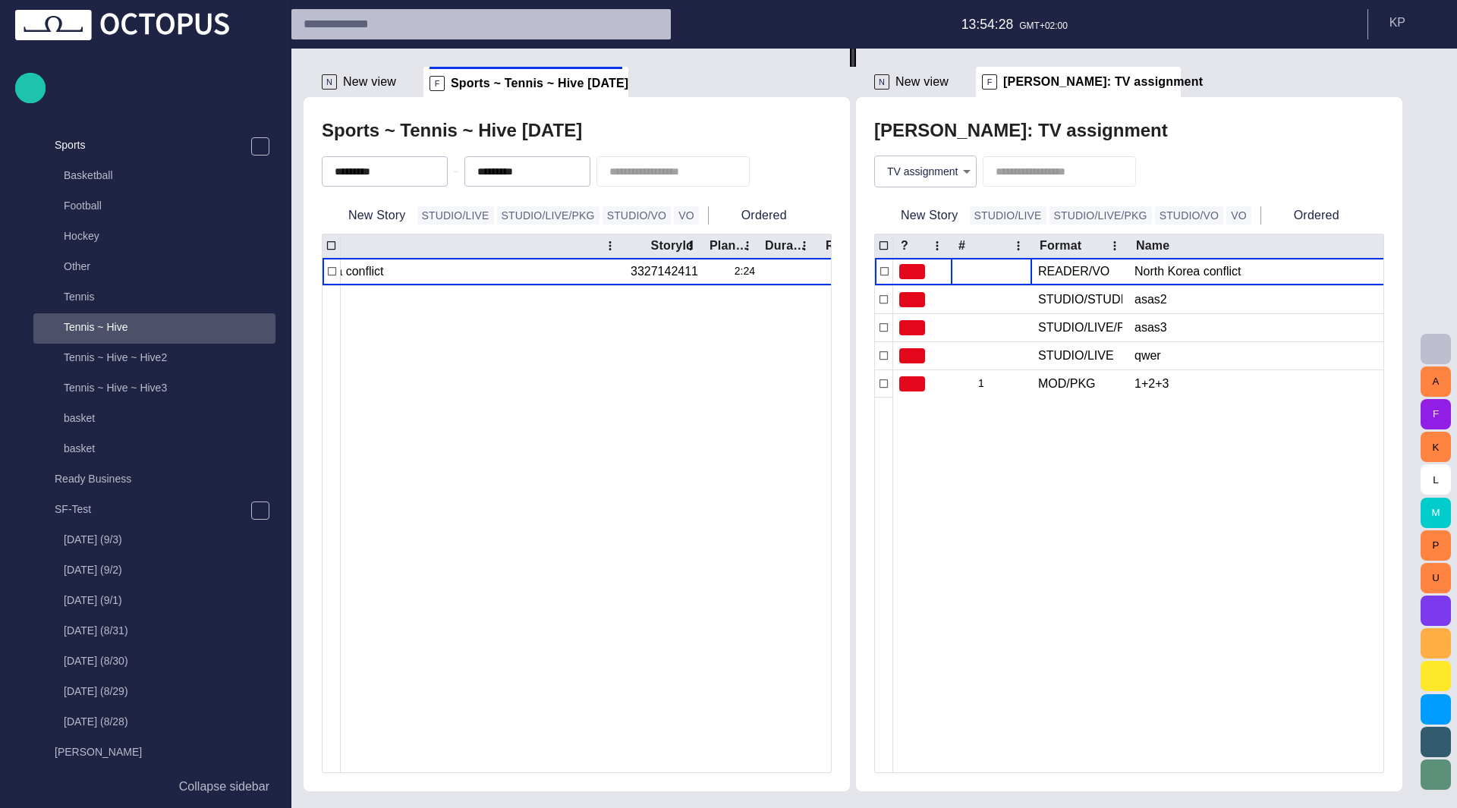
click at [393, 300] on div at bounding box center [627, 528] width 1182 height 487
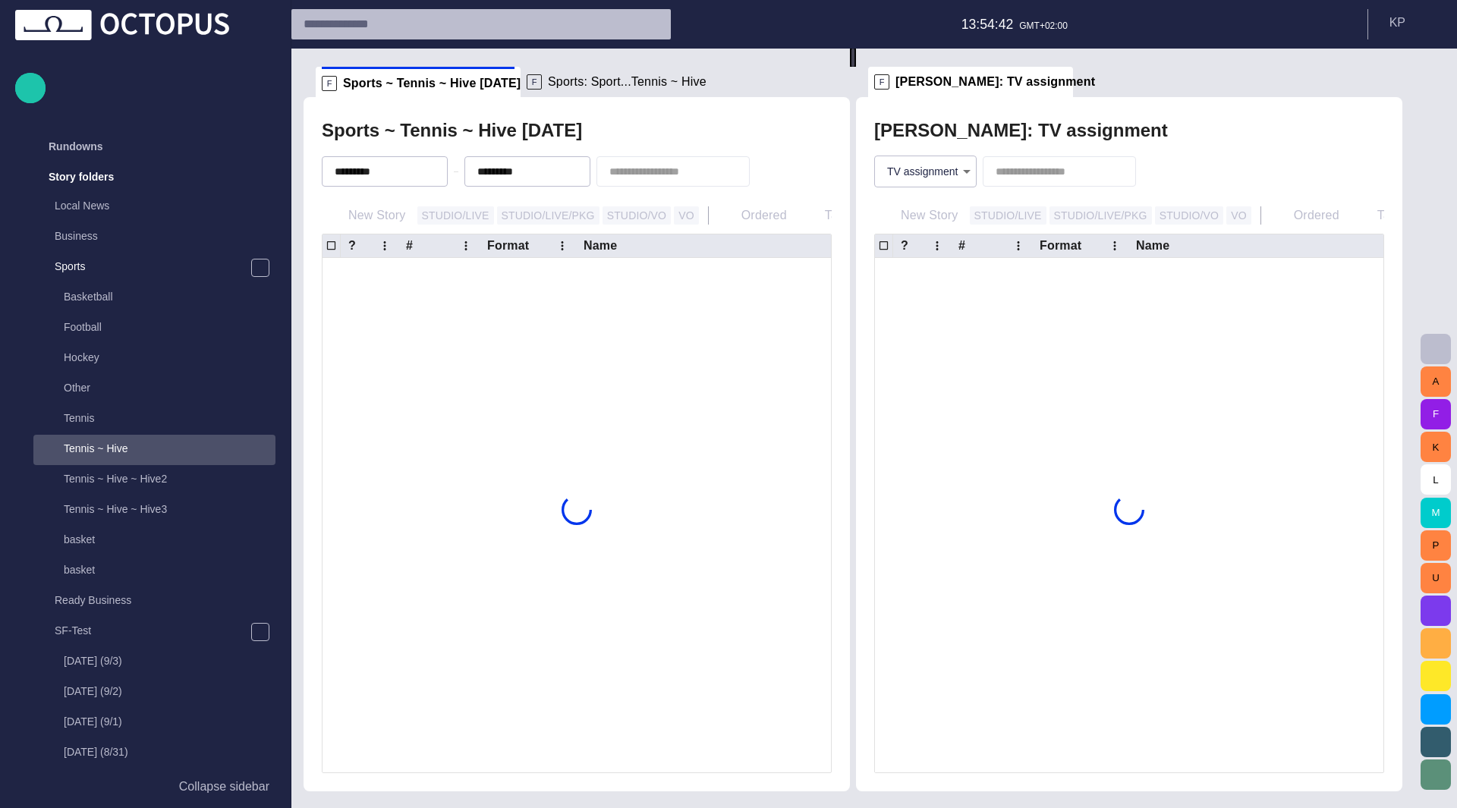
scroll to position [30, 0]
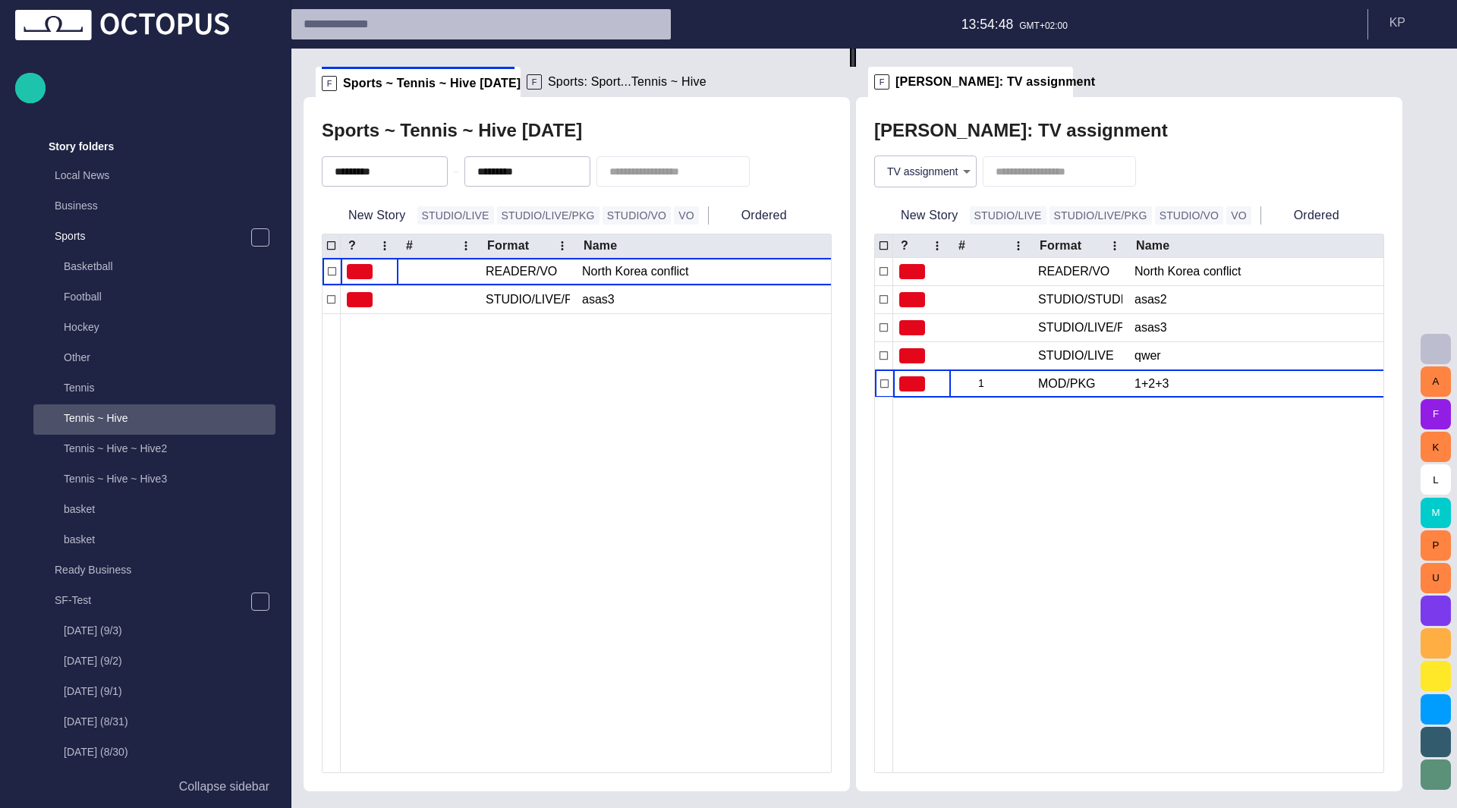
click at [0, 0] on span "button" at bounding box center [0, 0] width 0 height 0
click at [618, 333] on div at bounding box center [932, 542] width 1182 height 459
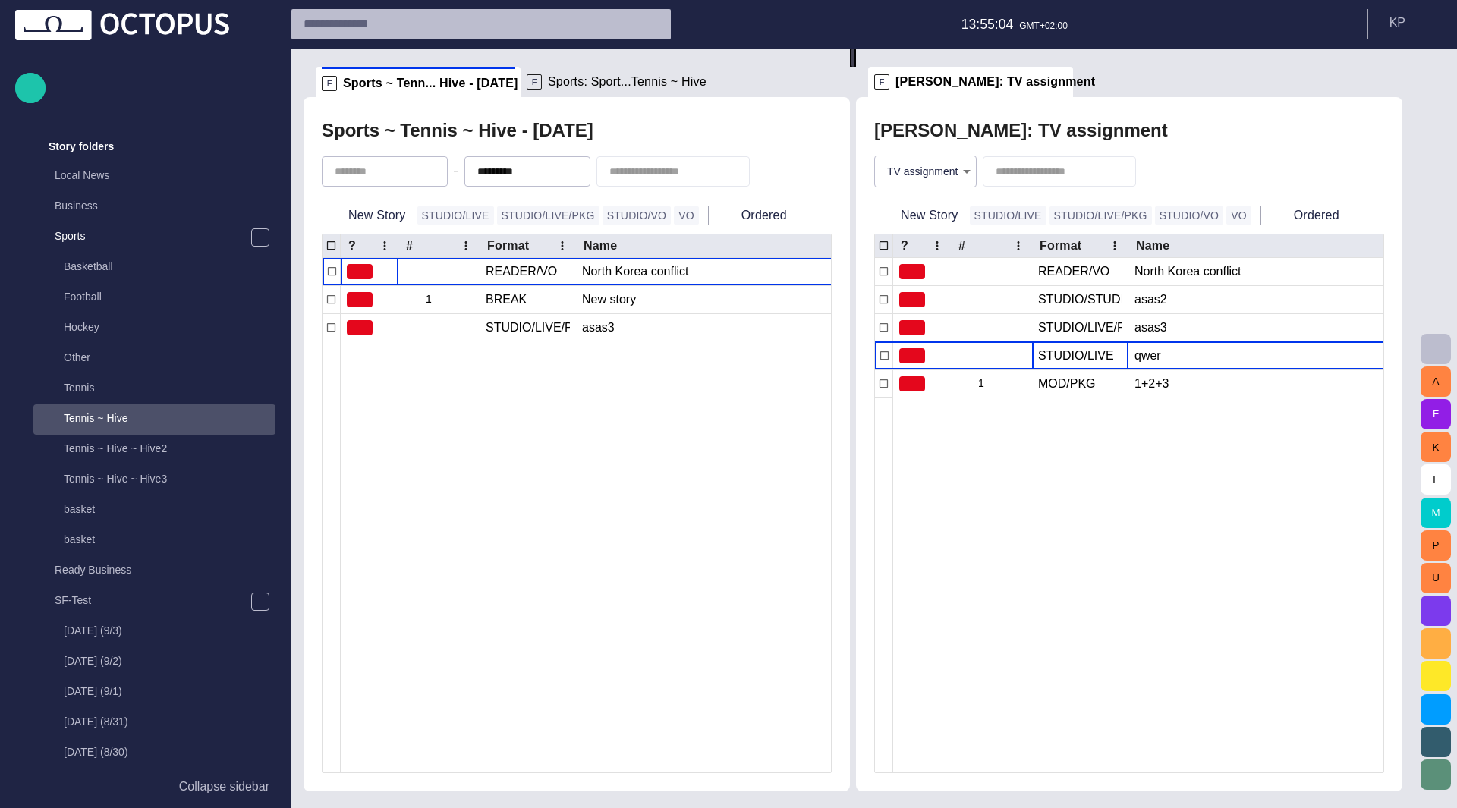
click at [0, 0] on span "button" at bounding box center [0, 0] width 0 height 0
click at [712, 368] on div at bounding box center [932, 557] width 1182 height 432
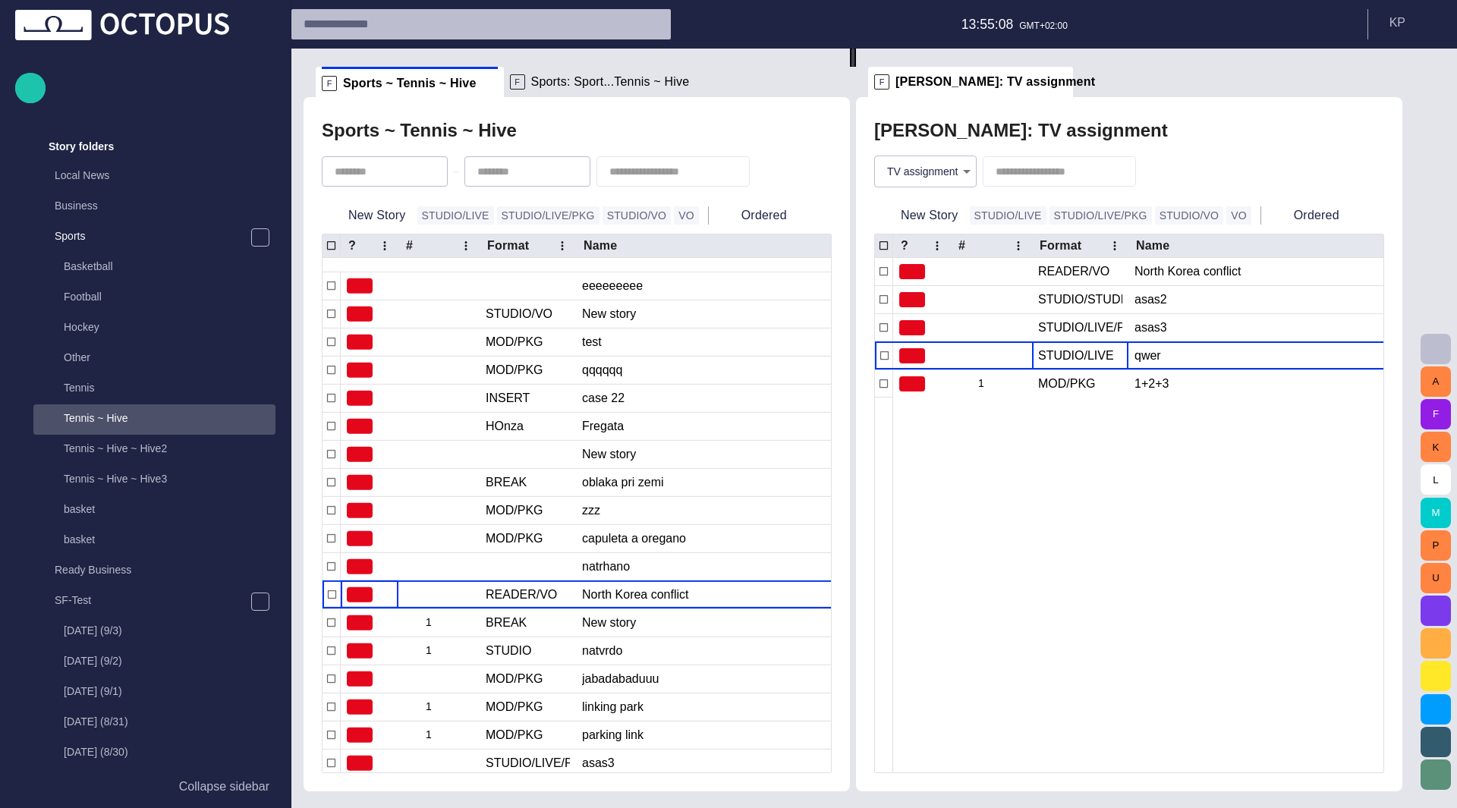
scroll to position [428, 0]
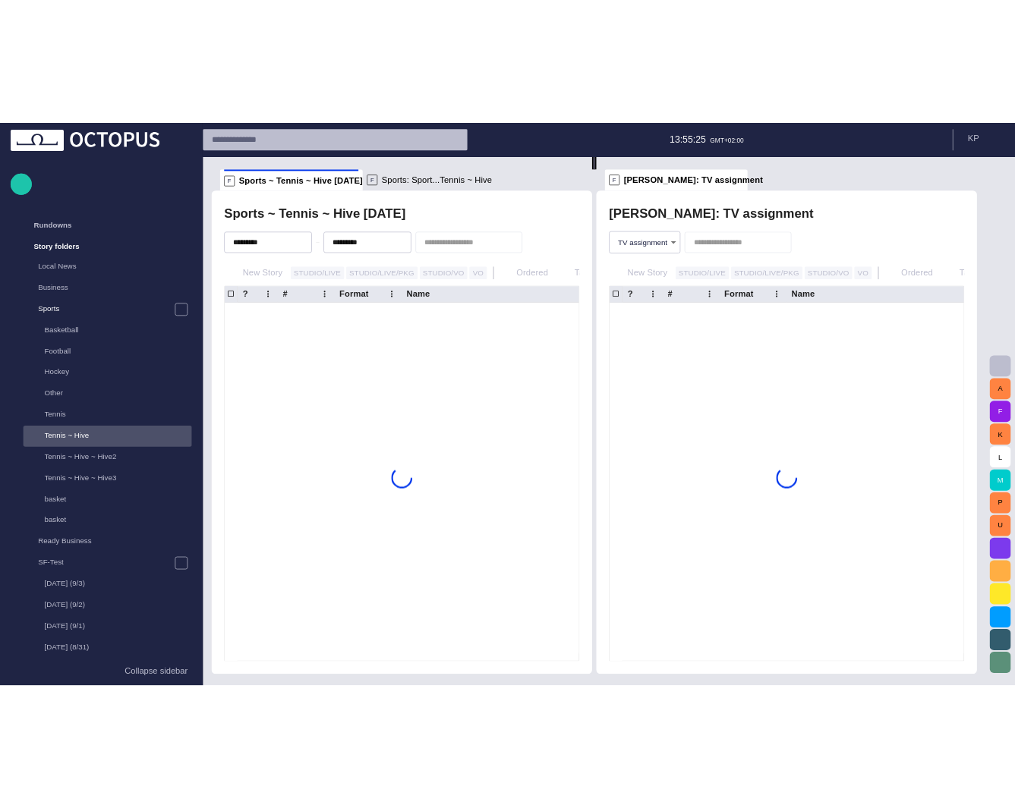
scroll to position [30, 0]
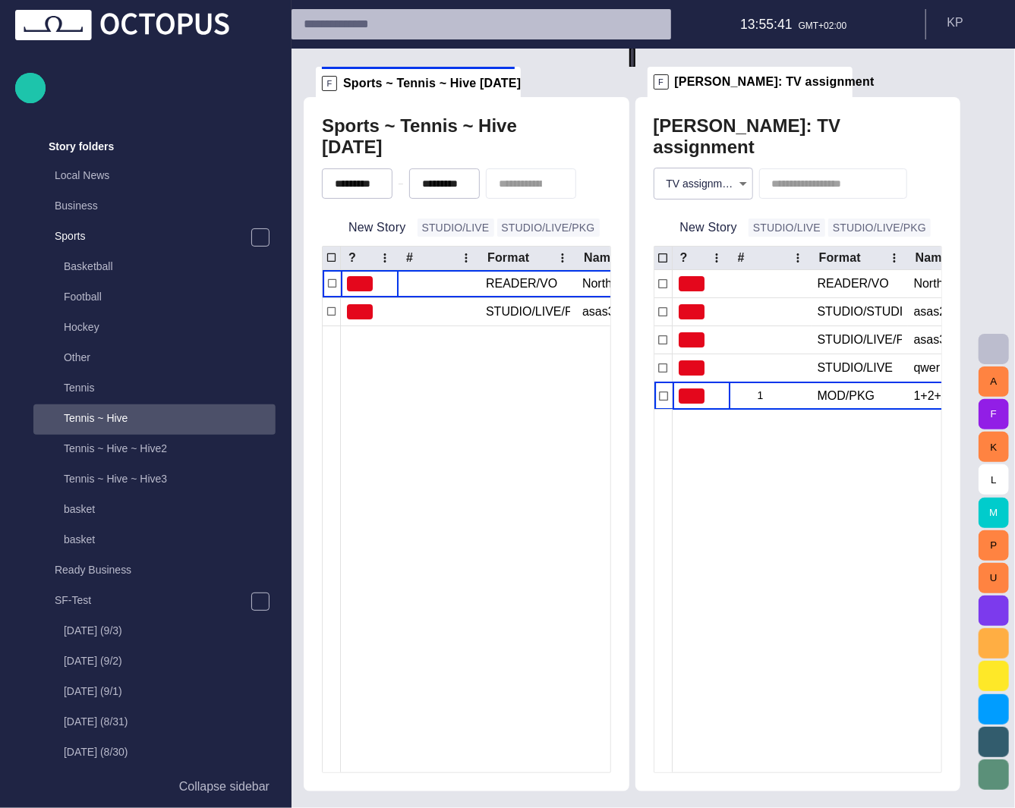
click at [0, 0] on span "button" at bounding box center [0, 0] width 0 height 0
click at [453, 151] on h2 "Sports ~ Tennis ~ Hive [DATE]" at bounding box center [425, 136] width 207 height 43
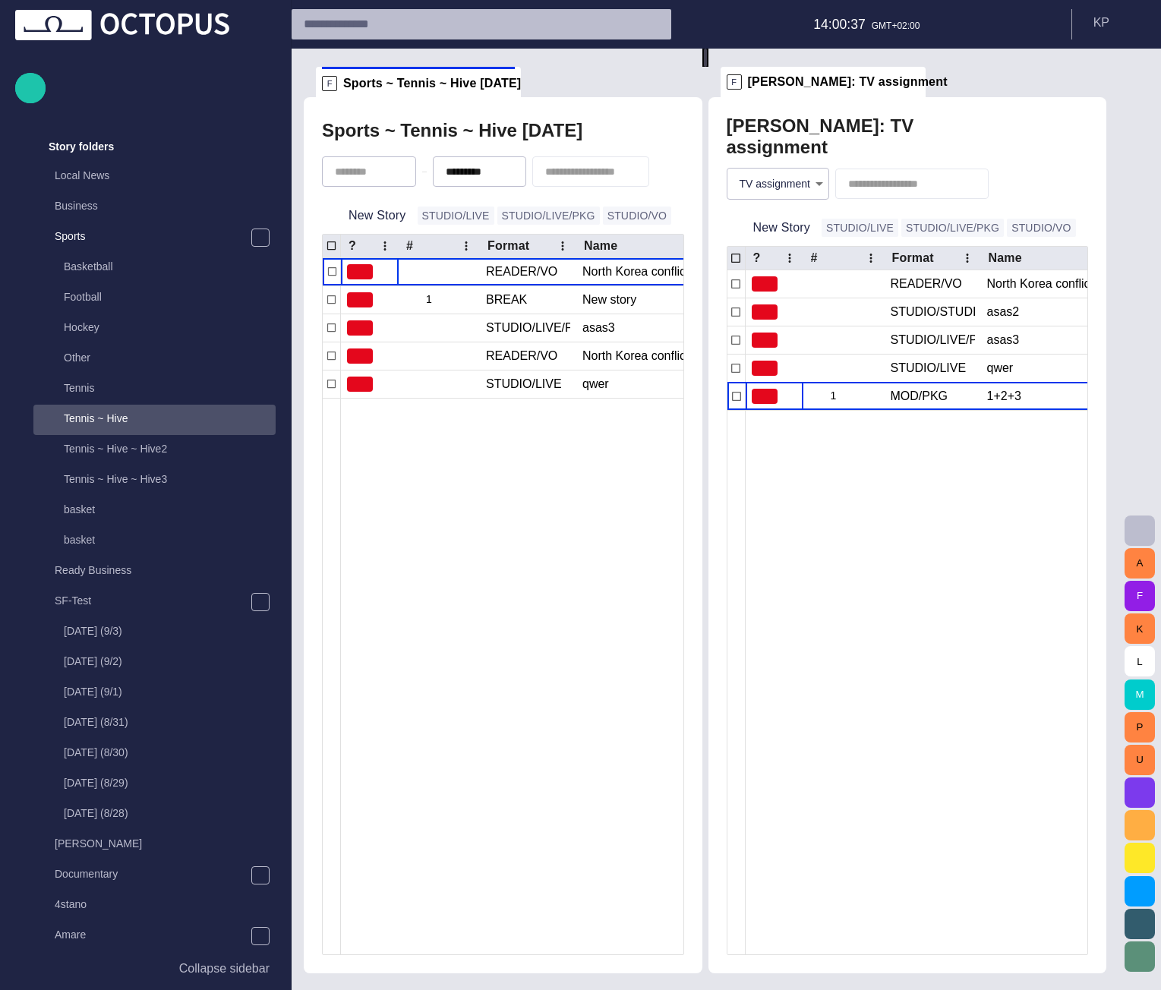
type input "*********"
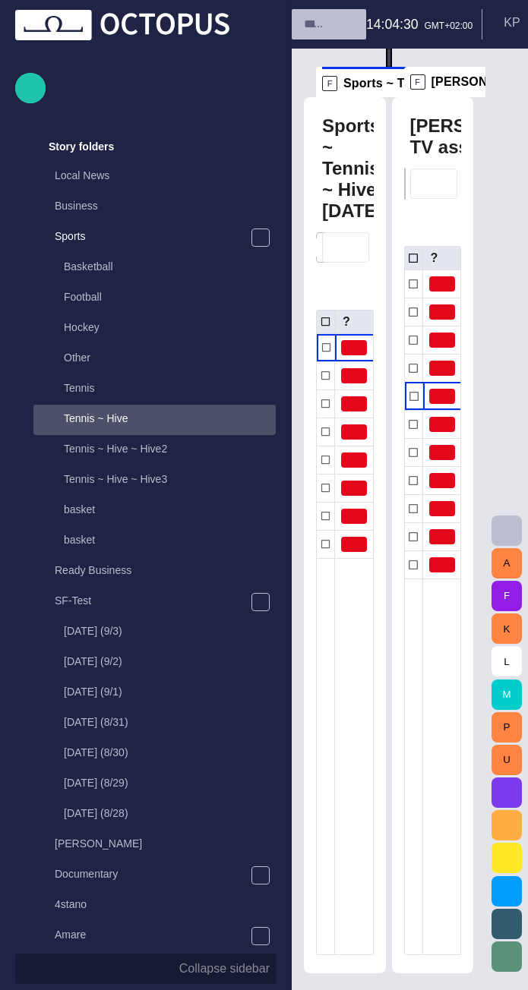
click at [200, 808] on p "Collapse sidebar" at bounding box center [224, 968] width 90 height 18
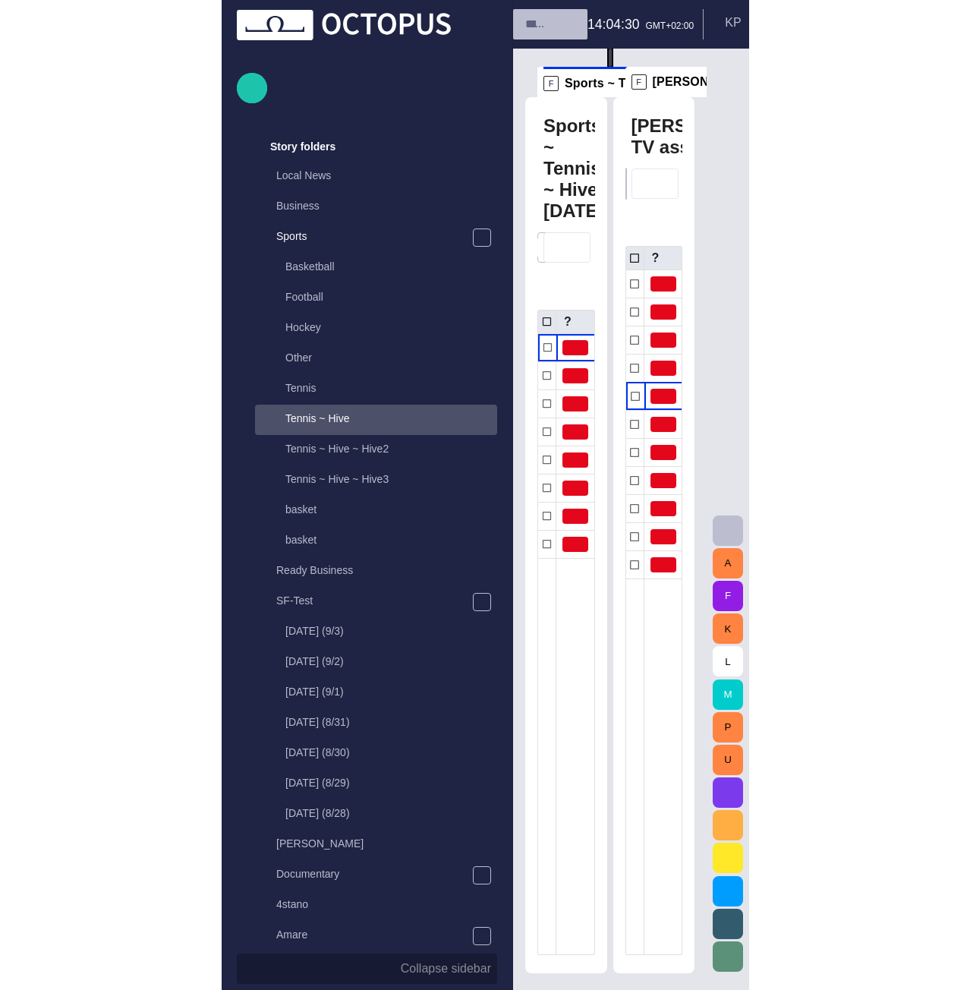
scroll to position [0, 0]
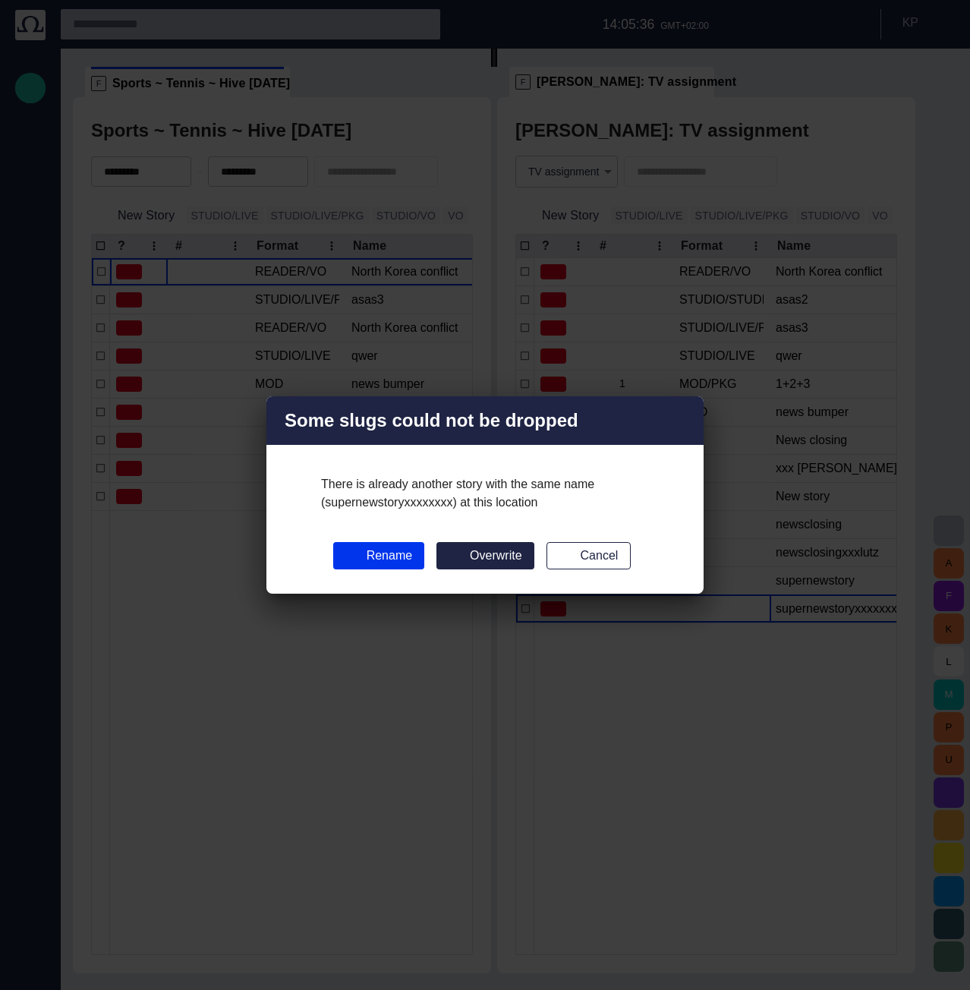
click at [589, 553] on button "Cancel" at bounding box center [588, 555] width 85 height 27
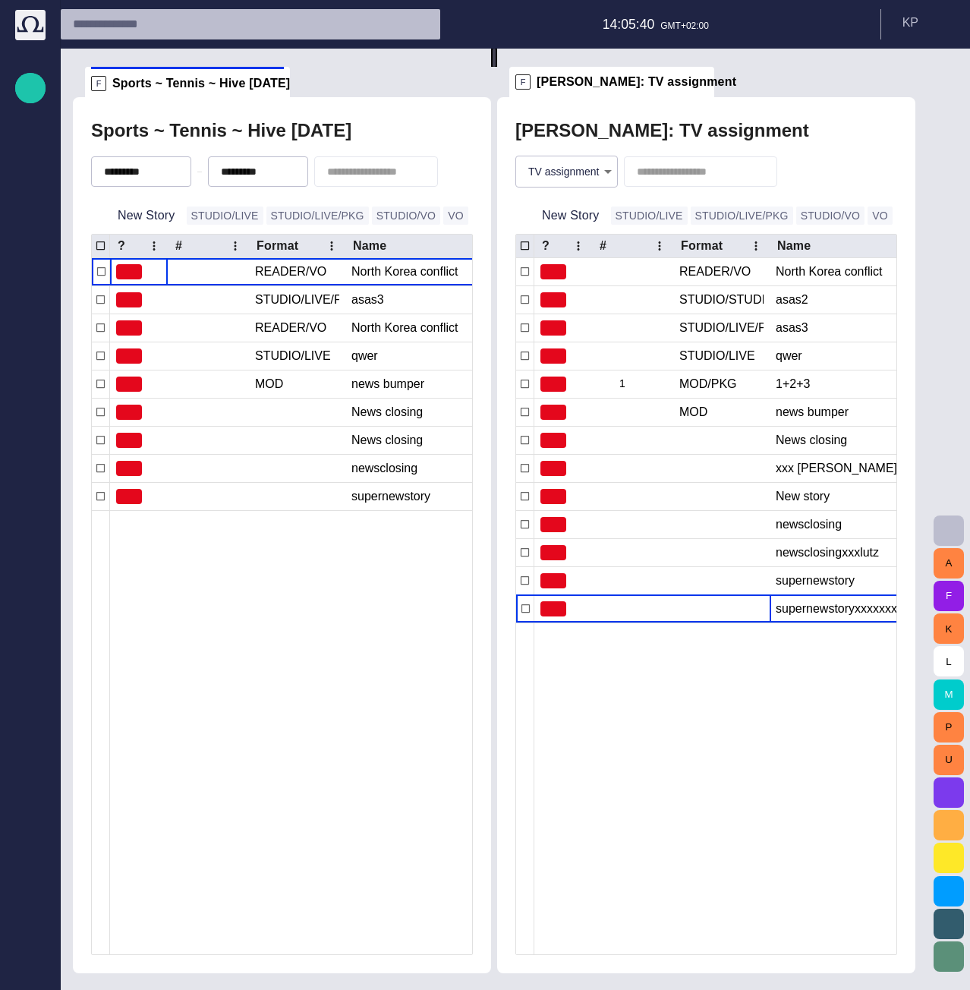
click at [0, 0] on span "button" at bounding box center [0, 0] width 0 height 0
click at [373, 135] on div "Sports ~ Tennis ~ Hive [DATE]" at bounding box center [282, 130] width 382 height 30
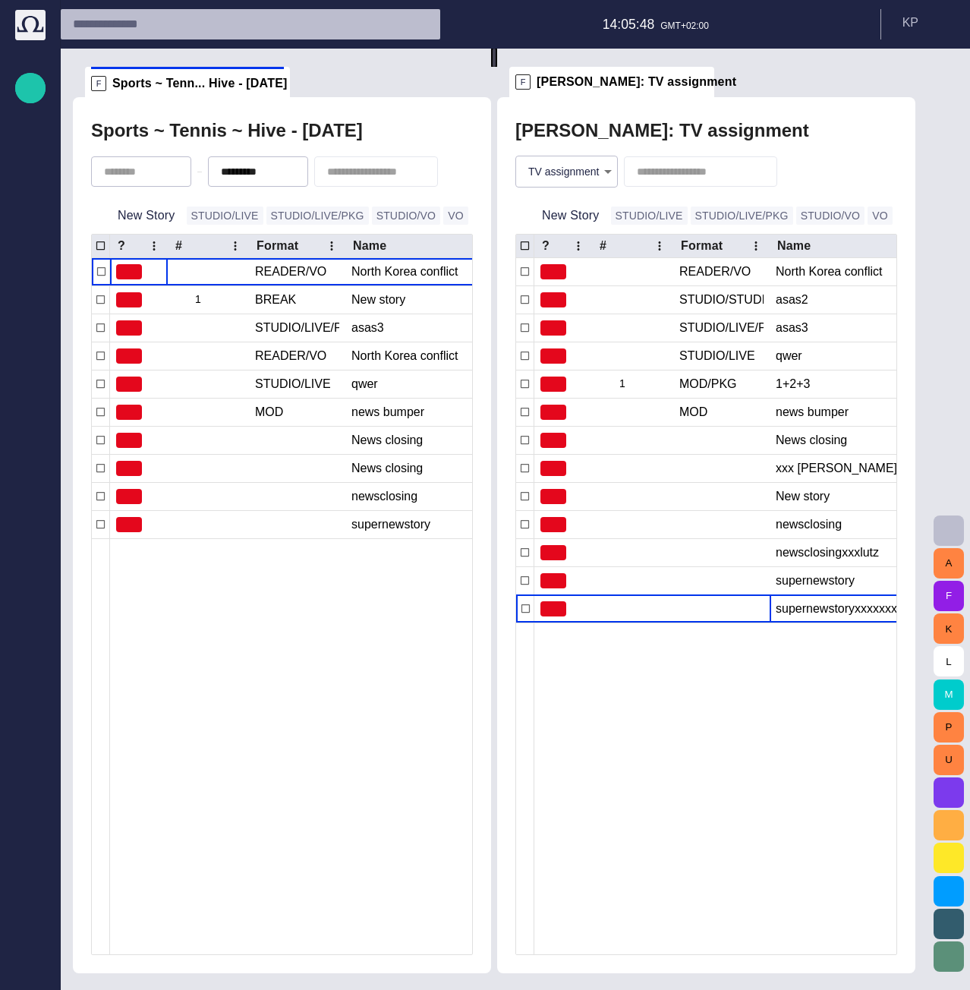
click at [0, 0] on span "button" at bounding box center [0, 0] width 0 height 0
click at [363, 134] on div "Sports ~ Tennis ~ Hive - today" at bounding box center [282, 130] width 382 height 30
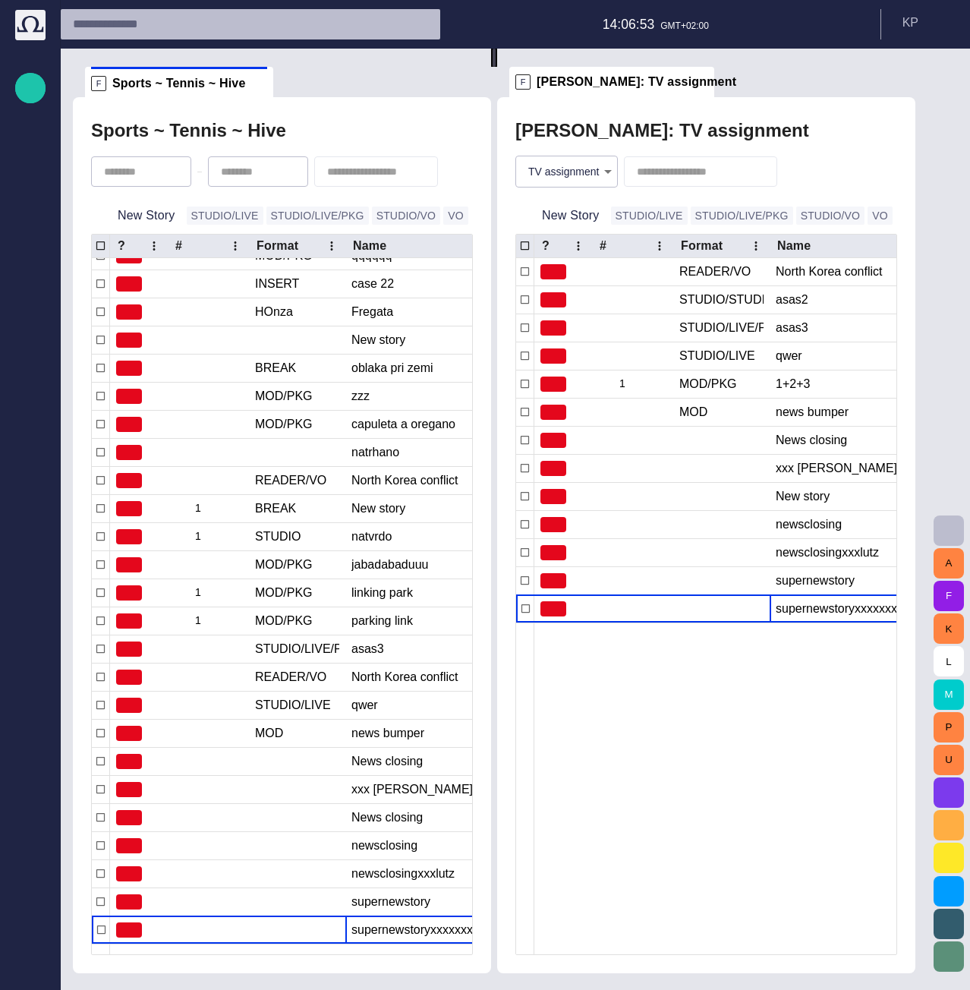
scroll to position [550, 0]
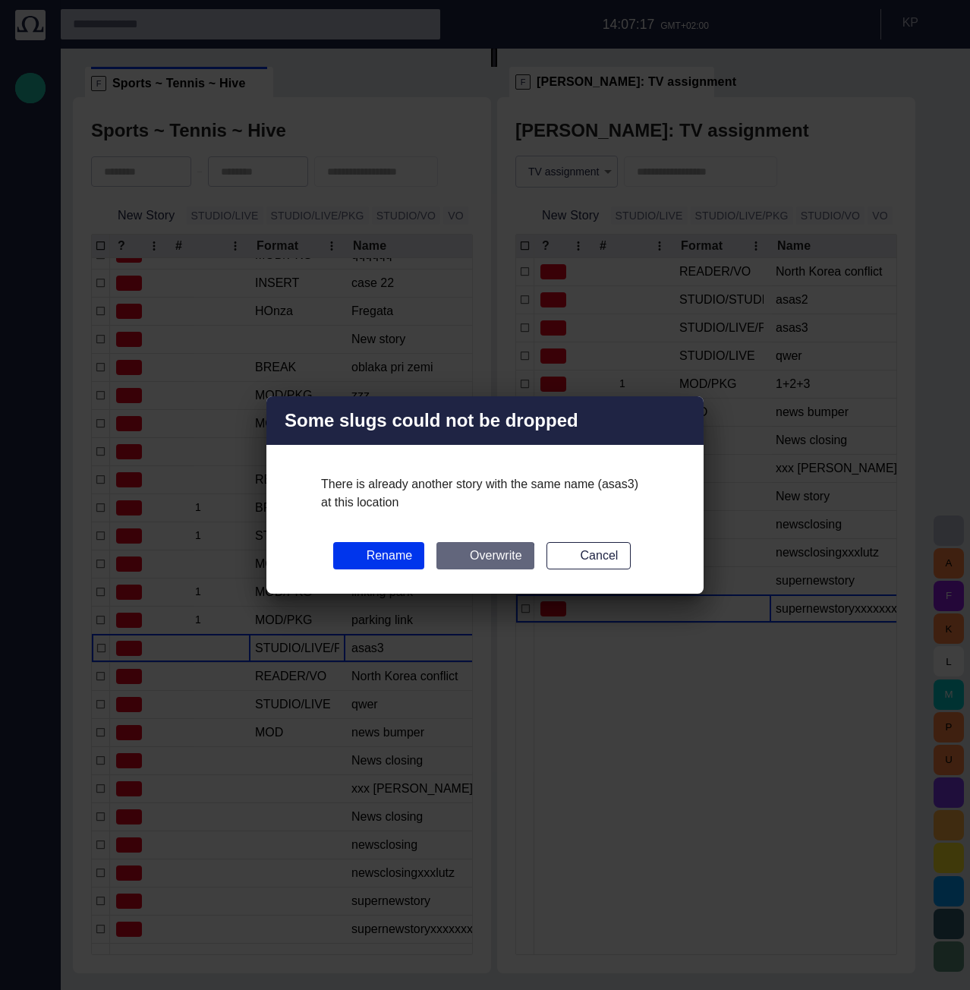
click at [485, 561] on button "Overwrite" at bounding box center [484, 555] width 97 height 27
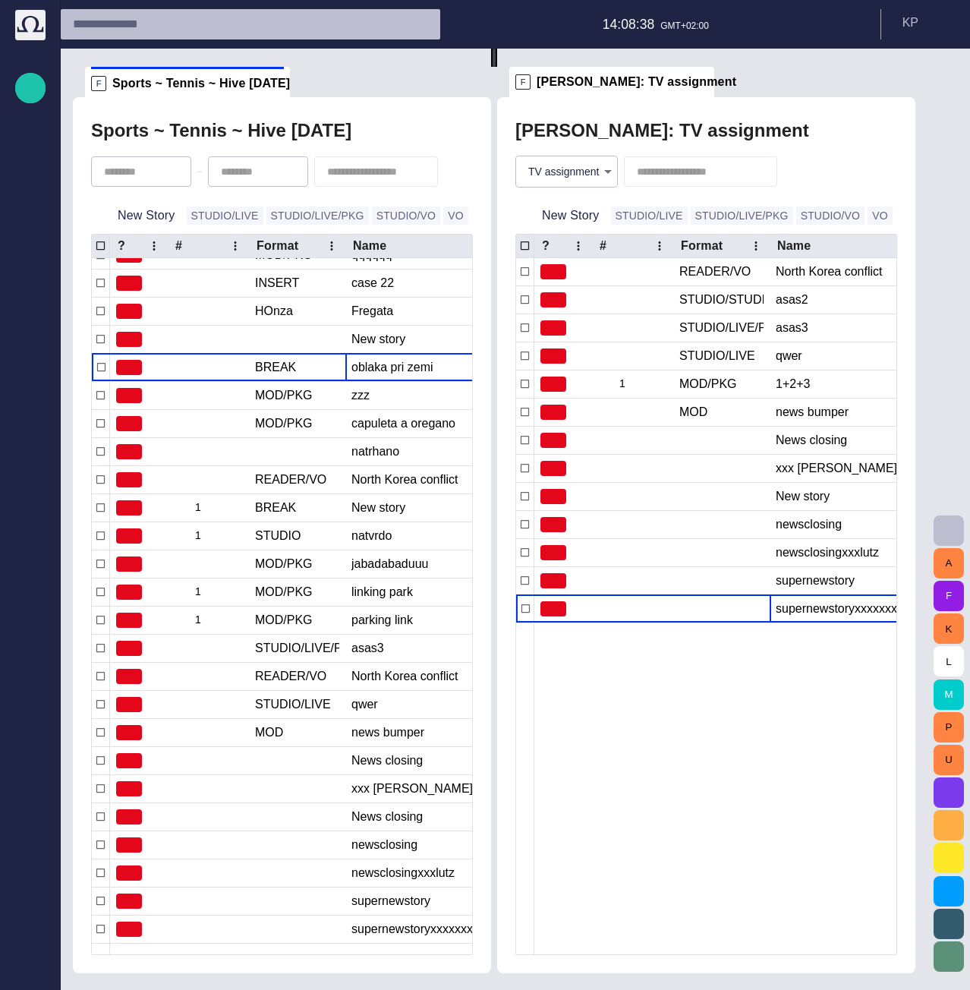
type input "*********"
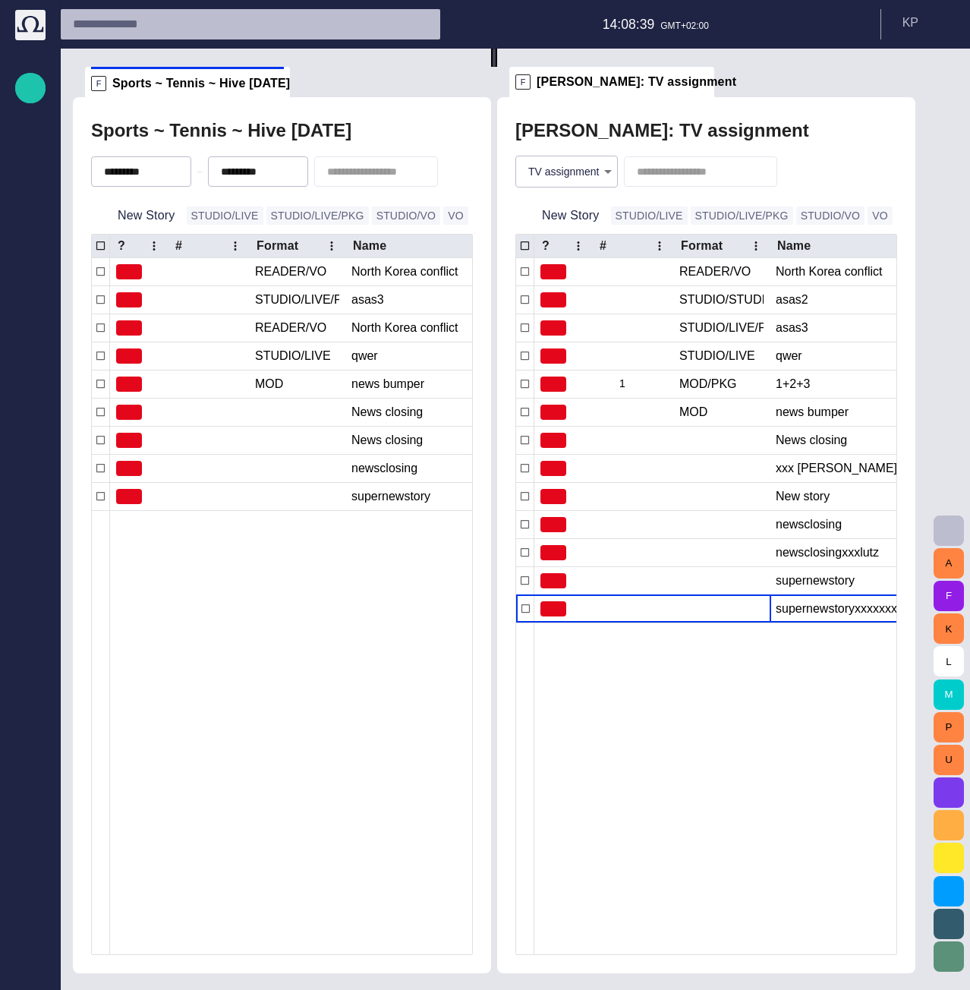
scroll to position [0, 0]
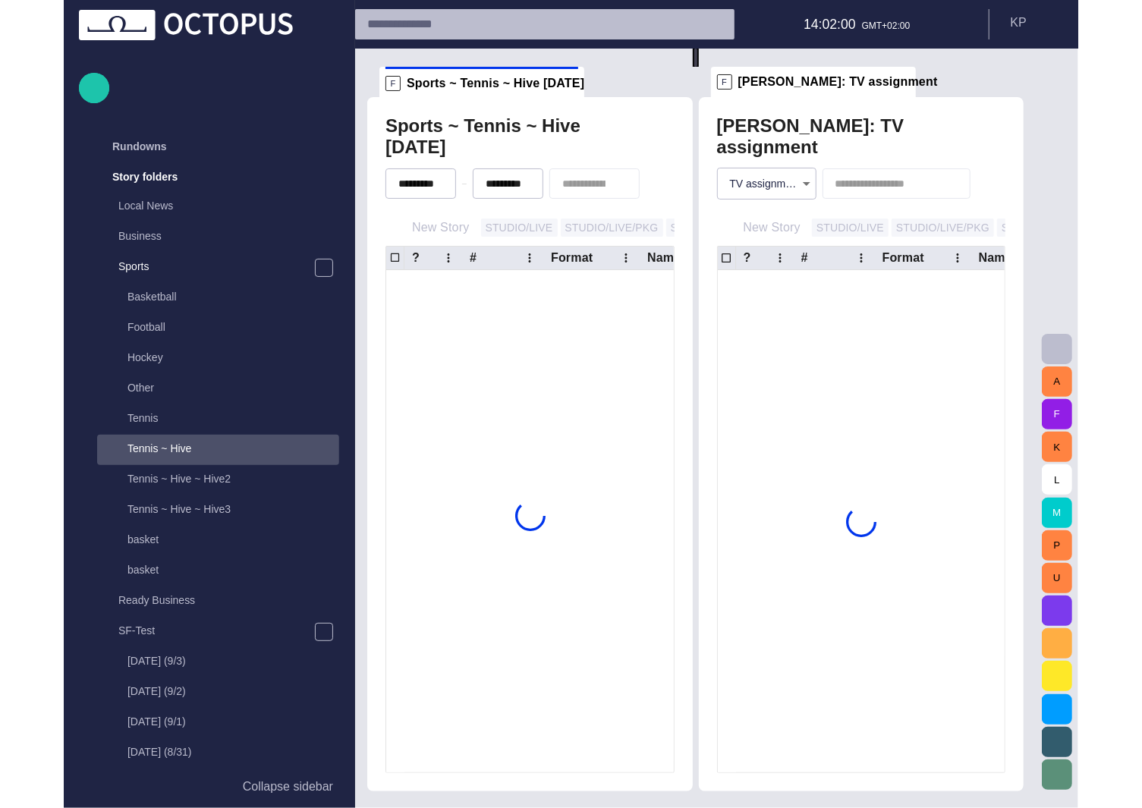
scroll to position [30, 0]
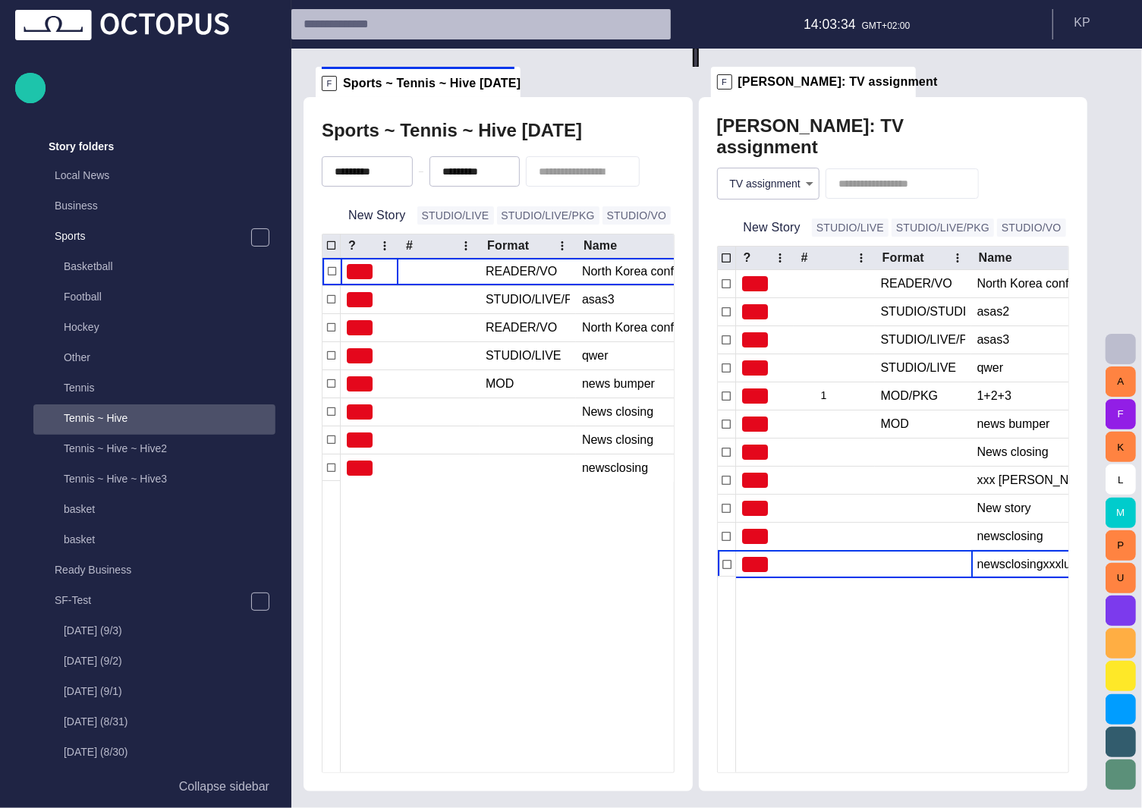
click at [200, 789] on p "Collapse sidebar" at bounding box center [224, 787] width 90 height 18
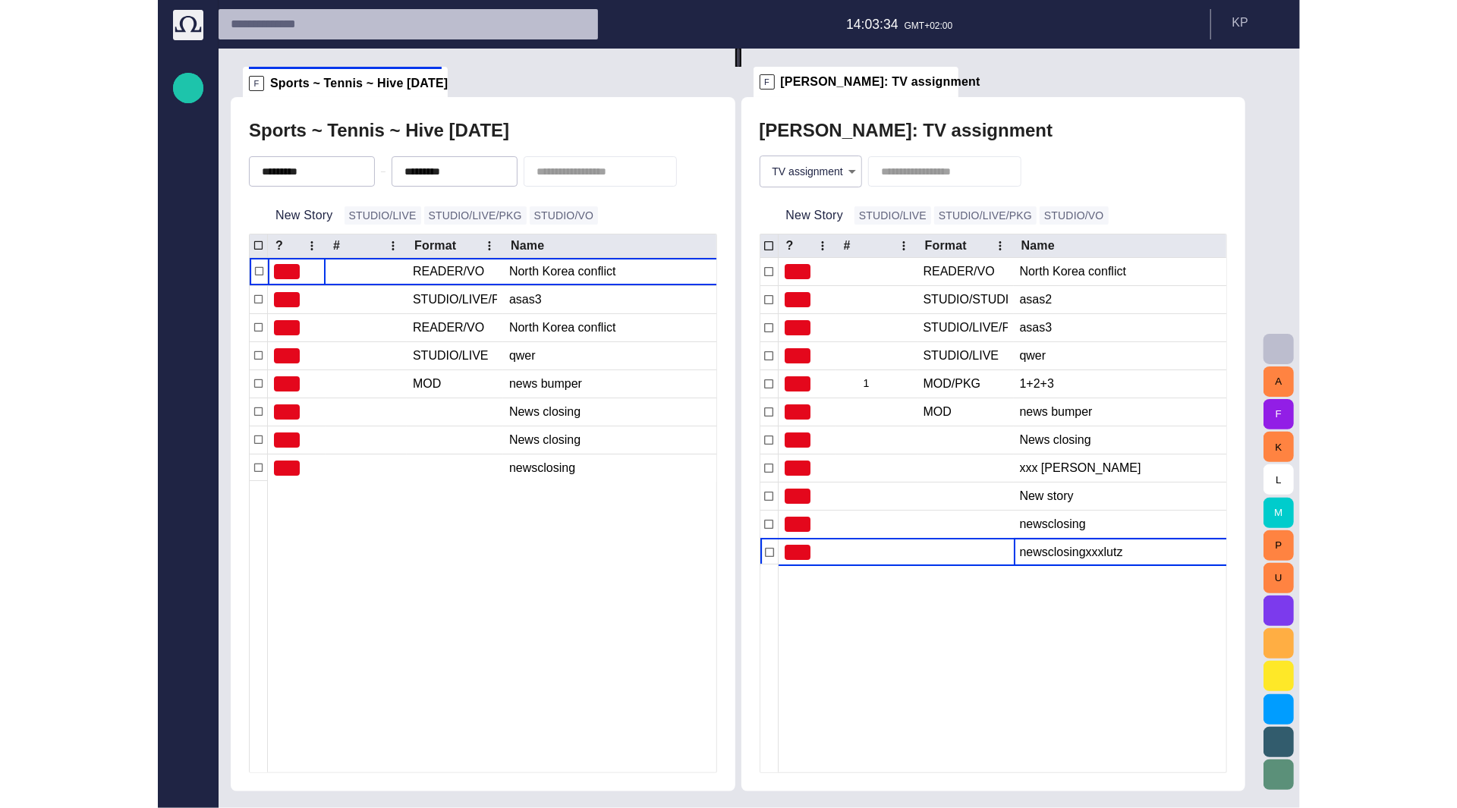
scroll to position [0, 0]
